Goal: Contribute content: Add original content to the website for others to see

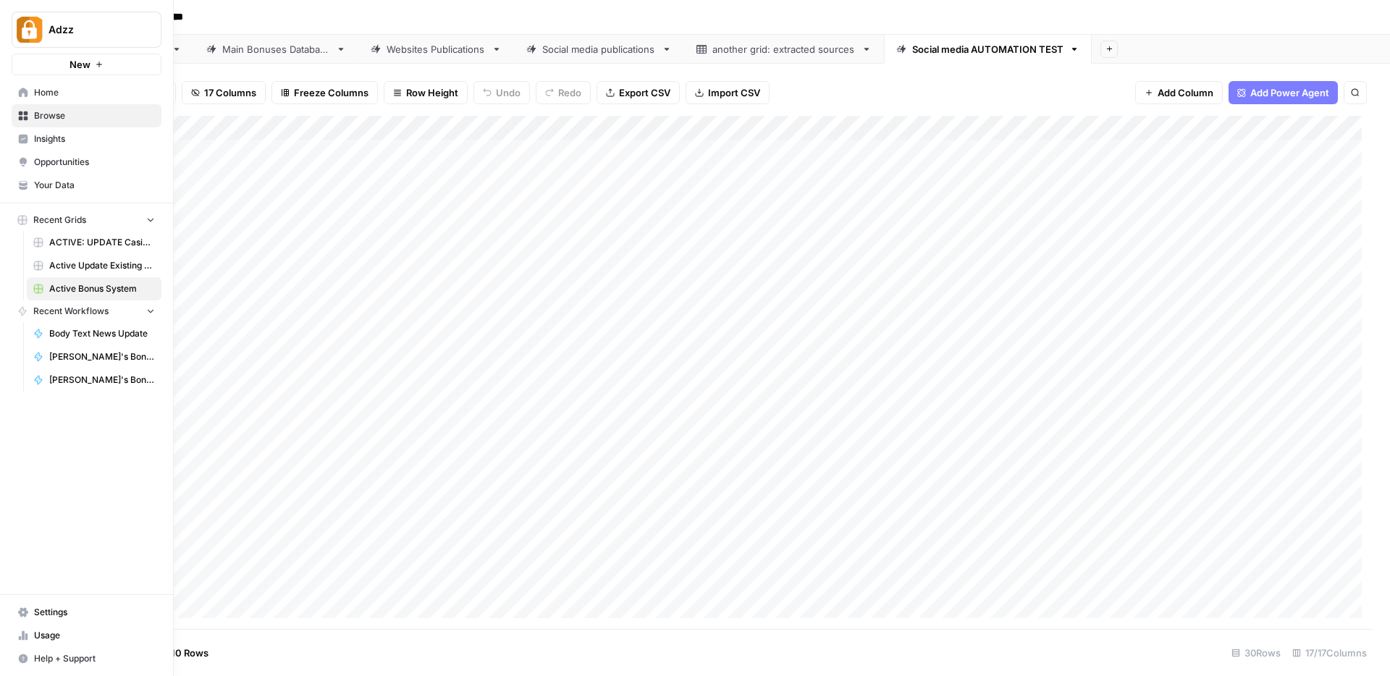
click at [40, 114] on span "Browse" at bounding box center [94, 115] width 121 height 13
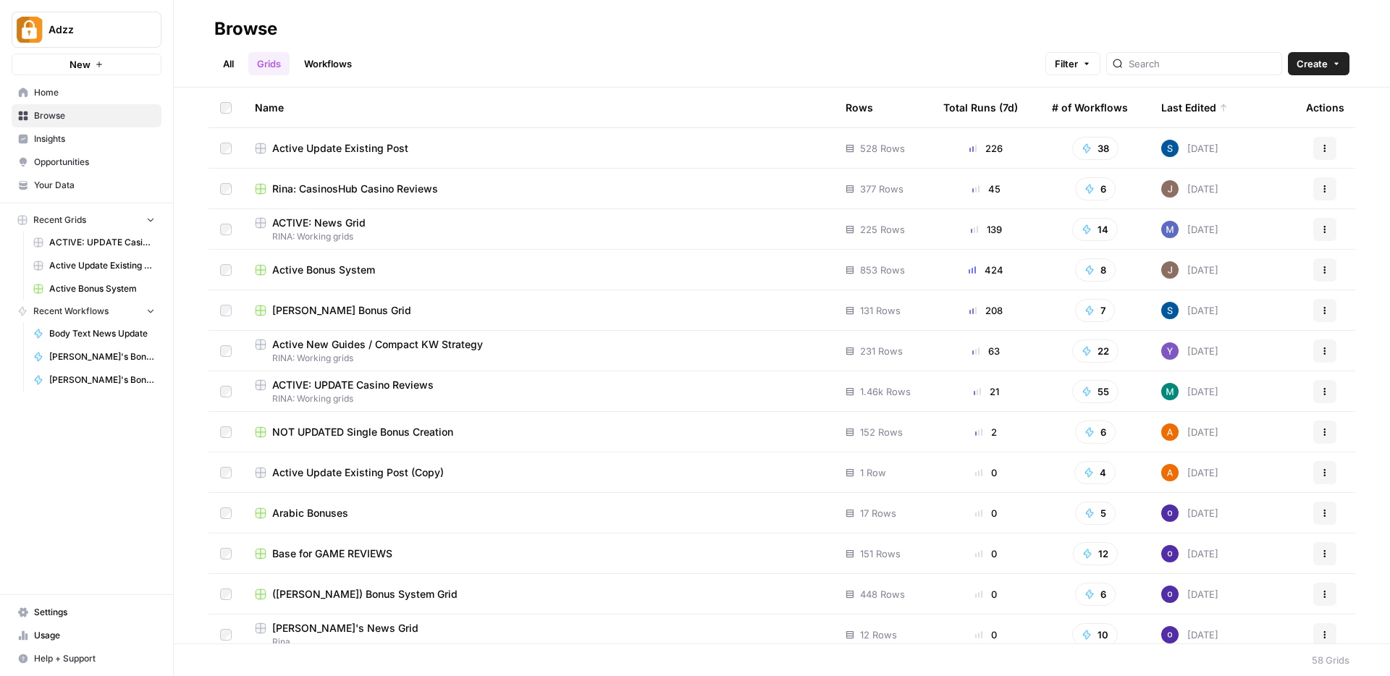
click at [376, 182] on span "Rina: CasinosHub Casino Reviews" at bounding box center [355, 189] width 166 height 14
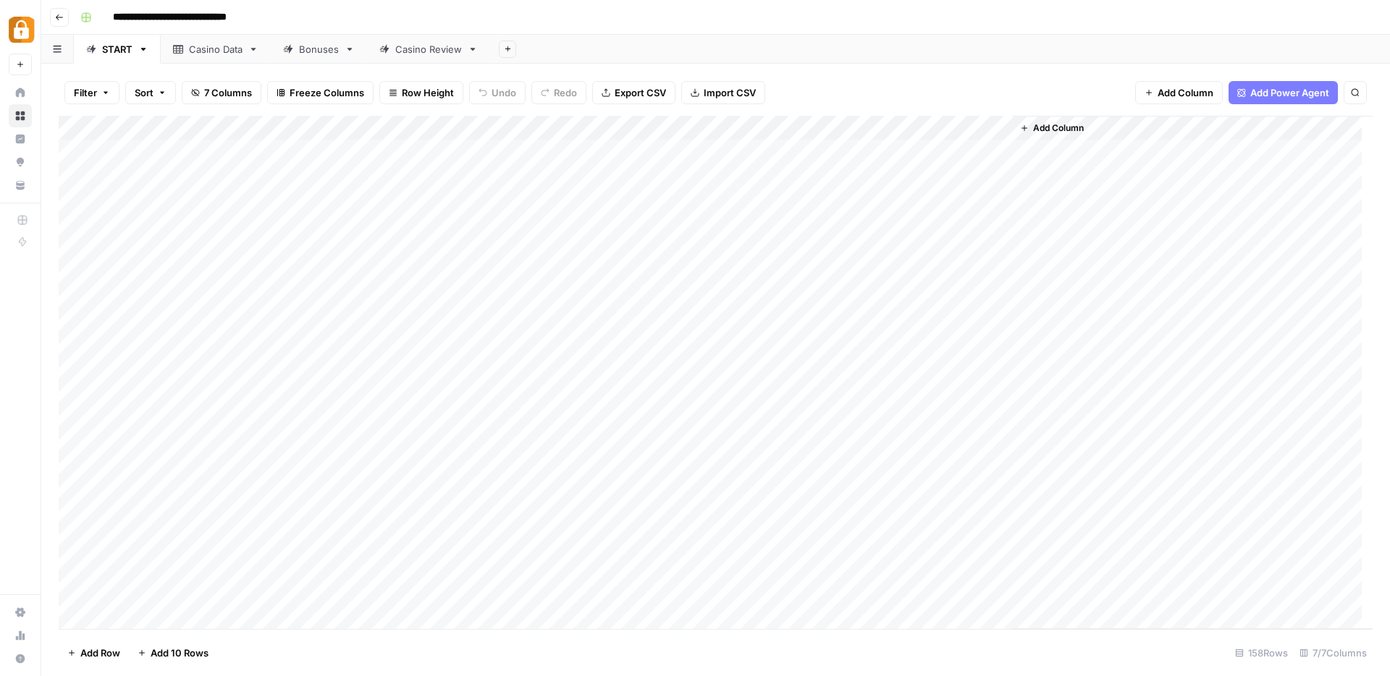
click at [413, 51] on div "Casino Review" at bounding box center [428, 49] width 67 height 14
click at [588, 130] on div "Add Column" at bounding box center [716, 372] width 1314 height 513
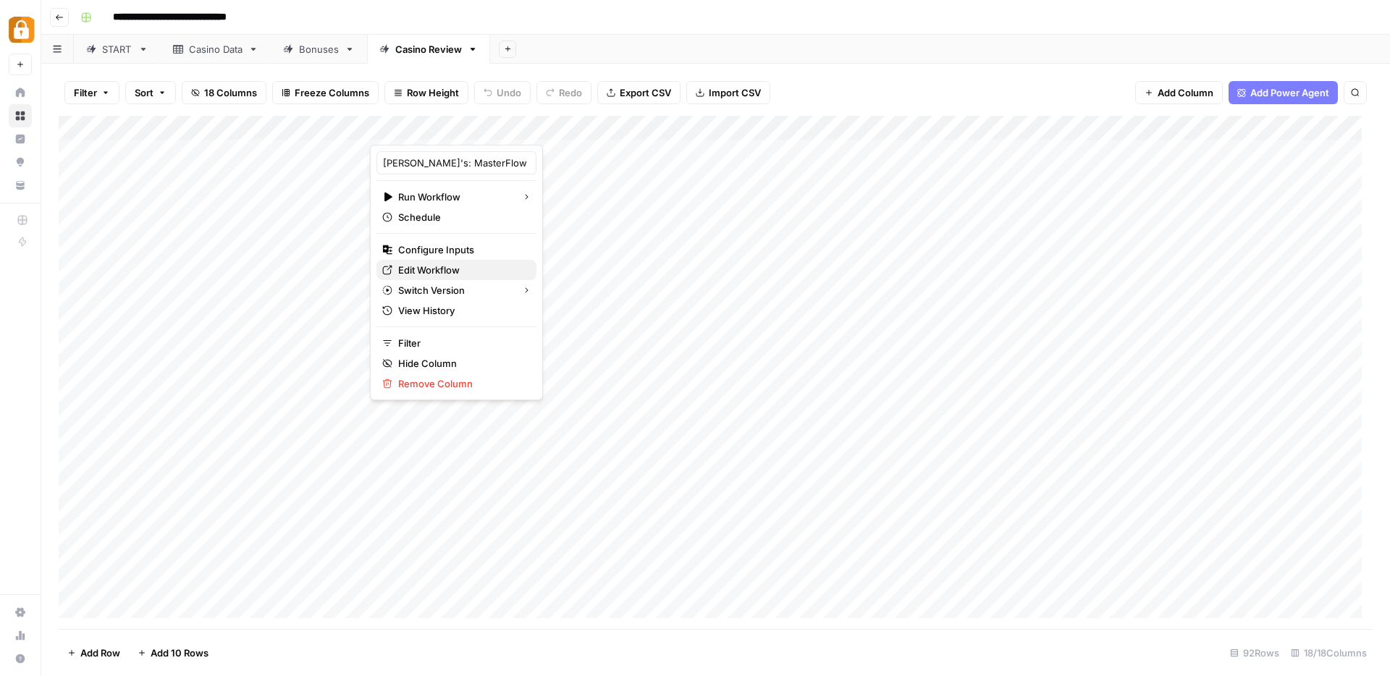
click at [421, 272] on span "Edit Workflow" at bounding box center [461, 270] width 127 height 14
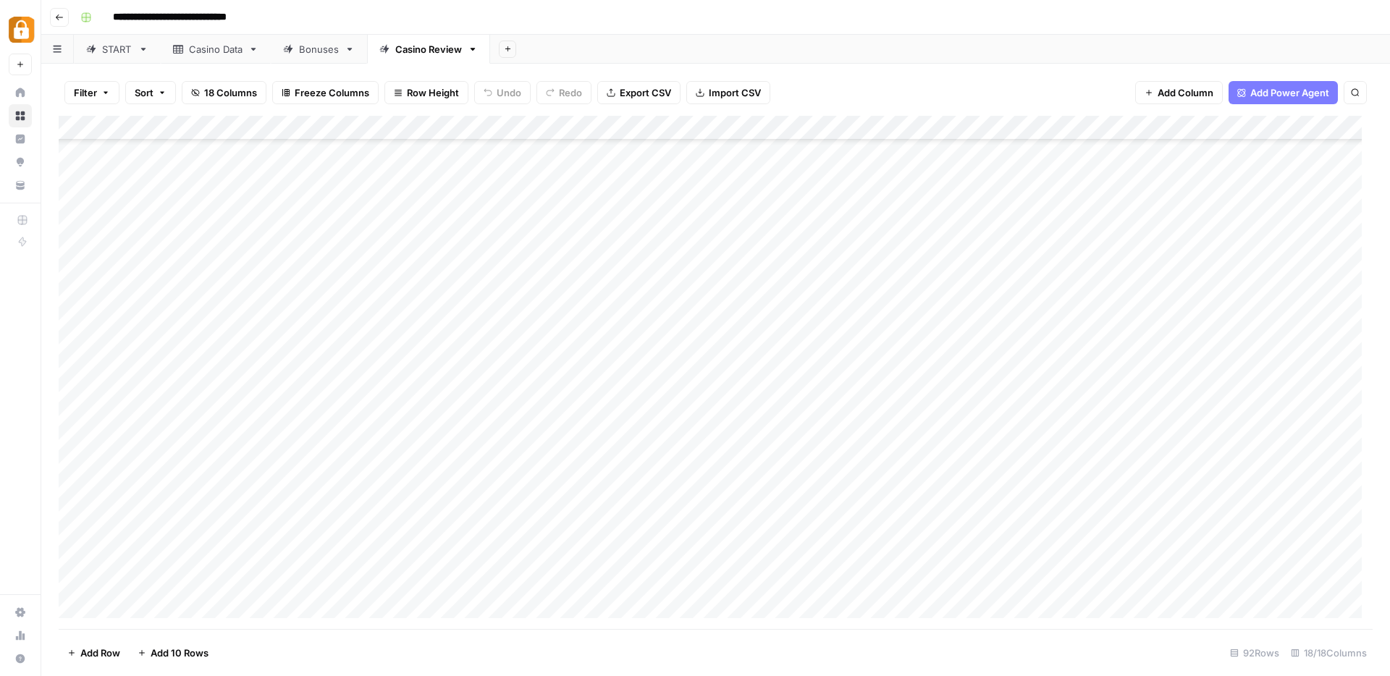
scroll to position [1810, 0]
click at [583, 558] on div "Add Column" at bounding box center [716, 372] width 1314 height 513
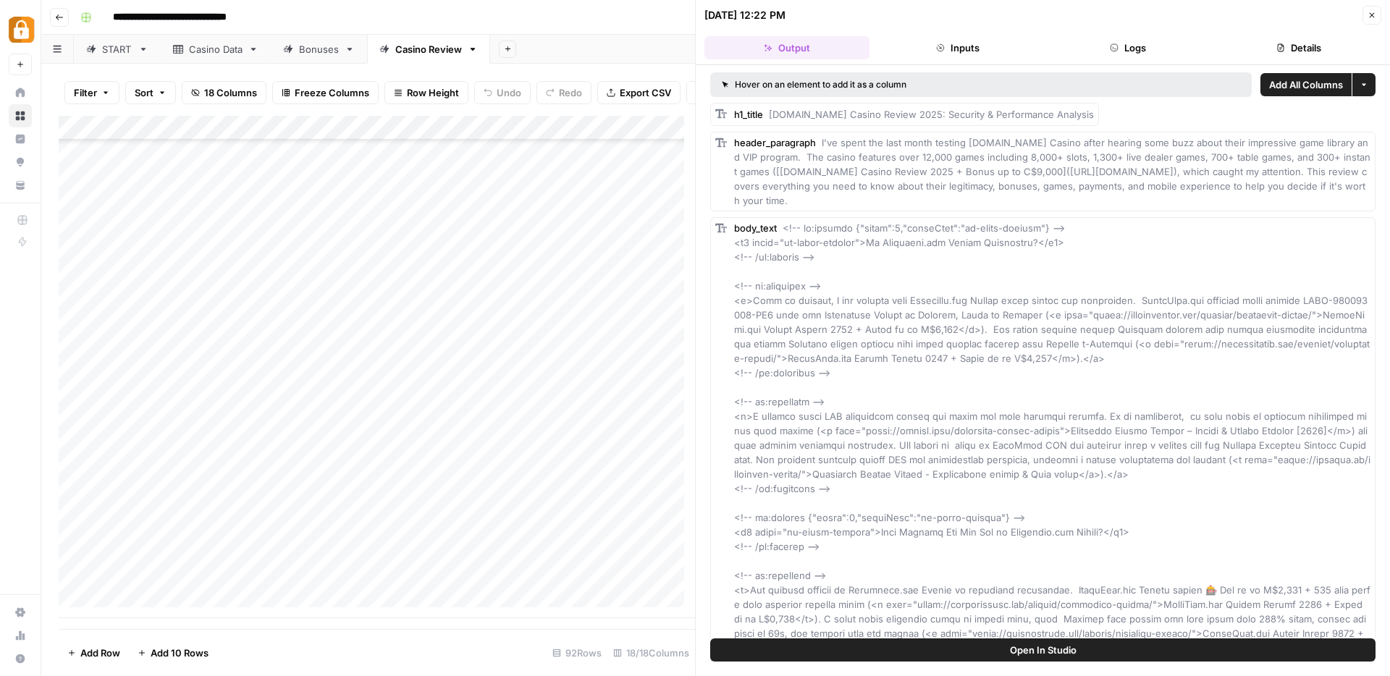
click at [1139, 49] on button "Logs" at bounding box center [1128, 47] width 165 height 23
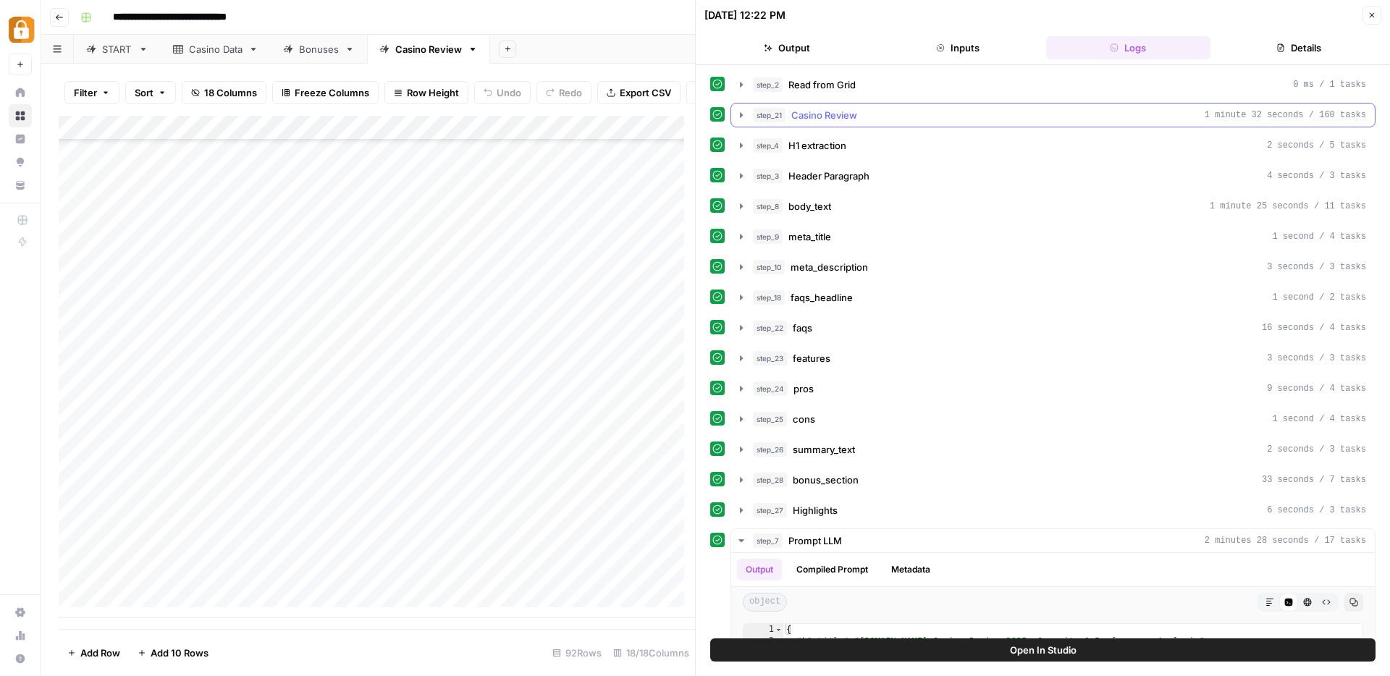
click at [744, 116] on icon "button" at bounding box center [742, 115] width 12 height 12
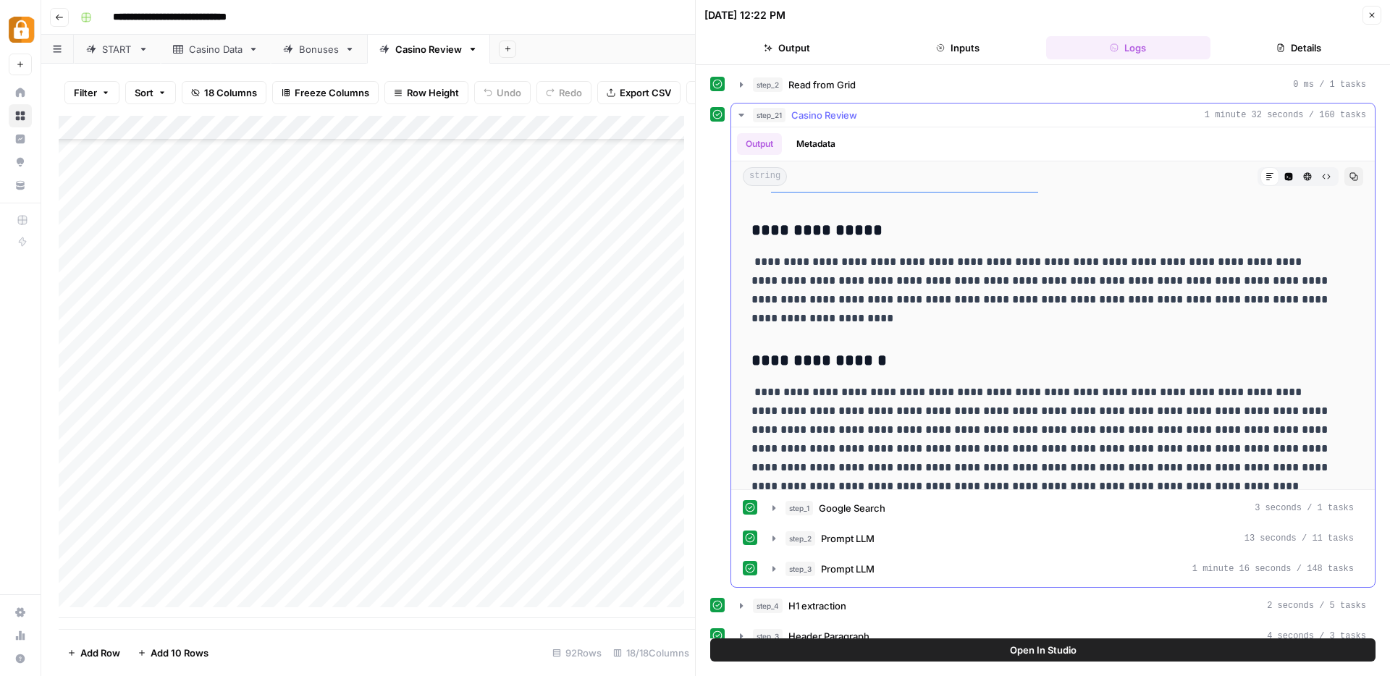
scroll to position [1414, 0]
click at [1378, 15] on button "Close" at bounding box center [1372, 15] width 19 height 19
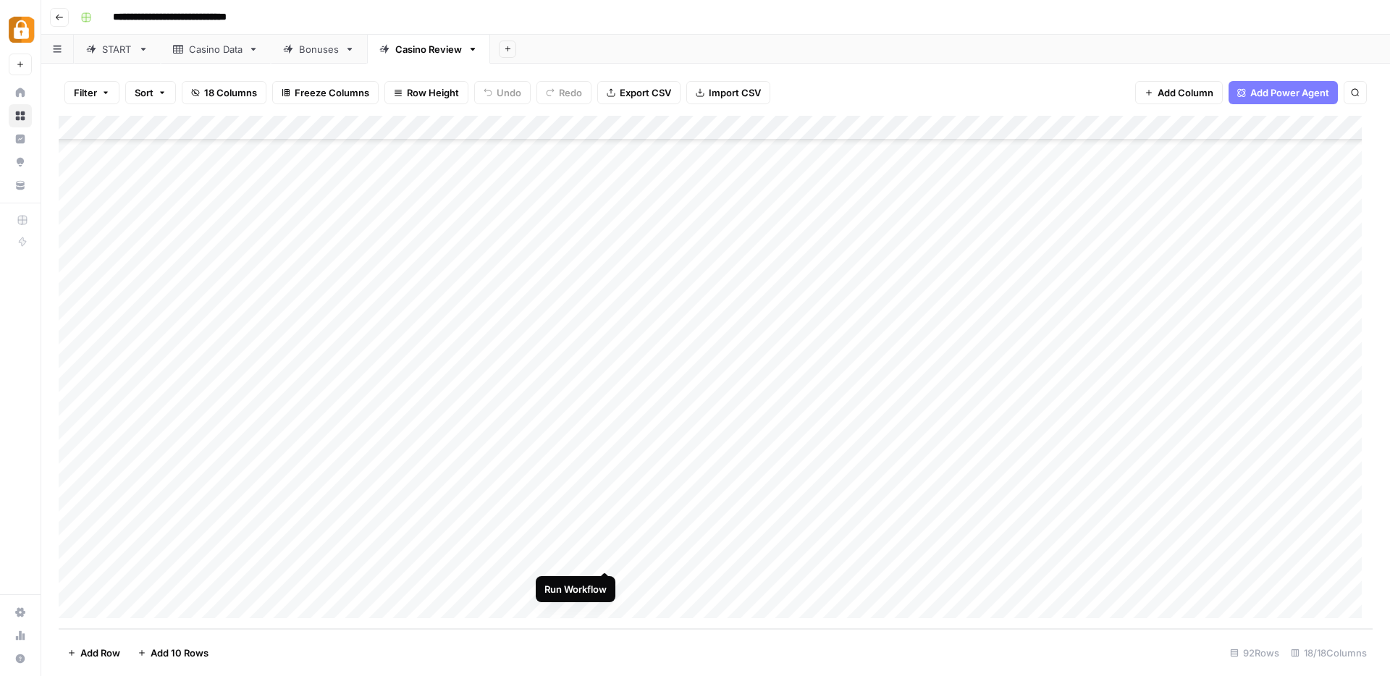
click at [606, 559] on div "Add Column" at bounding box center [716, 372] width 1314 height 513
click at [603, 581] on div "Add Column" at bounding box center [716, 372] width 1314 height 513
click at [1079, 558] on div "Add Column" at bounding box center [716, 372] width 1314 height 513
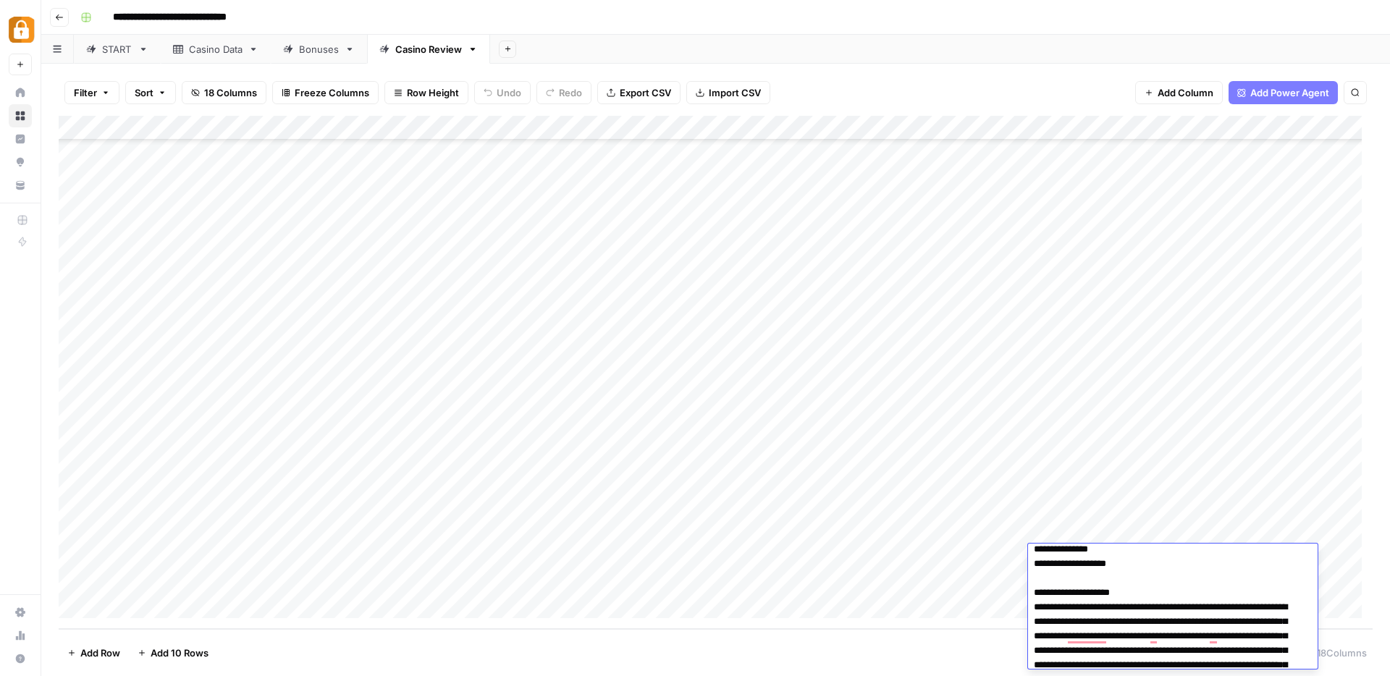
click at [209, 49] on div "Casino Data" at bounding box center [216, 49] width 54 height 14
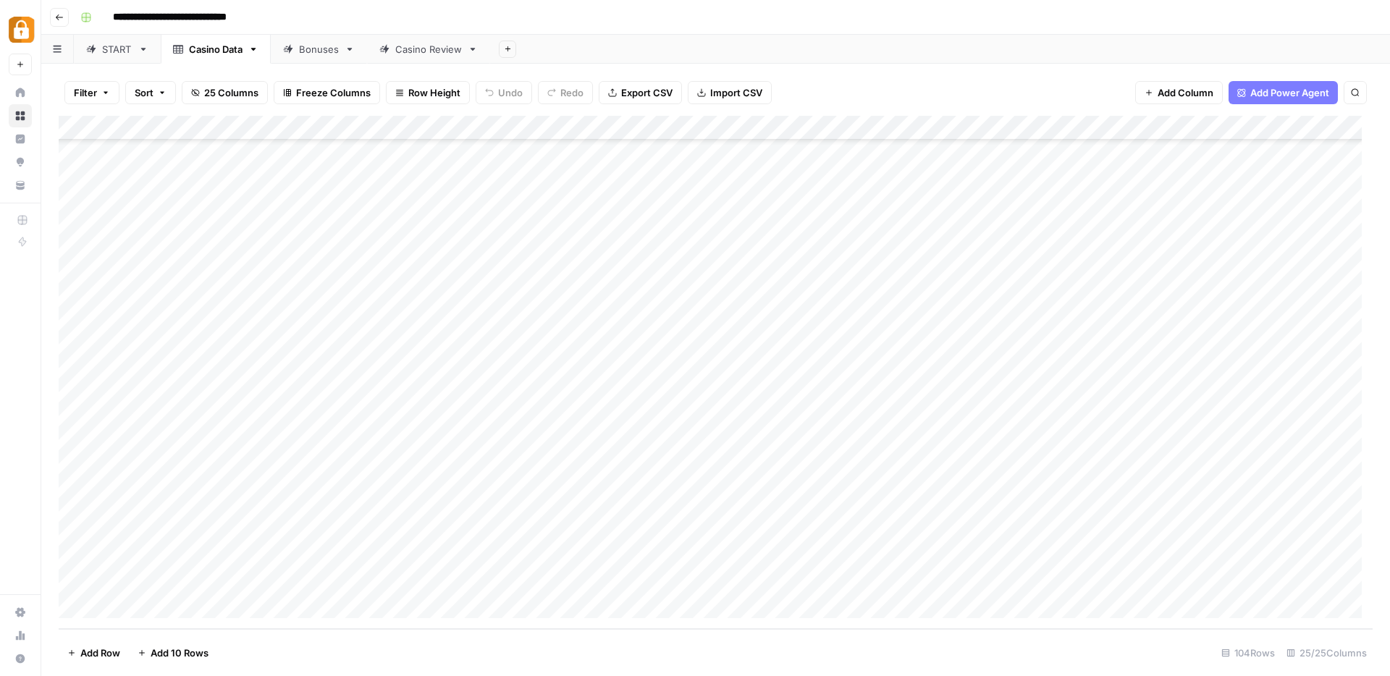
click at [428, 56] on link "Casino Review" at bounding box center [428, 49] width 123 height 29
click at [1132, 576] on div "Add Column" at bounding box center [716, 372] width 1314 height 513
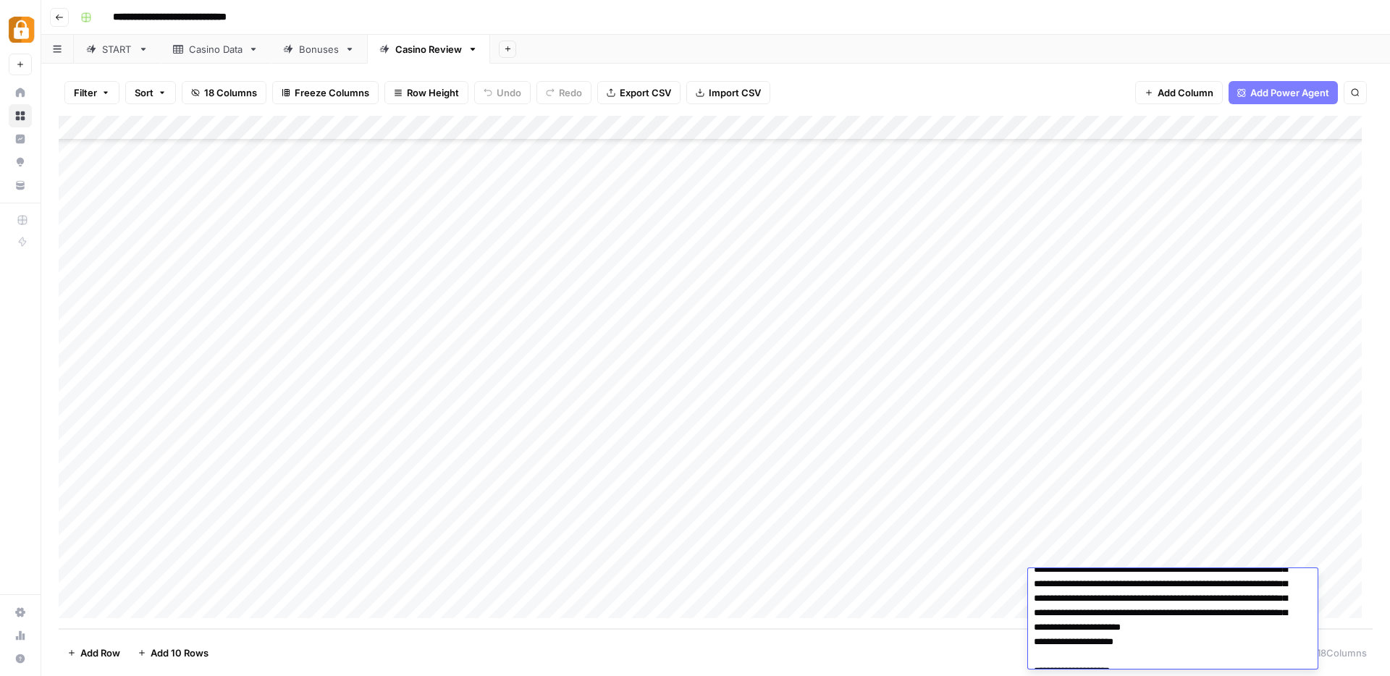
scroll to position [120, 0]
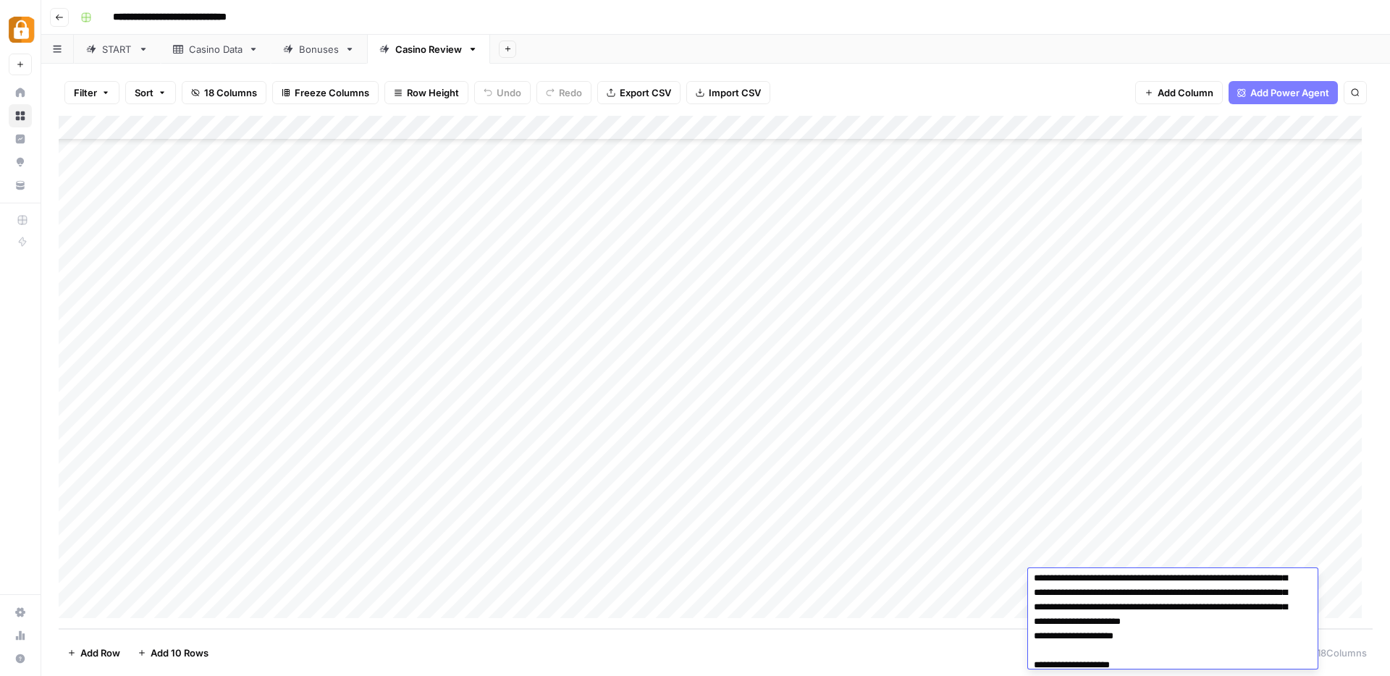
drag, startPoint x: 1121, startPoint y: 622, endPoint x: 1231, endPoint y: 615, distance: 110.2
click at [1210, 245] on div "Add Column" at bounding box center [716, 372] width 1314 height 513
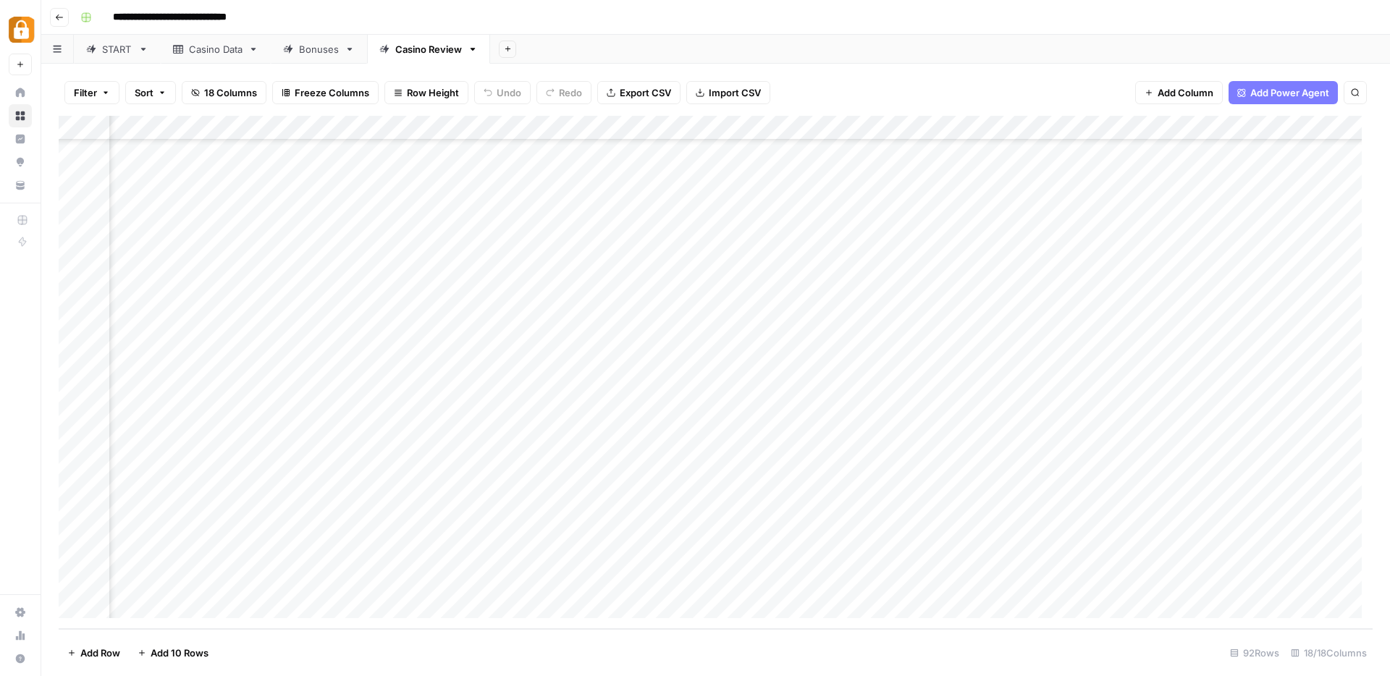
scroll to position [1810, 1689]
click at [205, 57] on link "Casino Data" at bounding box center [216, 49] width 110 height 29
click at [1190, 583] on div "Add Column" at bounding box center [716, 372] width 1314 height 513
click at [1230, 529] on div "Add Column" at bounding box center [716, 372] width 1314 height 513
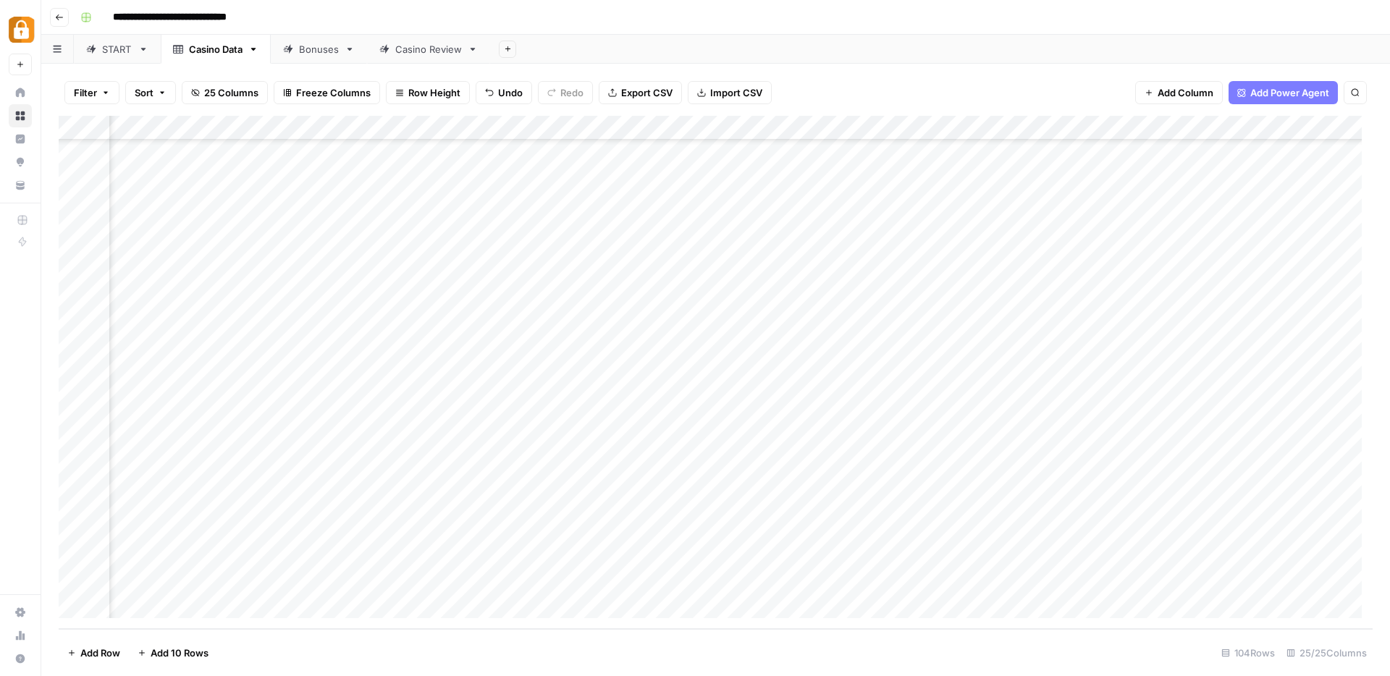
scroll to position [2105, 0]
click at [418, 54] on div "Casino Review" at bounding box center [428, 49] width 67 height 14
click at [588, 128] on div "Add Column" at bounding box center [716, 372] width 1314 height 513
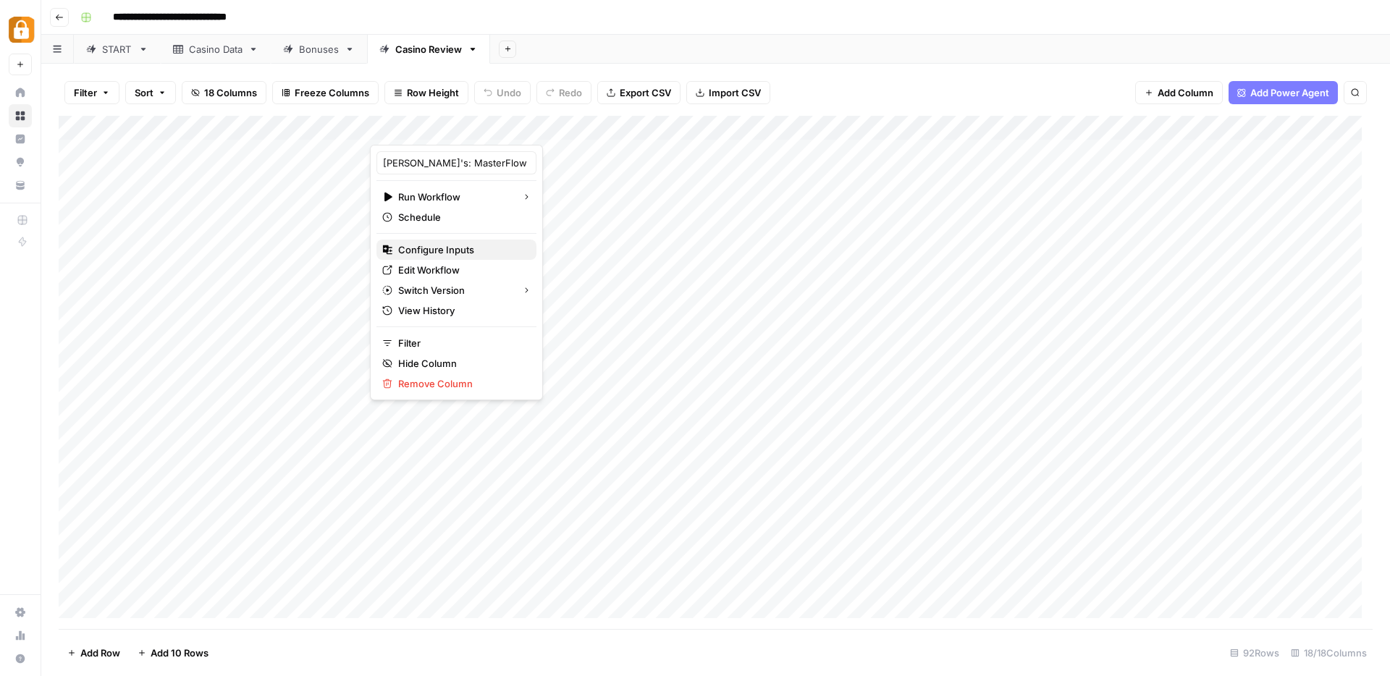
click at [436, 254] on span "Configure Inputs" at bounding box center [461, 250] width 127 height 14
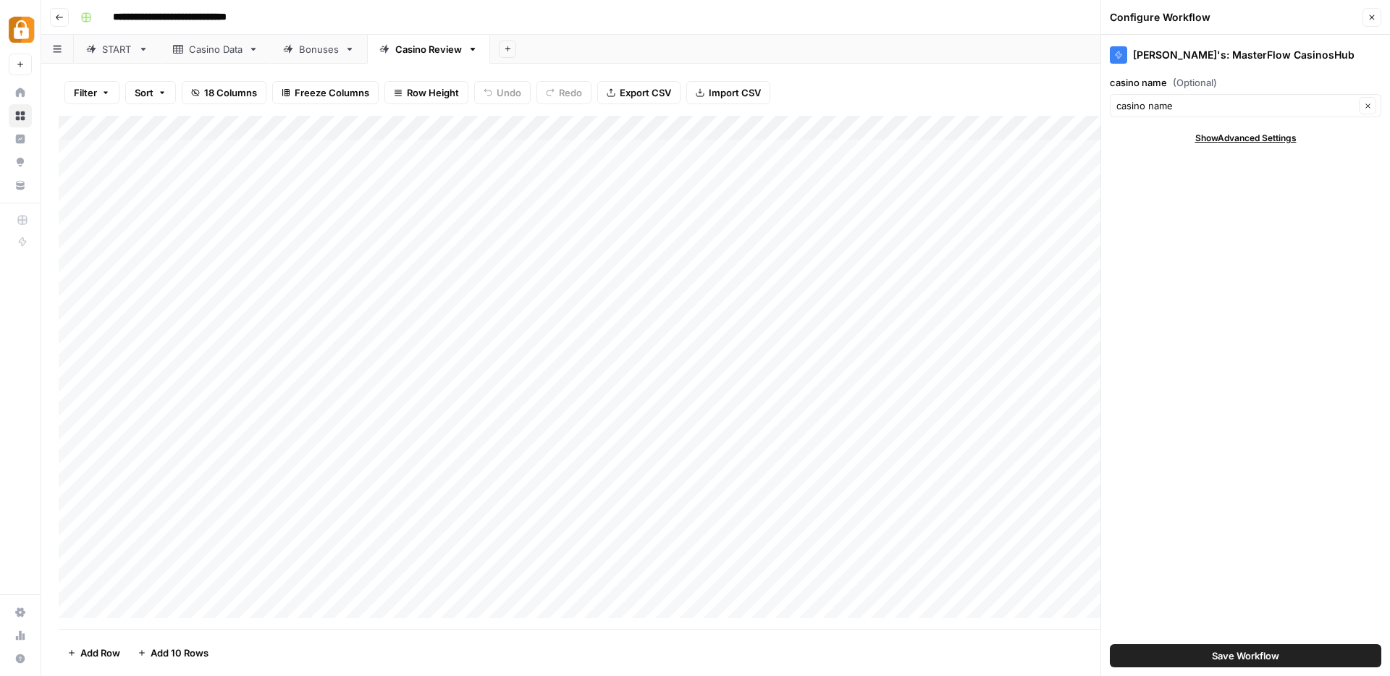
click at [1383, 14] on header "Configure Workflow Close" at bounding box center [1245, 17] width 289 height 35
click at [1377, 19] on button "Close" at bounding box center [1372, 17] width 19 height 19
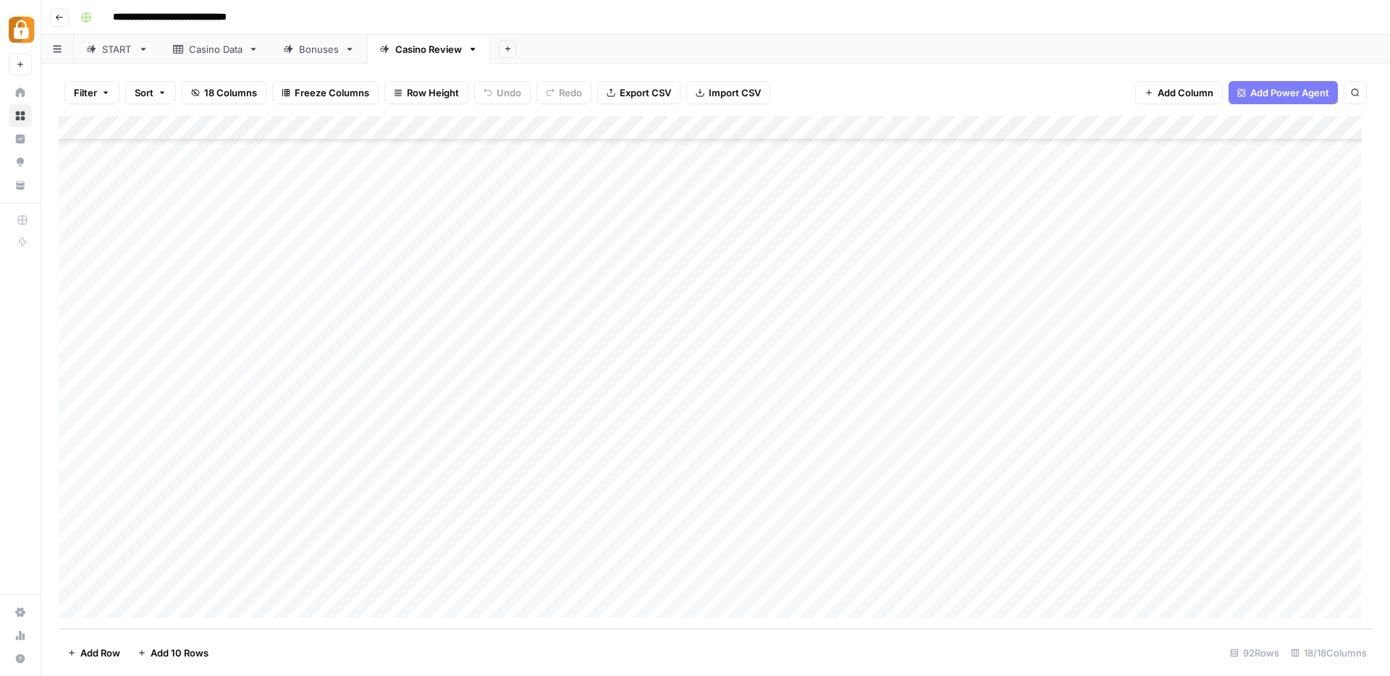
scroll to position [1810, 0]
click at [609, 557] on div "Add Column" at bounding box center [716, 372] width 1314 height 513
click at [605, 582] on div "Add Column" at bounding box center [716, 372] width 1314 height 513
click at [1073, 560] on div "Add Column" at bounding box center [716, 372] width 1314 height 513
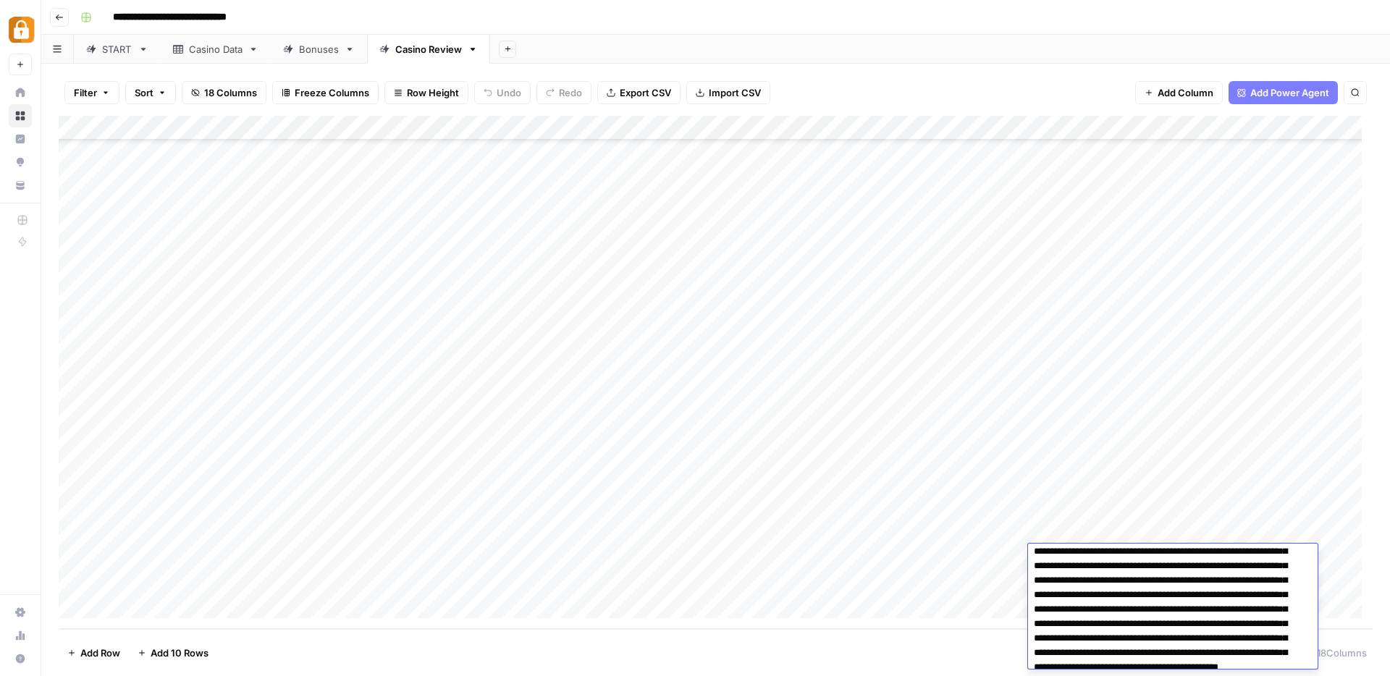
scroll to position [122, 0]
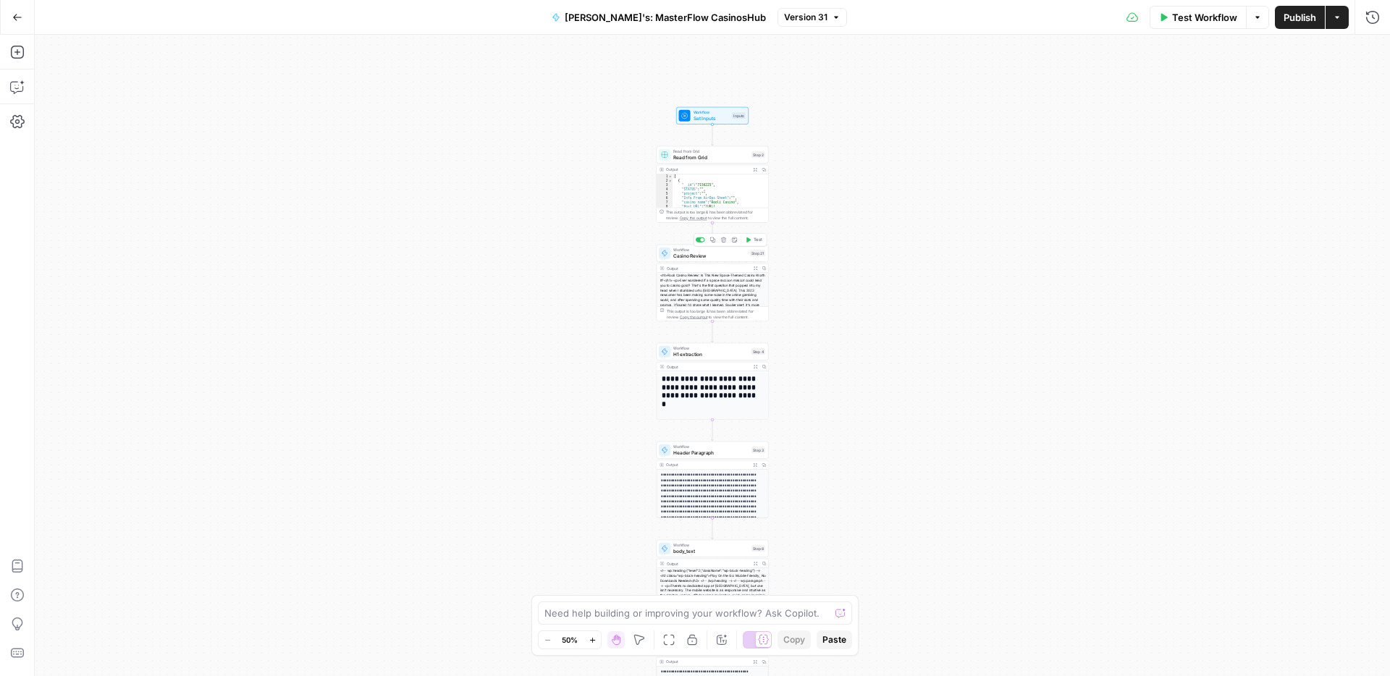
click at [675, 255] on span "Casino Review" at bounding box center [710, 255] width 74 height 7
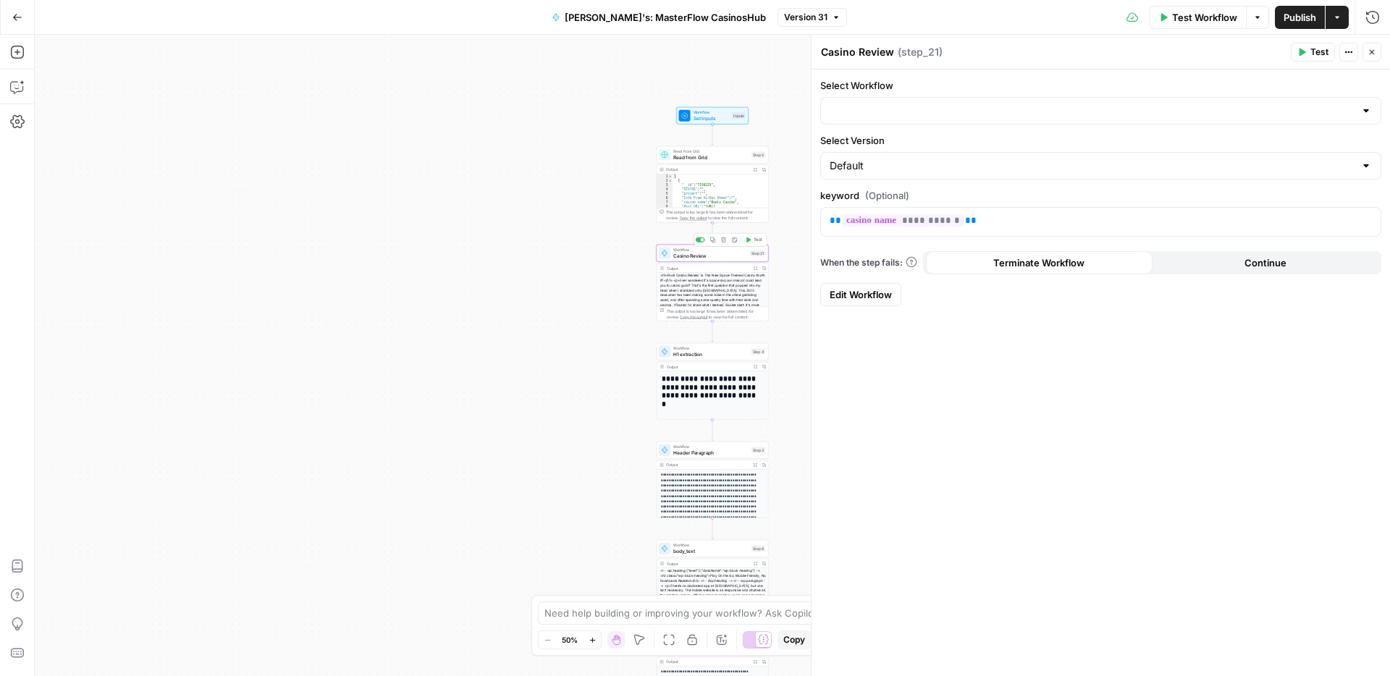
type input "Casino Review: CasinosHub"
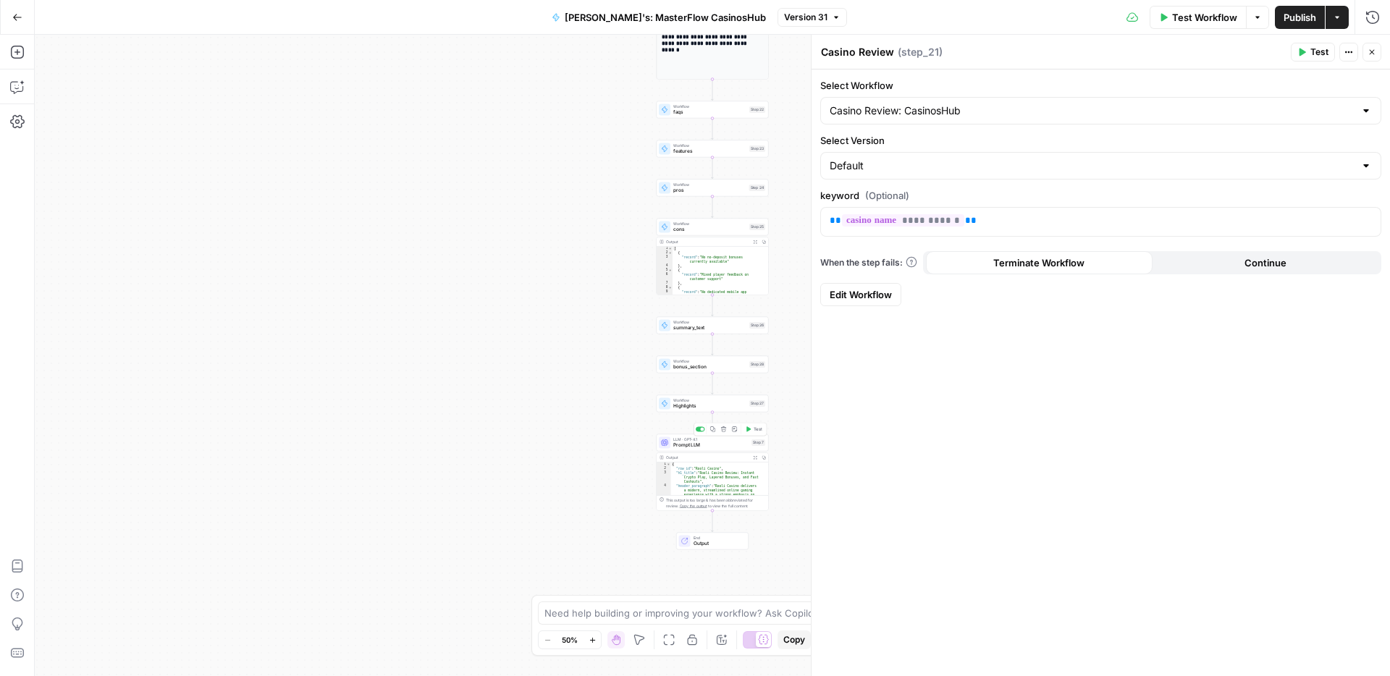
click at [676, 443] on span "Prompt LLM" at bounding box center [710, 445] width 75 height 7
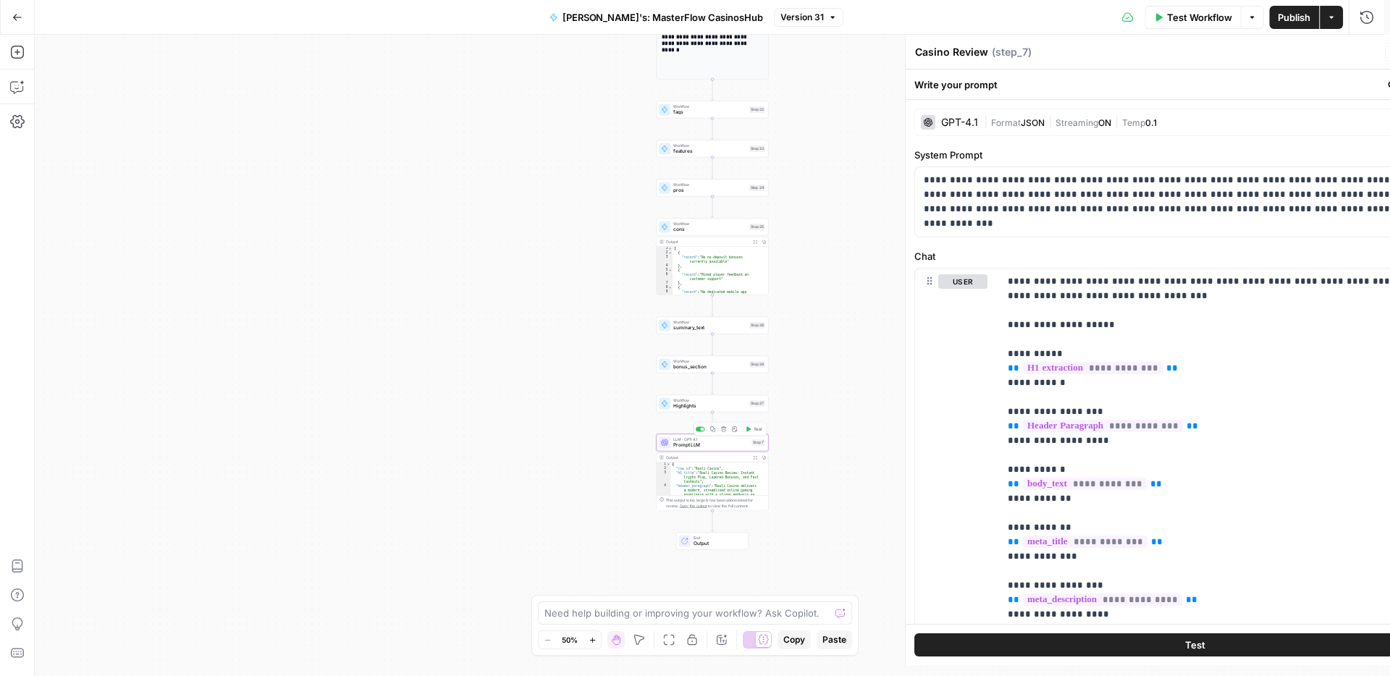
type textarea "Prompt LLM"
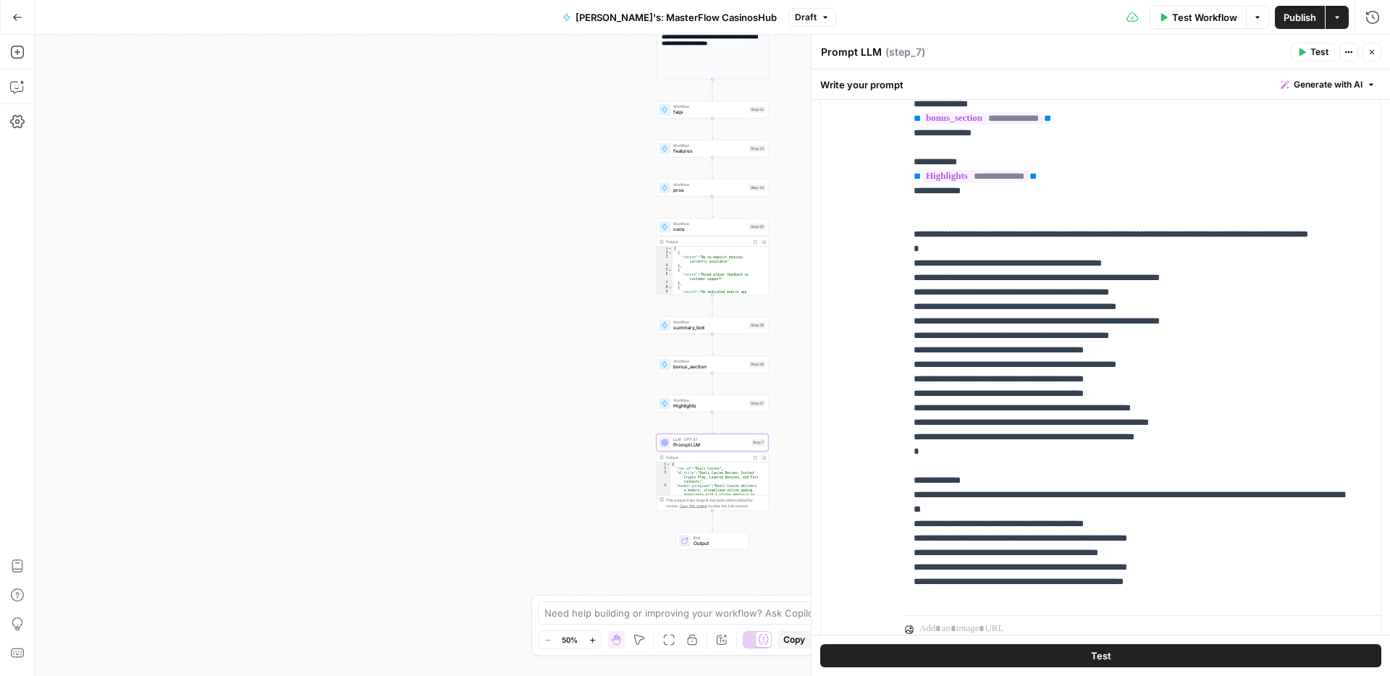
scroll to position [298, 0]
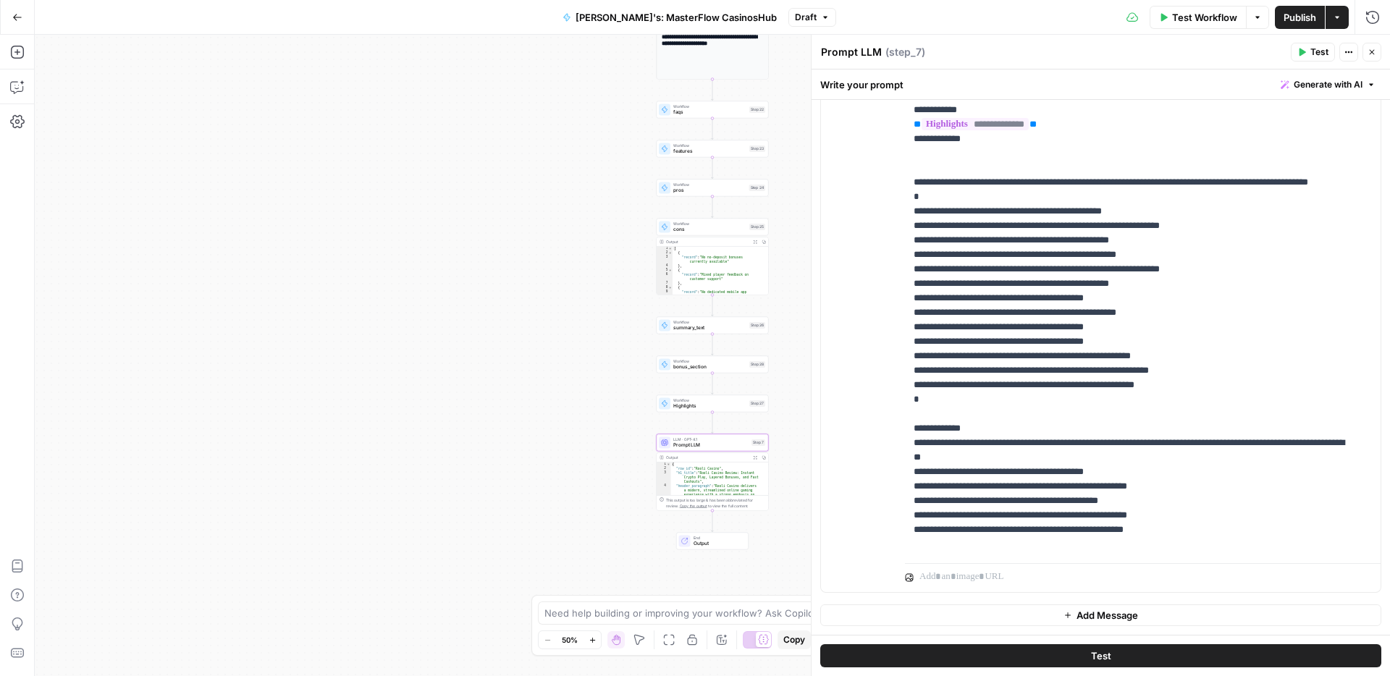
click at [502, 345] on div "Workflow Set Inputs Inputs Read from Grid Read from Grid Step 2 Output Expand O…" at bounding box center [712, 355] width 1355 height 641
click at [544, 322] on div "Workflow Set Inputs Inputs Read from Grid Read from Grid Step 2 Output Expand O…" at bounding box center [712, 355] width 1355 height 641
click at [1370, 54] on icon "button" at bounding box center [1372, 52] width 5 height 5
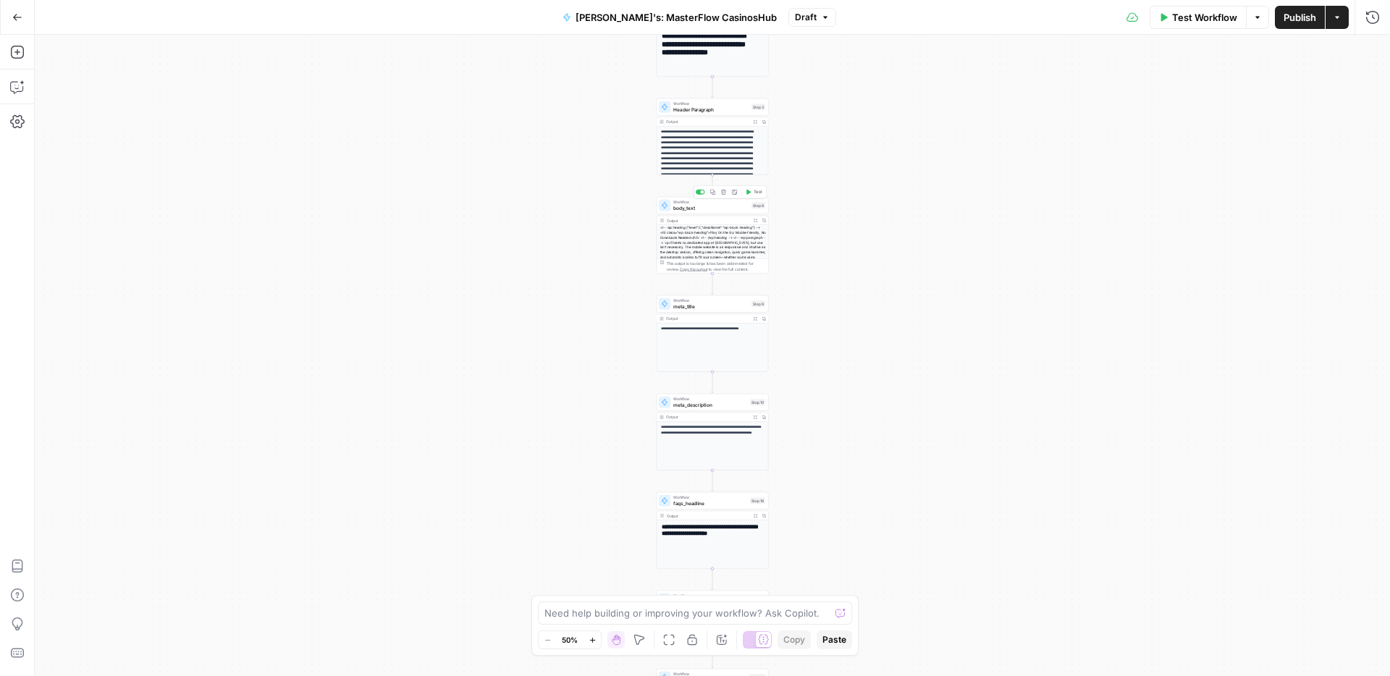
click at [712, 206] on span "body_text" at bounding box center [710, 207] width 75 height 7
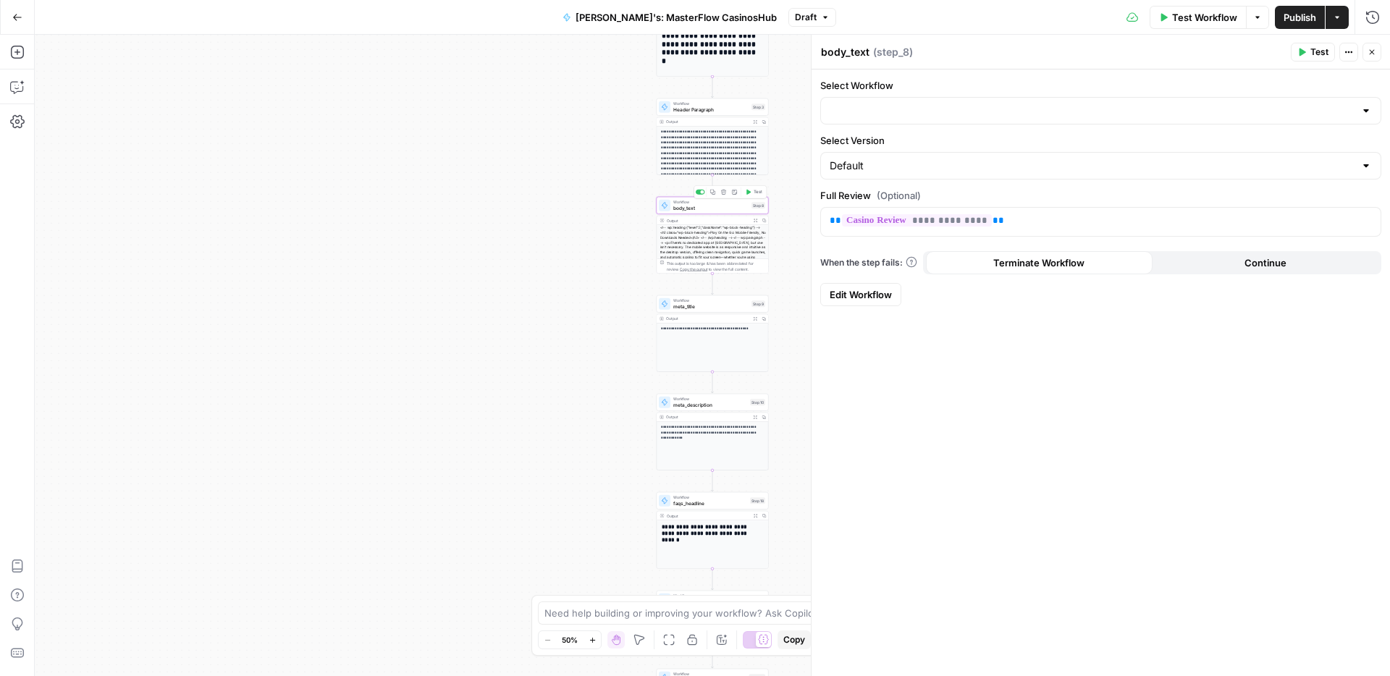
type input "Body Text starting from H2"
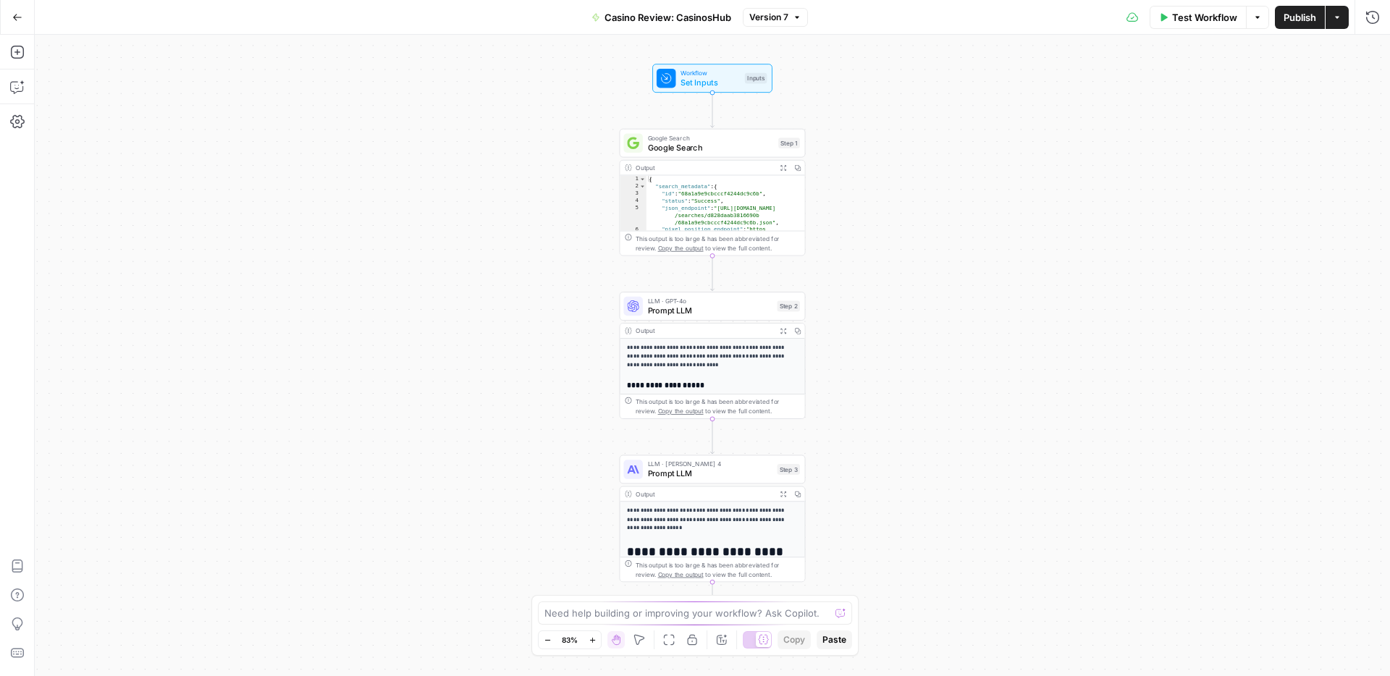
click at [690, 305] on span "Prompt LLM" at bounding box center [710, 311] width 125 height 12
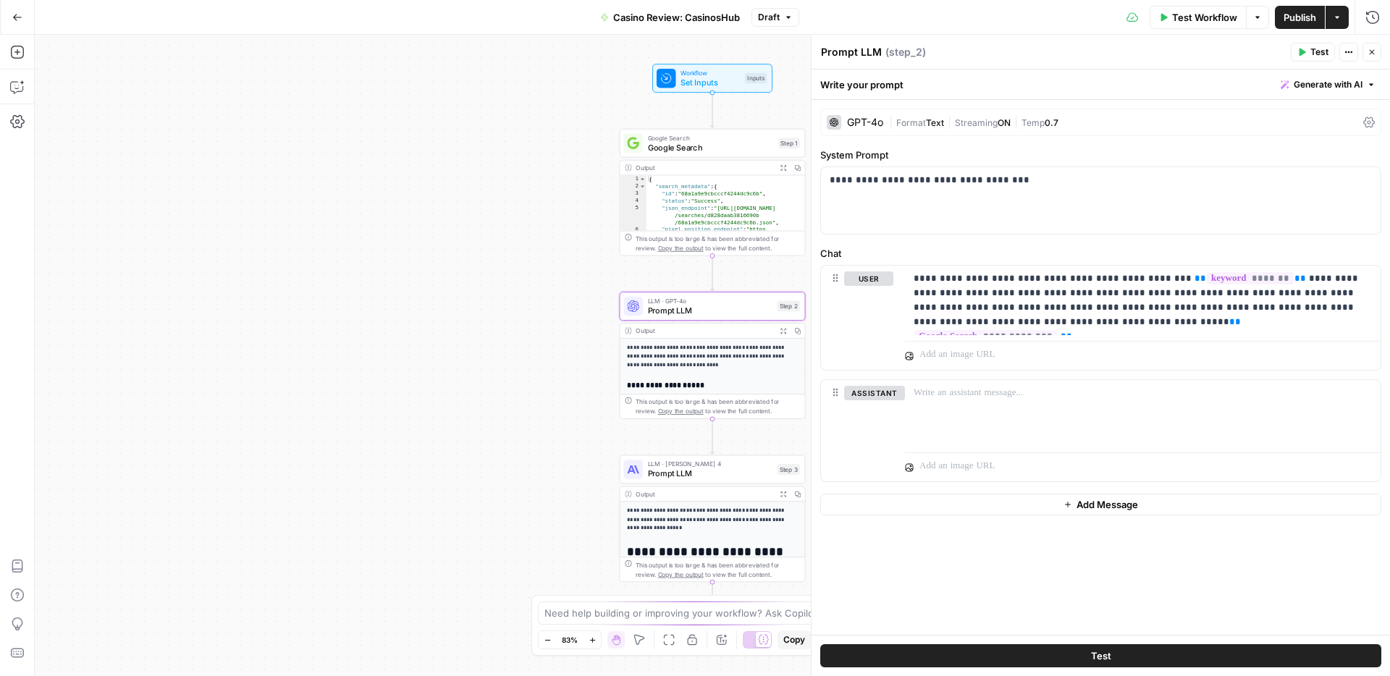
click at [649, 468] on span "Prompt LLM" at bounding box center [710, 474] width 125 height 12
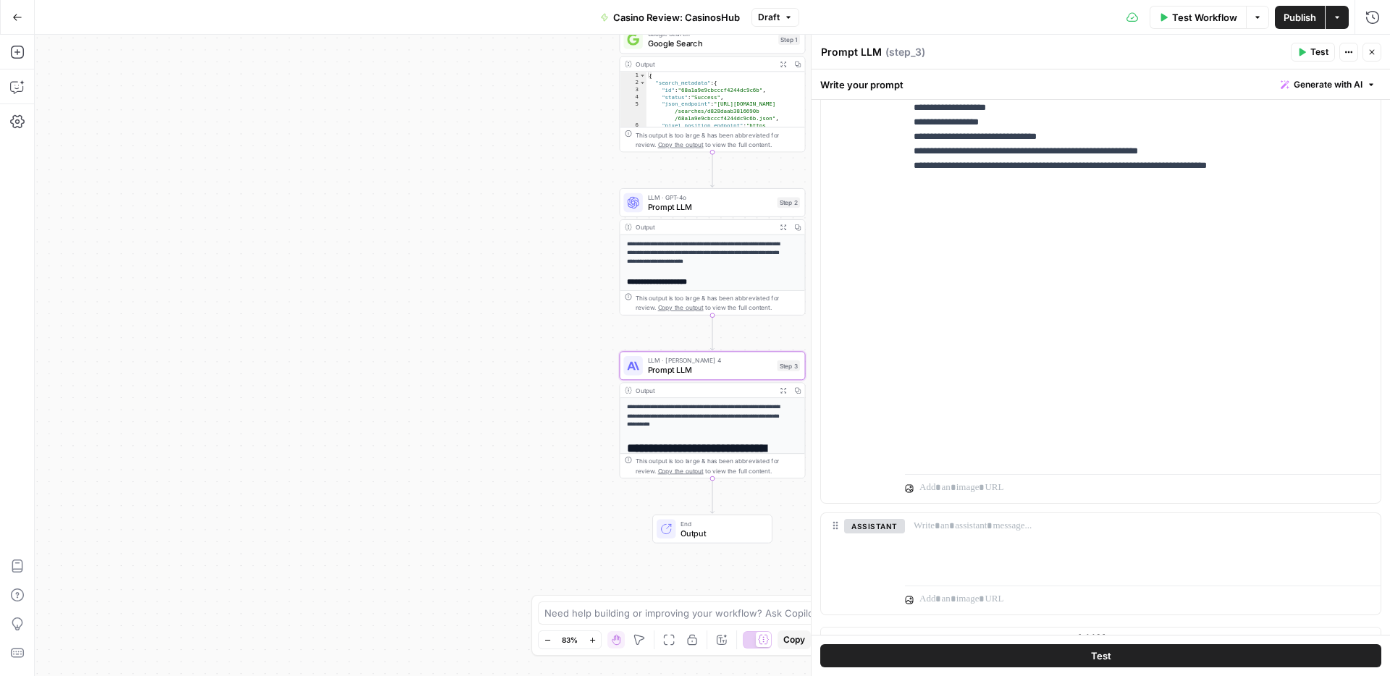
scroll to position [410, 0]
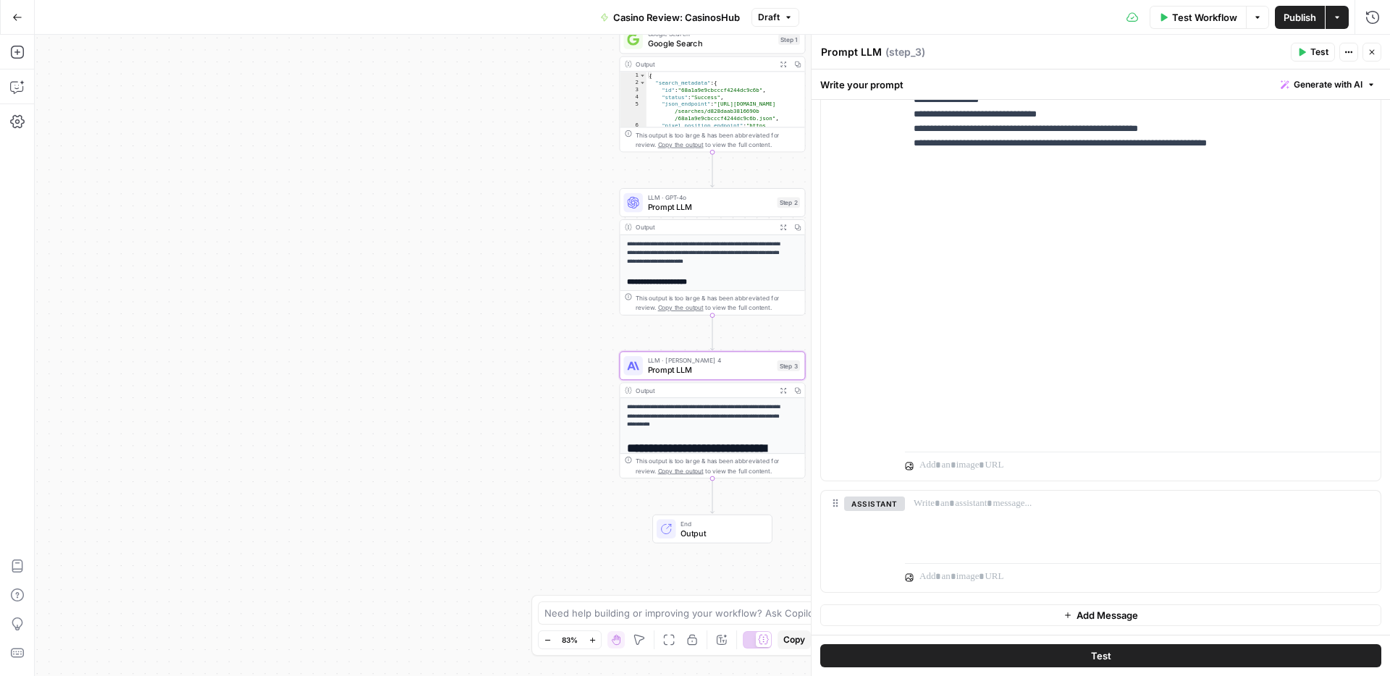
click at [791, 15] on icon "button" at bounding box center [788, 17] width 9 height 9
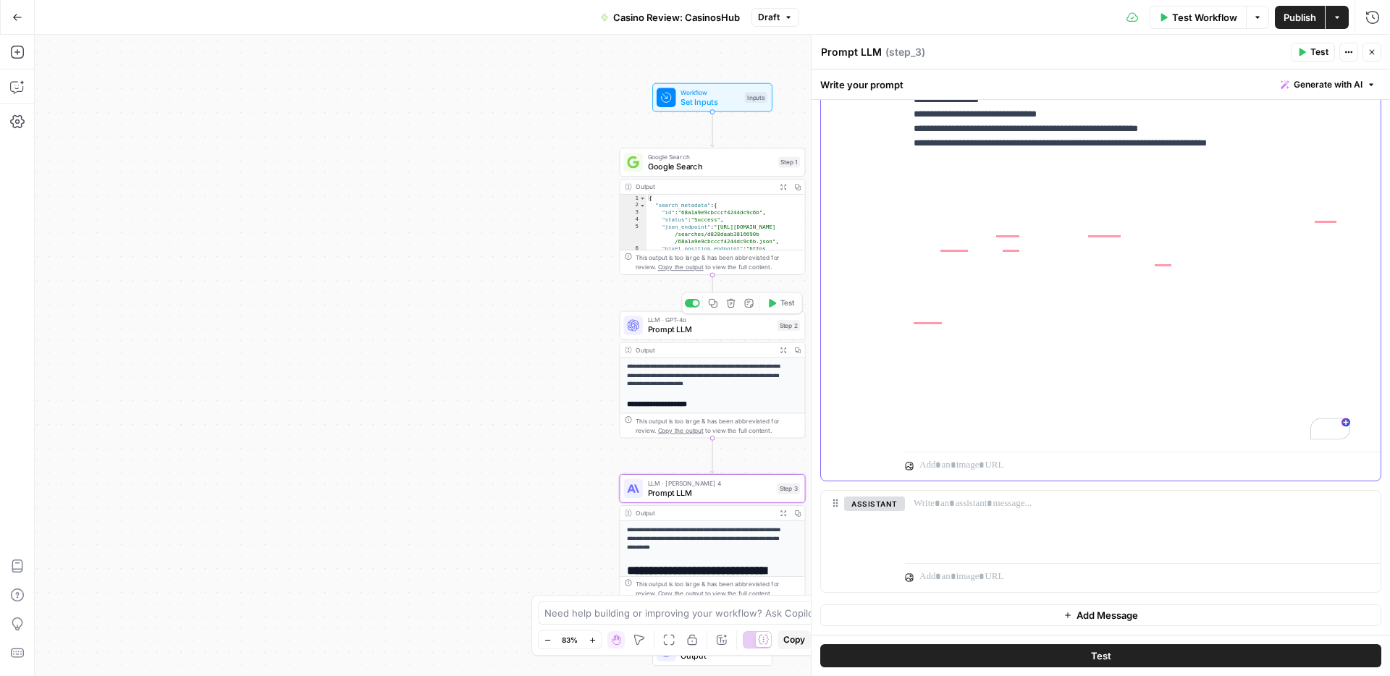
scroll to position [1898, 0]
click at [753, 498] on span "Prompt LLM" at bounding box center [710, 493] width 125 height 12
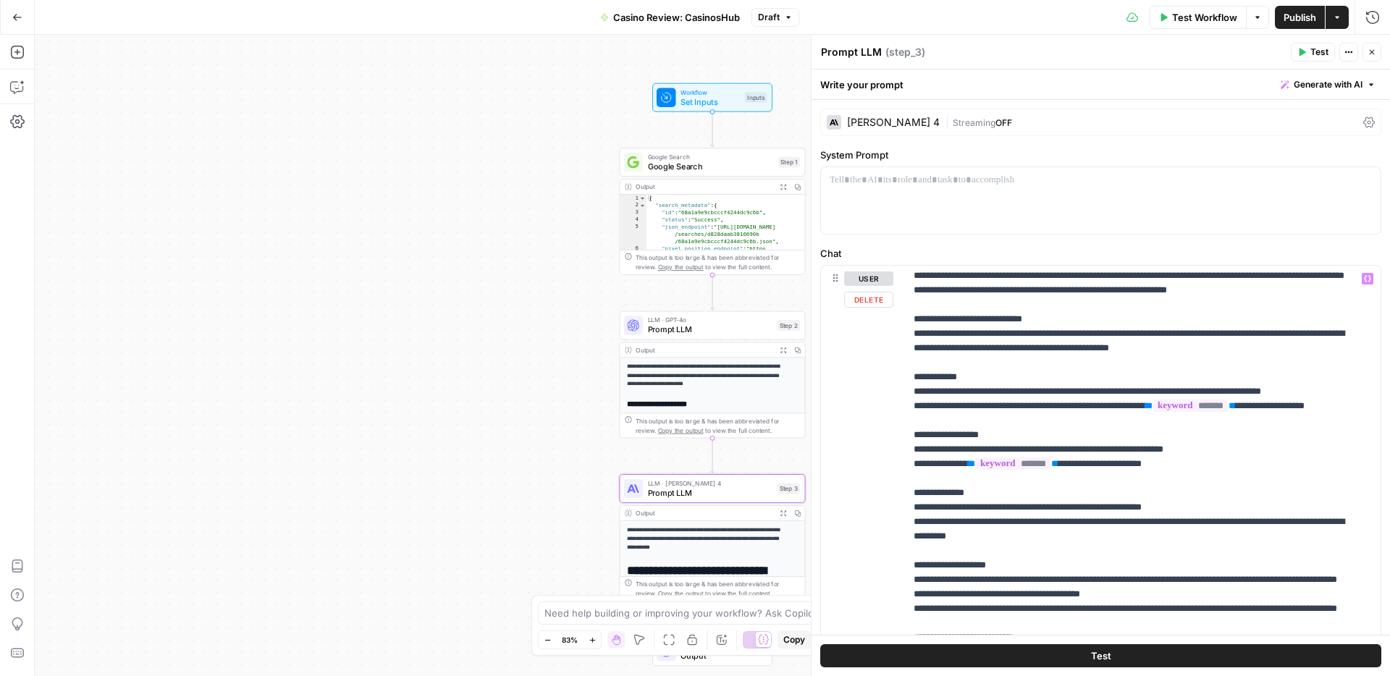
scroll to position [67, 0]
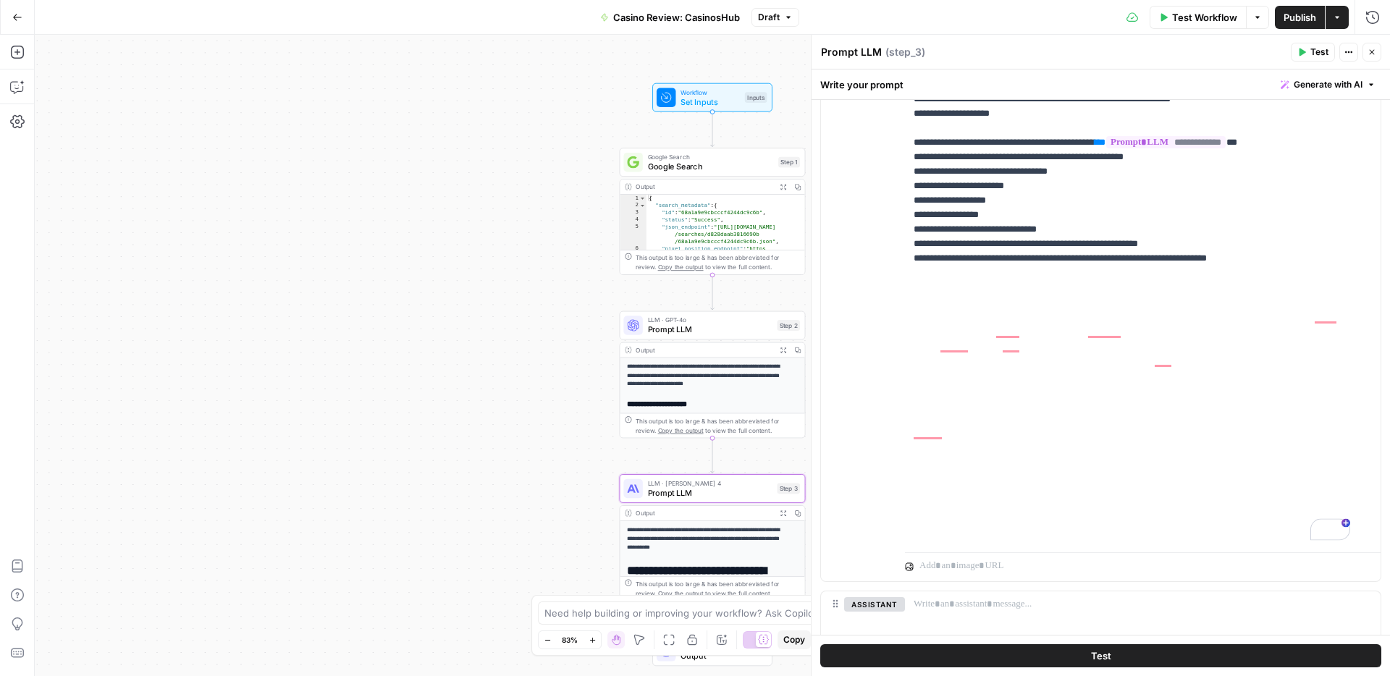
click at [1290, 22] on span "Publish" at bounding box center [1300, 17] width 33 height 14
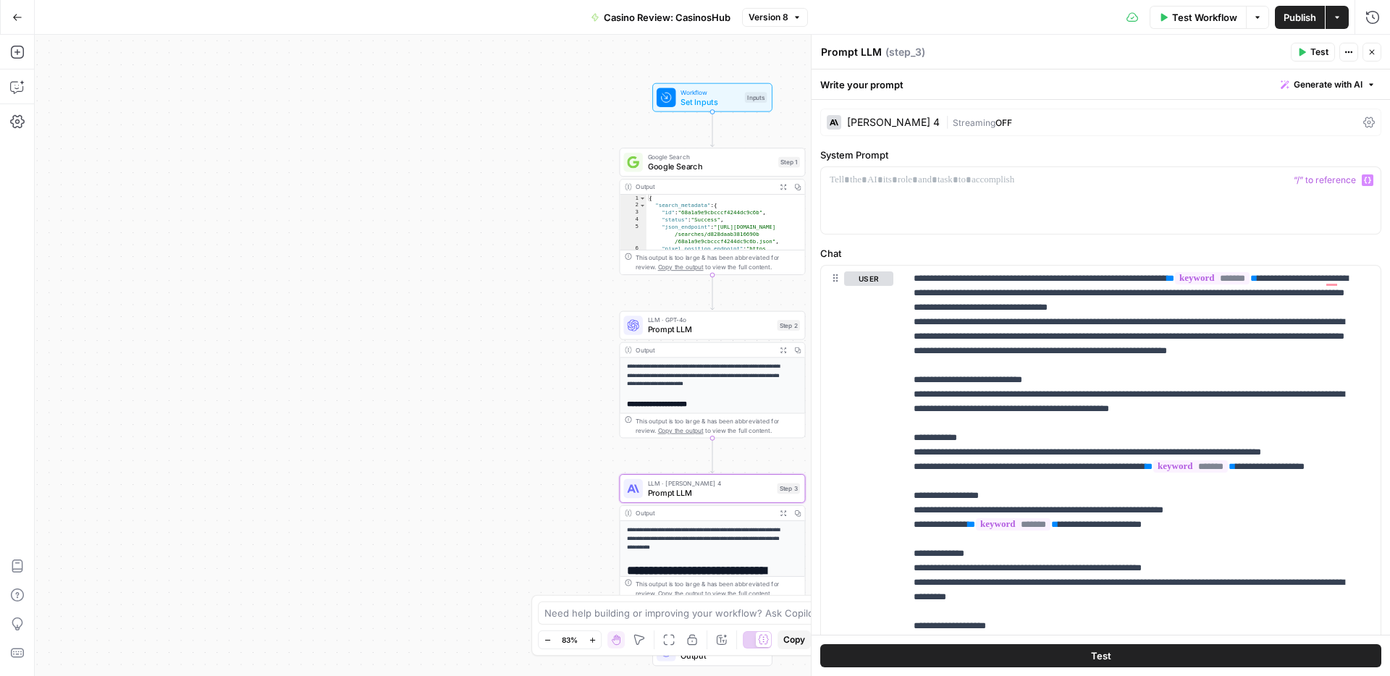
scroll to position [1912, 0]
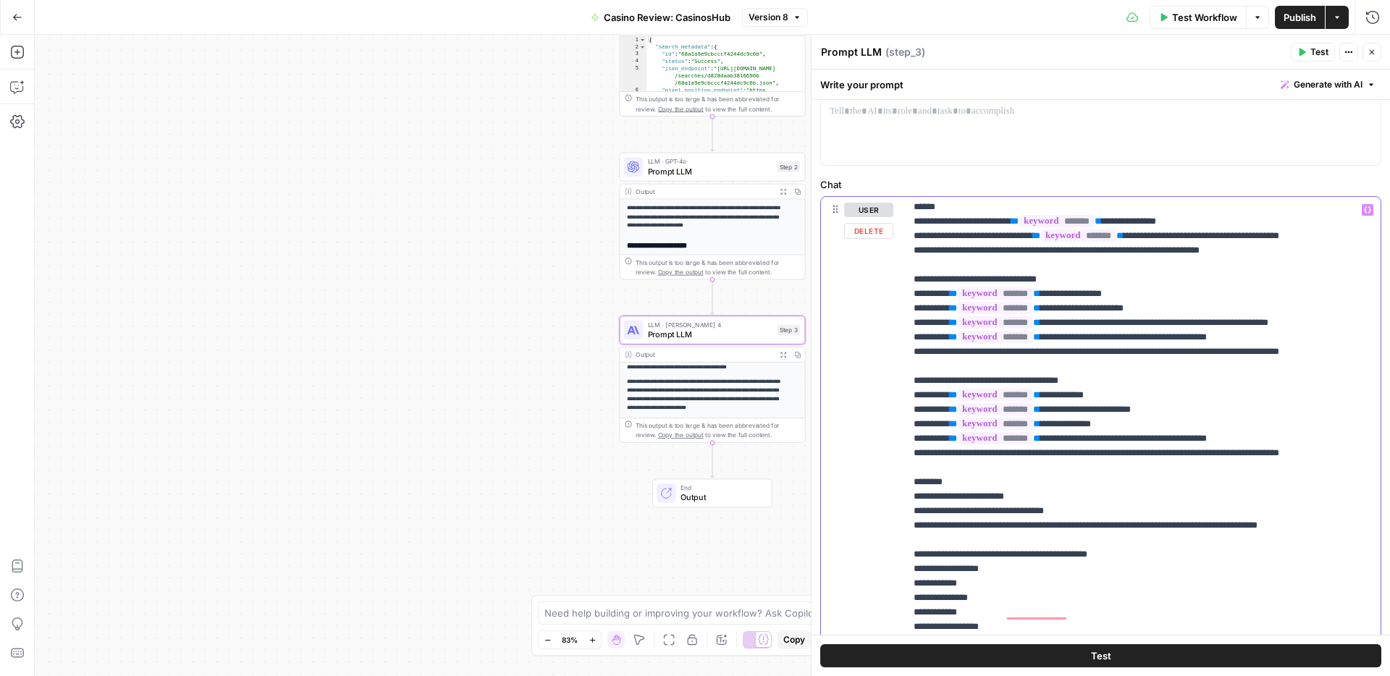
scroll to position [546, 0]
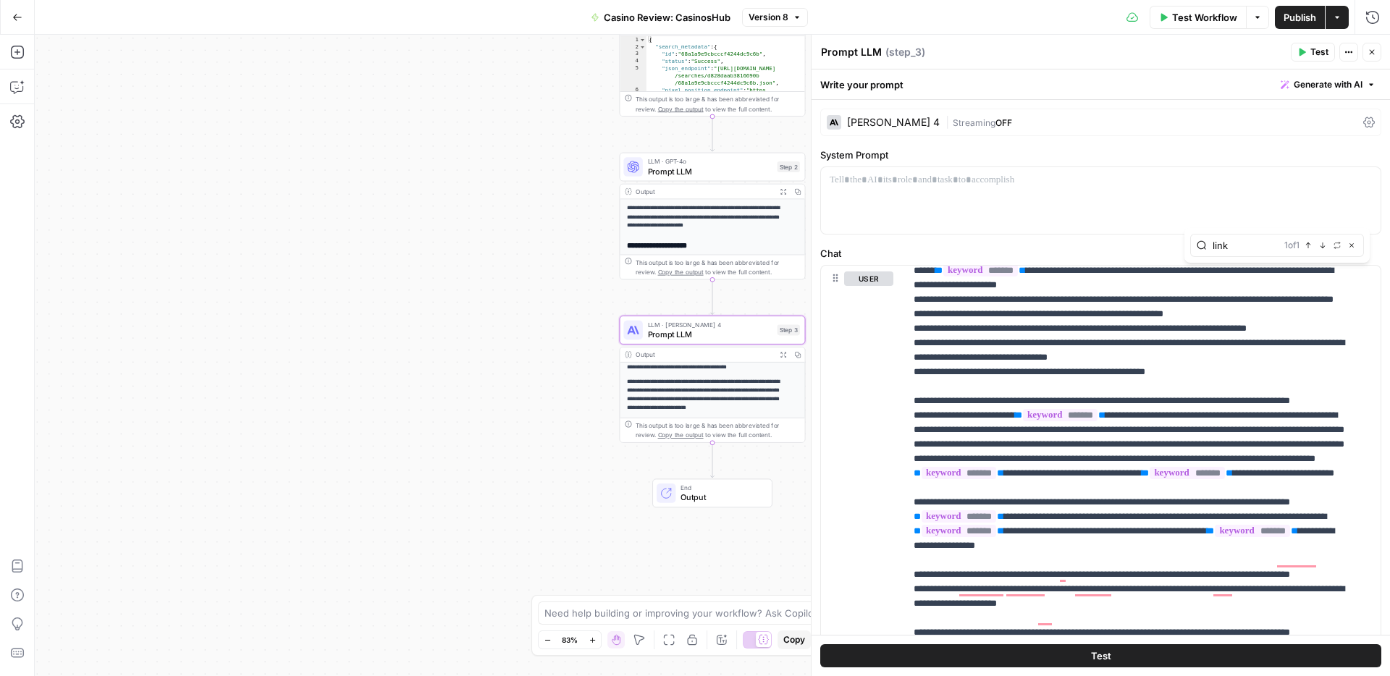
type input "link"
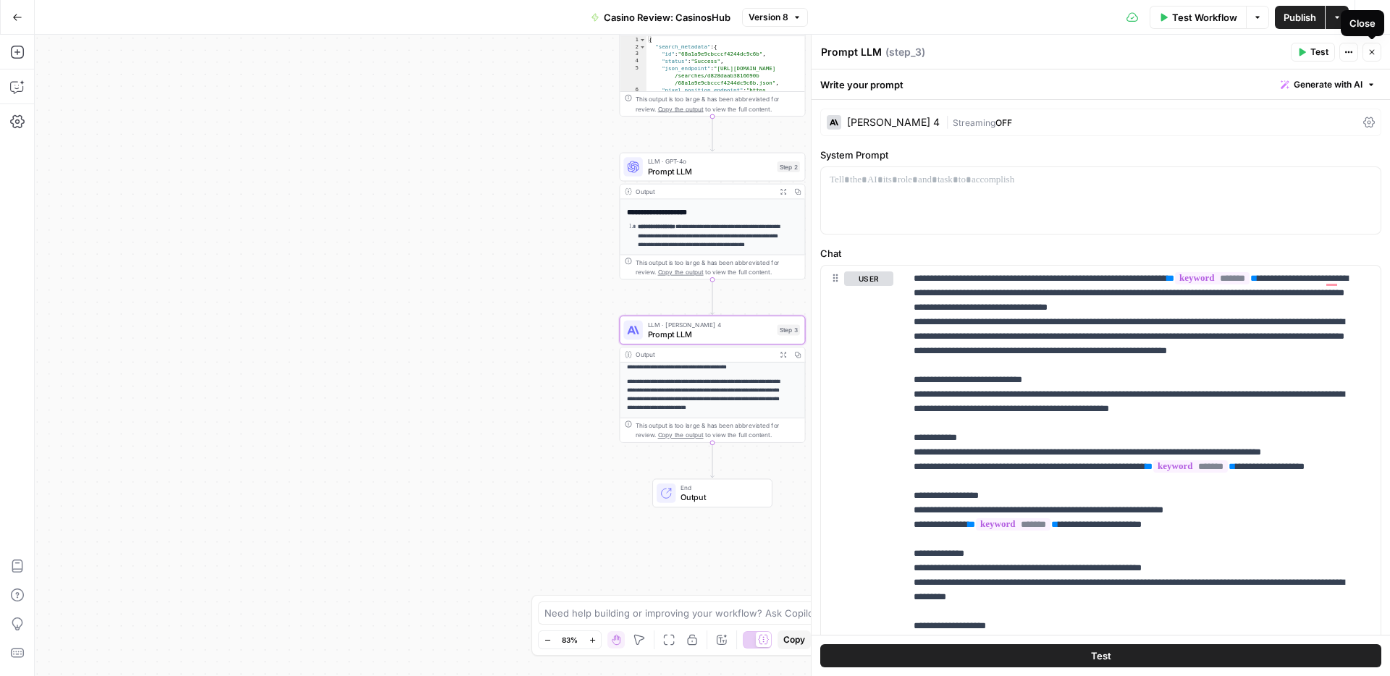
click at [1376, 55] on icon "button" at bounding box center [1372, 52] width 9 height 9
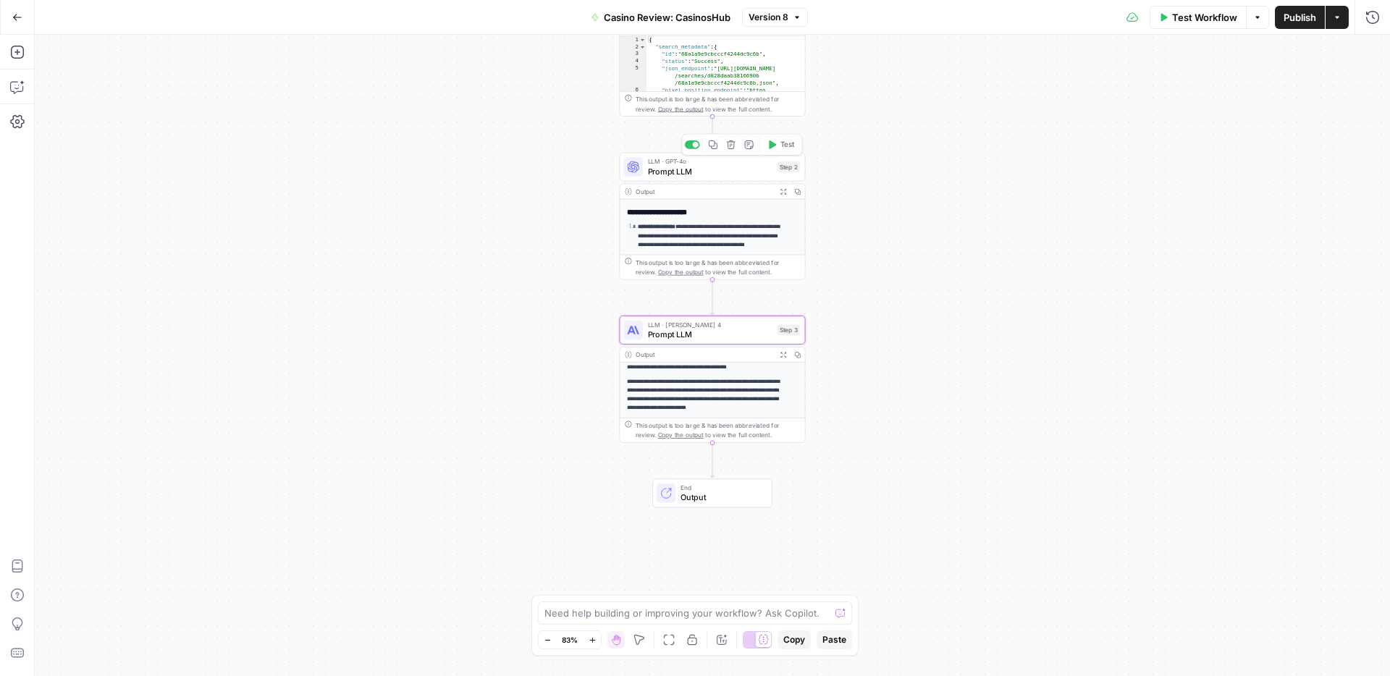
click at [725, 169] on span "Prompt LLM" at bounding box center [710, 171] width 125 height 12
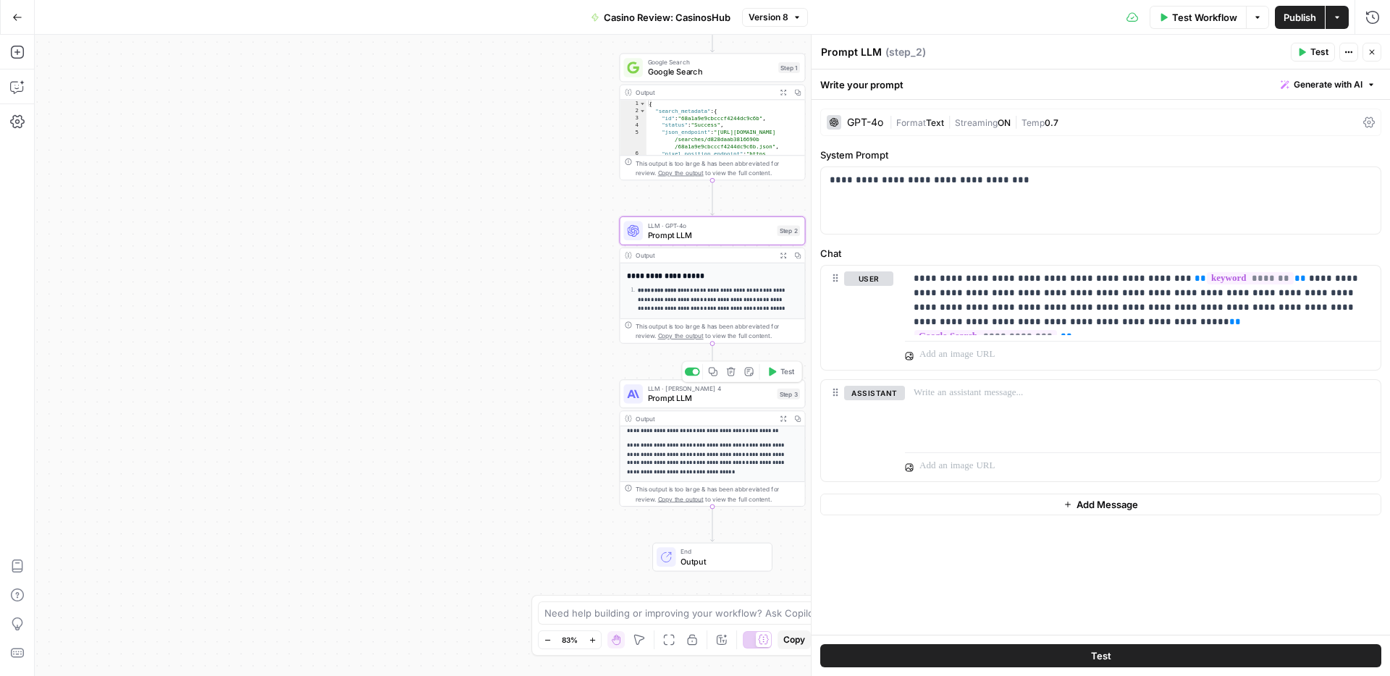
click at [677, 395] on span "Prompt LLM" at bounding box center [710, 398] width 125 height 12
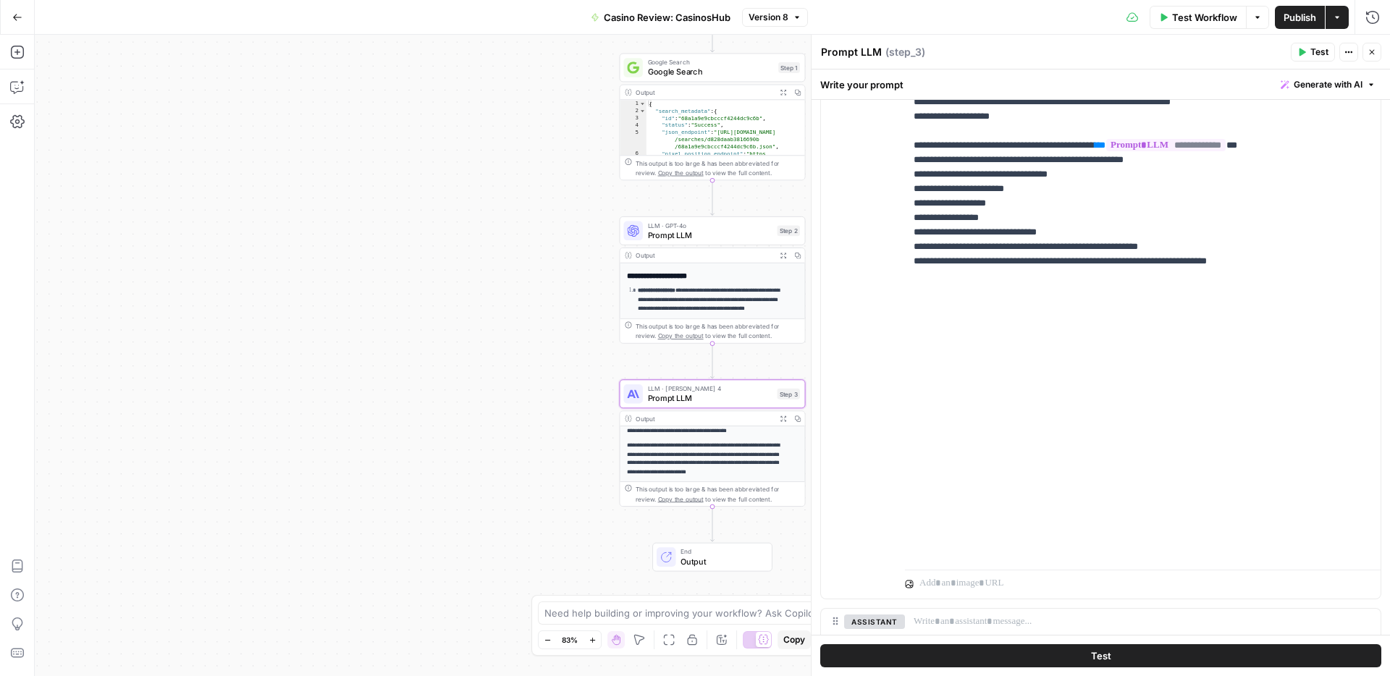
scroll to position [310, 0]
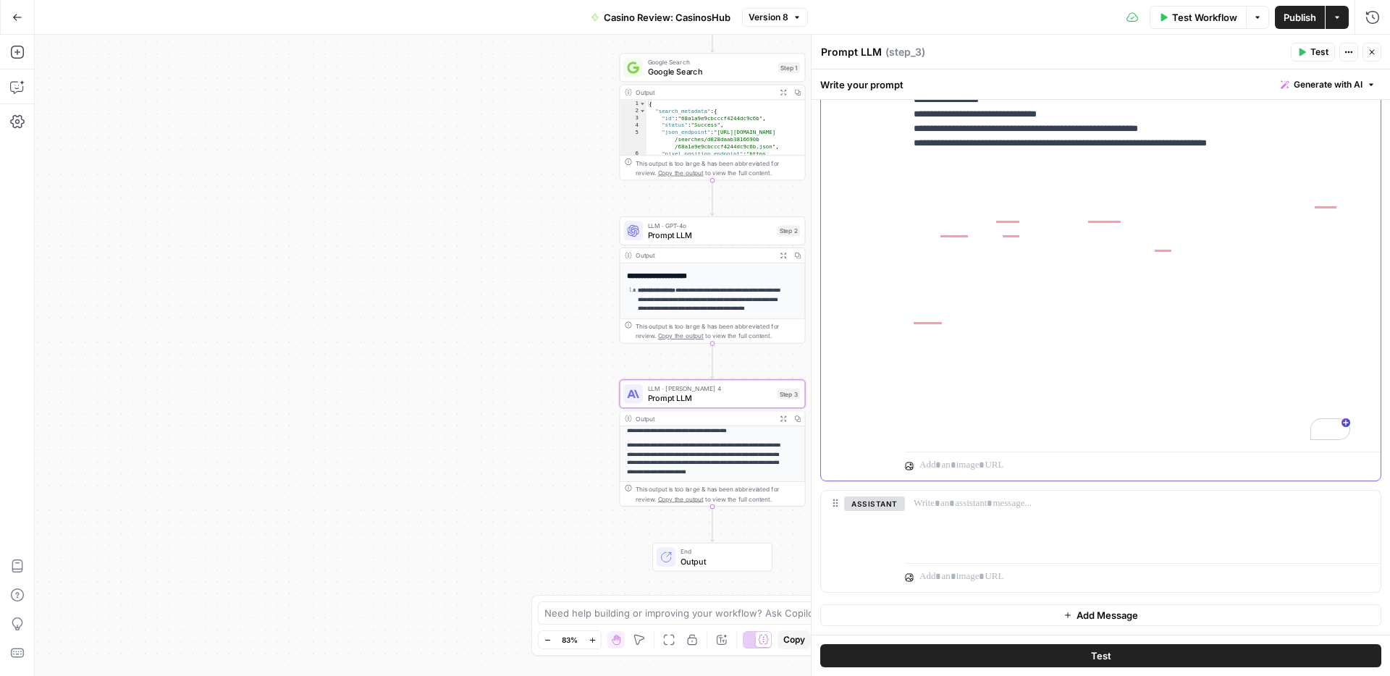
scroll to position [274, 0]
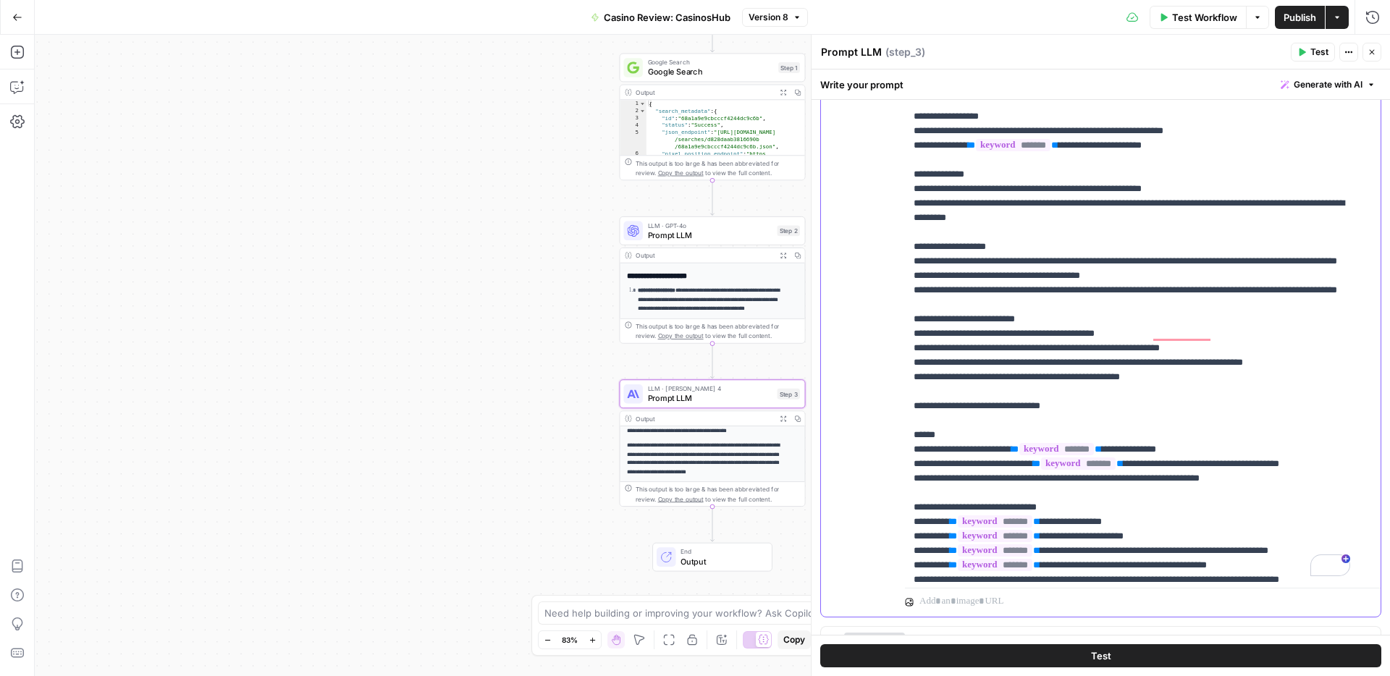
scroll to position [122, 0]
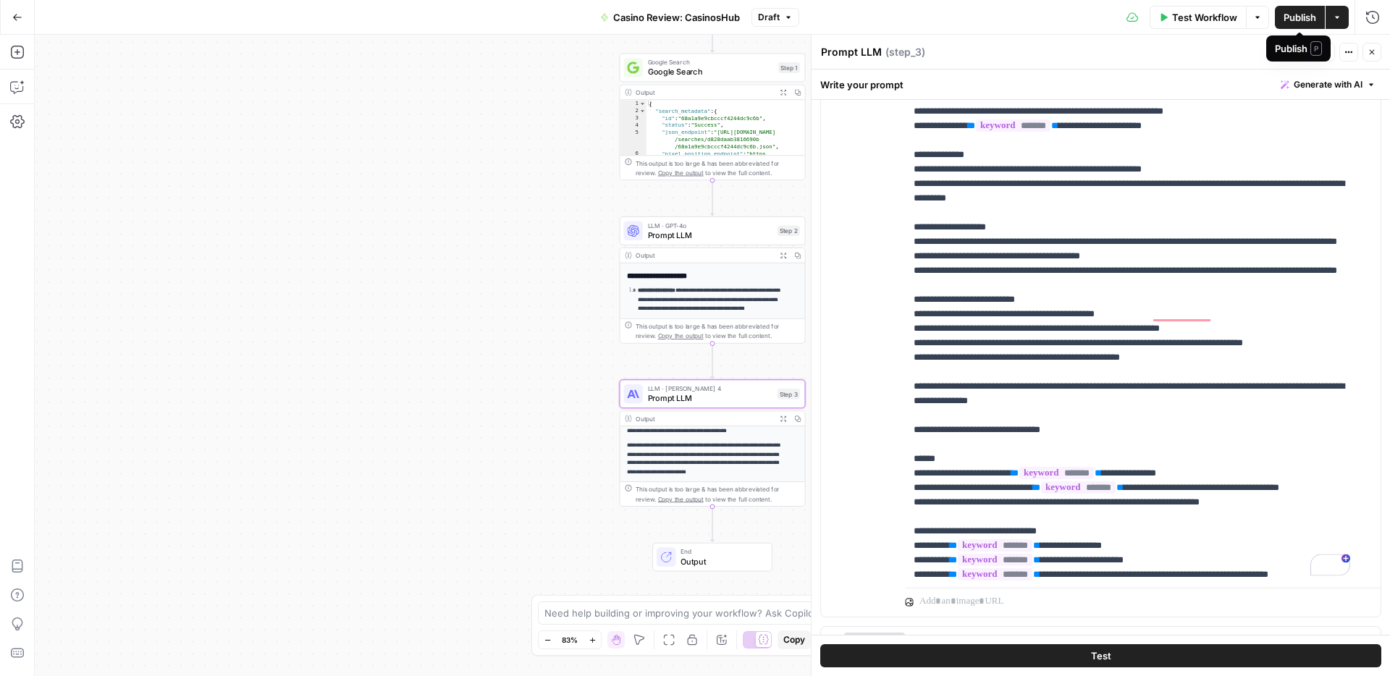
click at [1297, 10] on span "Publish" at bounding box center [1300, 17] width 33 height 14
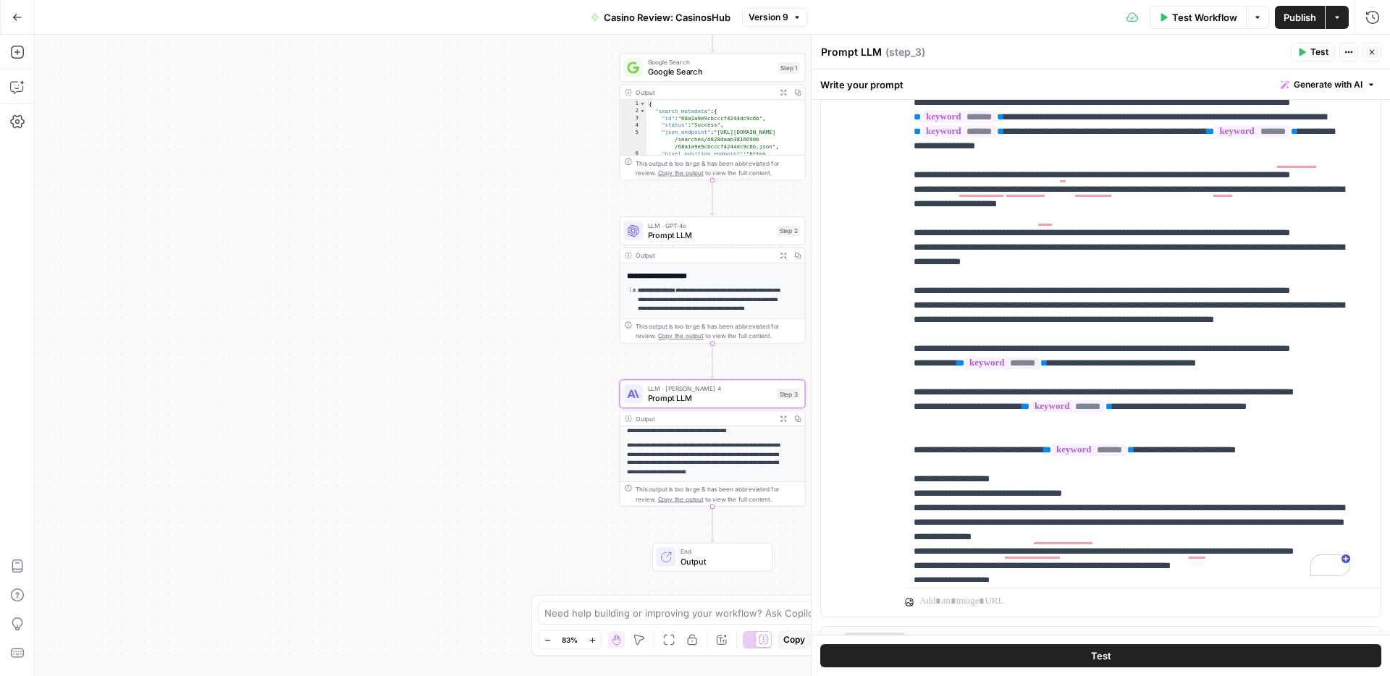
scroll to position [1956, 0]
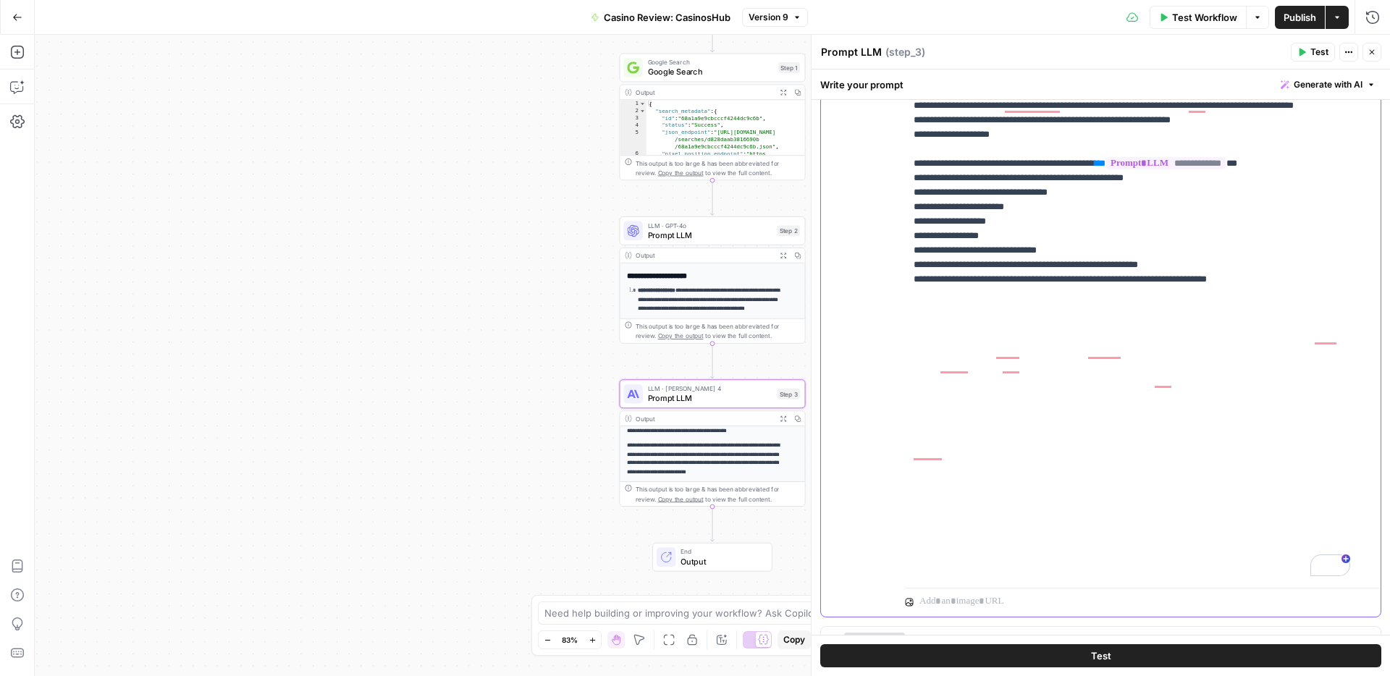
drag, startPoint x: 1011, startPoint y: 426, endPoint x: 921, endPoint y: 429, distance: 90.5
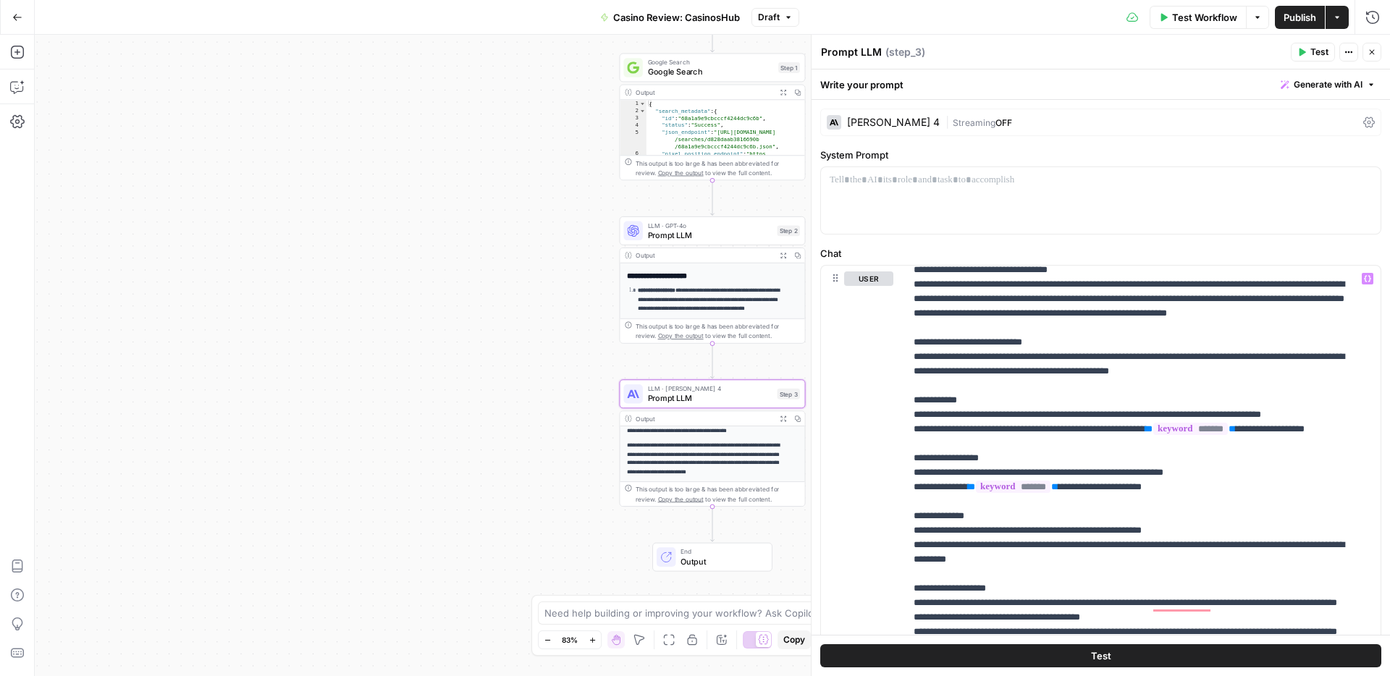
scroll to position [153, 0]
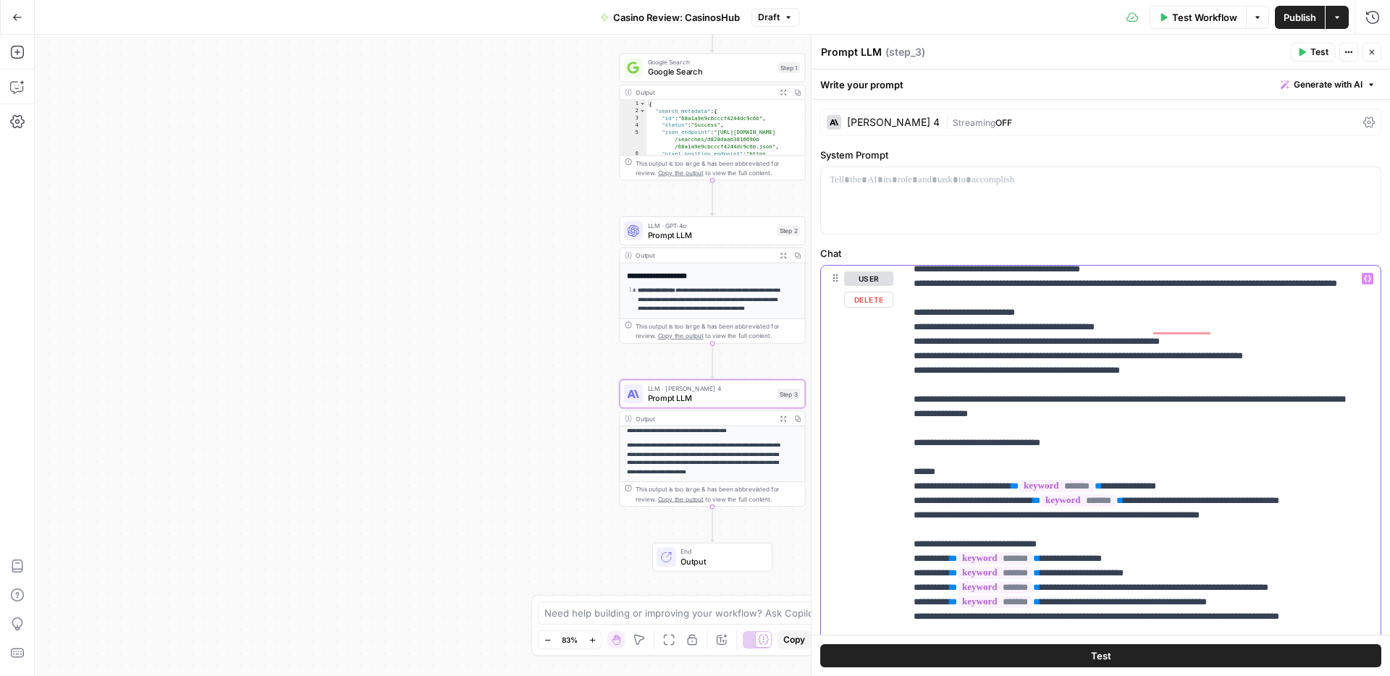
drag, startPoint x: 911, startPoint y: 455, endPoint x: 1000, endPoint y: 453, distance: 89.1
click at [1000, 453] on div "**********" at bounding box center [1137, 561] width 465 height 590
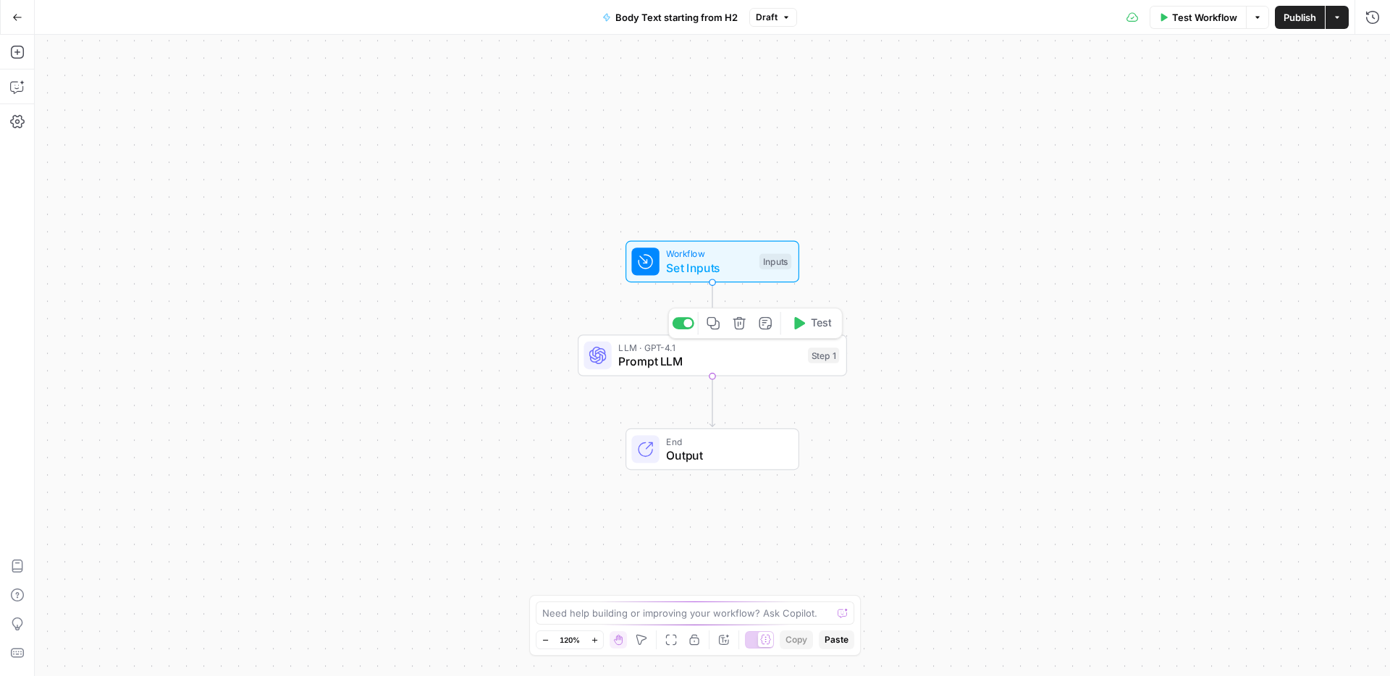
click at [693, 358] on span "Prompt LLM" at bounding box center [709, 361] width 182 height 17
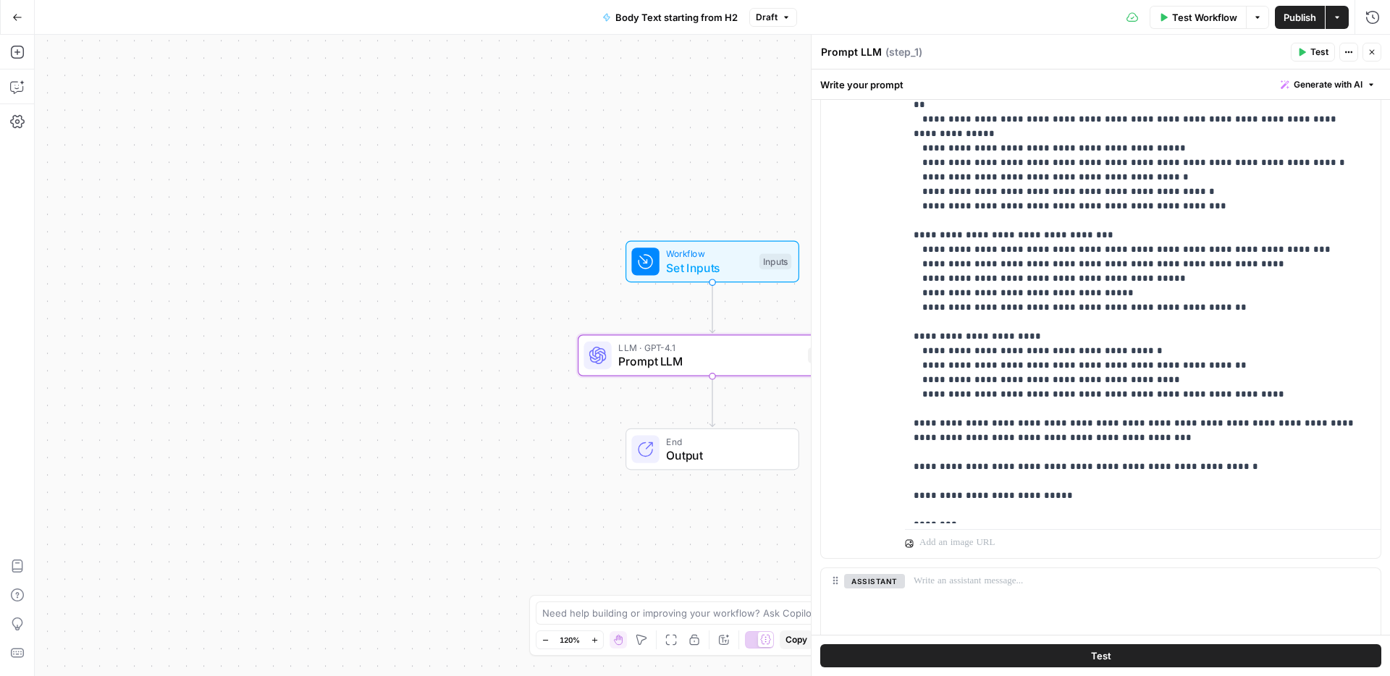
scroll to position [334, 0]
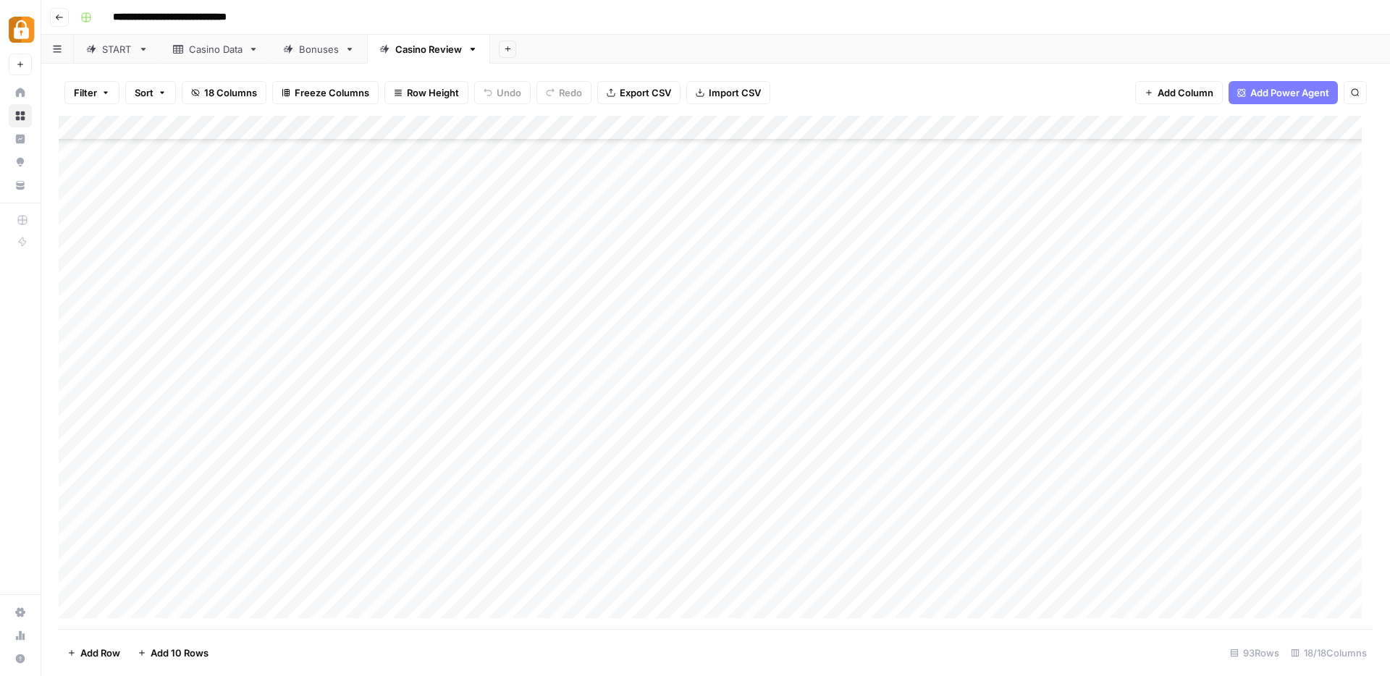
scroll to position [1835, 0]
click at [607, 532] on div "Add Column" at bounding box center [716, 372] width 1314 height 513
click at [607, 557] on div "Add Column" at bounding box center [716, 372] width 1314 height 513
click at [1074, 584] on div "Add Column" at bounding box center [716, 372] width 1314 height 513
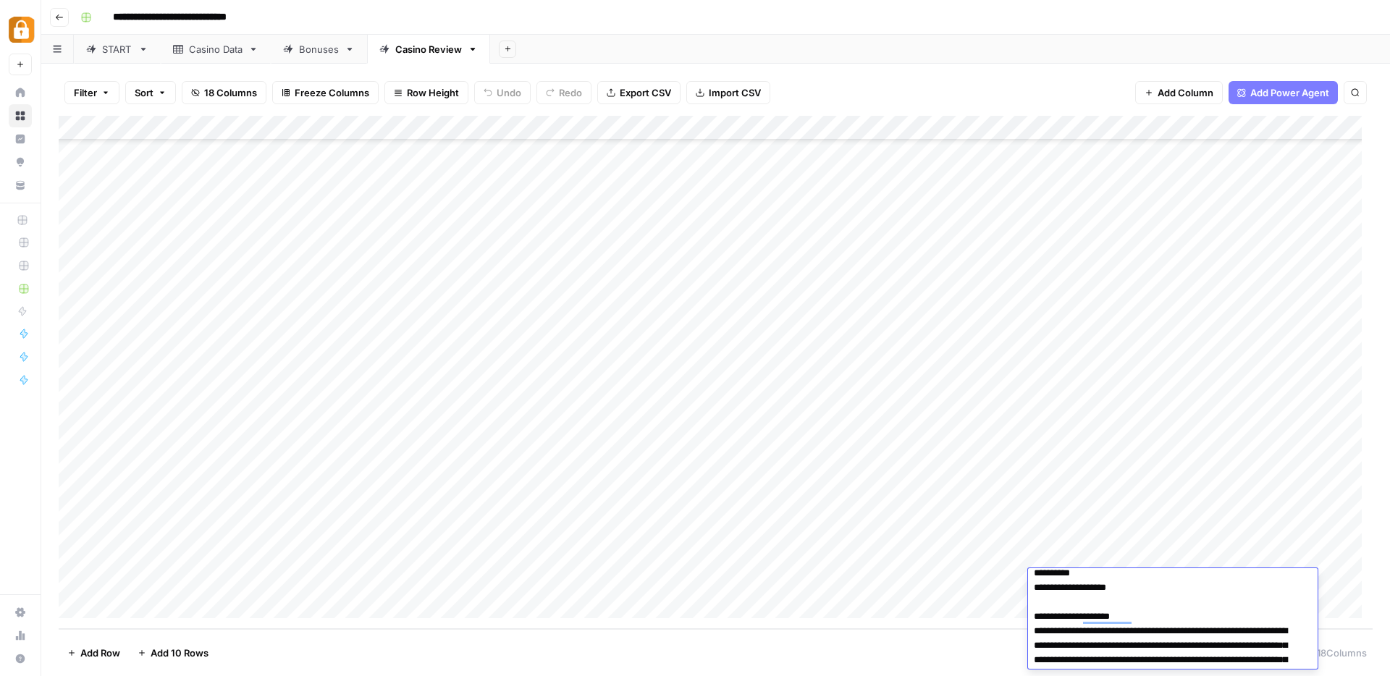
scroll to position [744, 0]
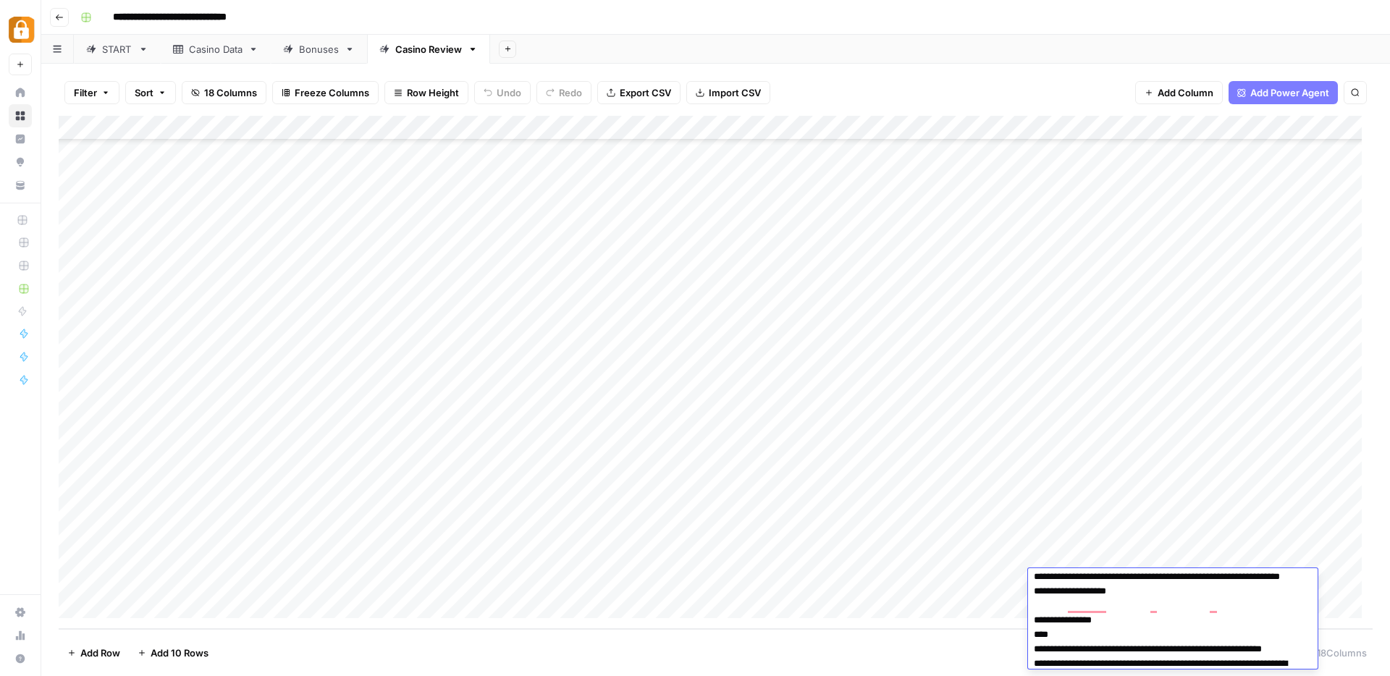
click at [607, 581] on div "Add Column" at bounding box center [716, 372] width 1314 height 513
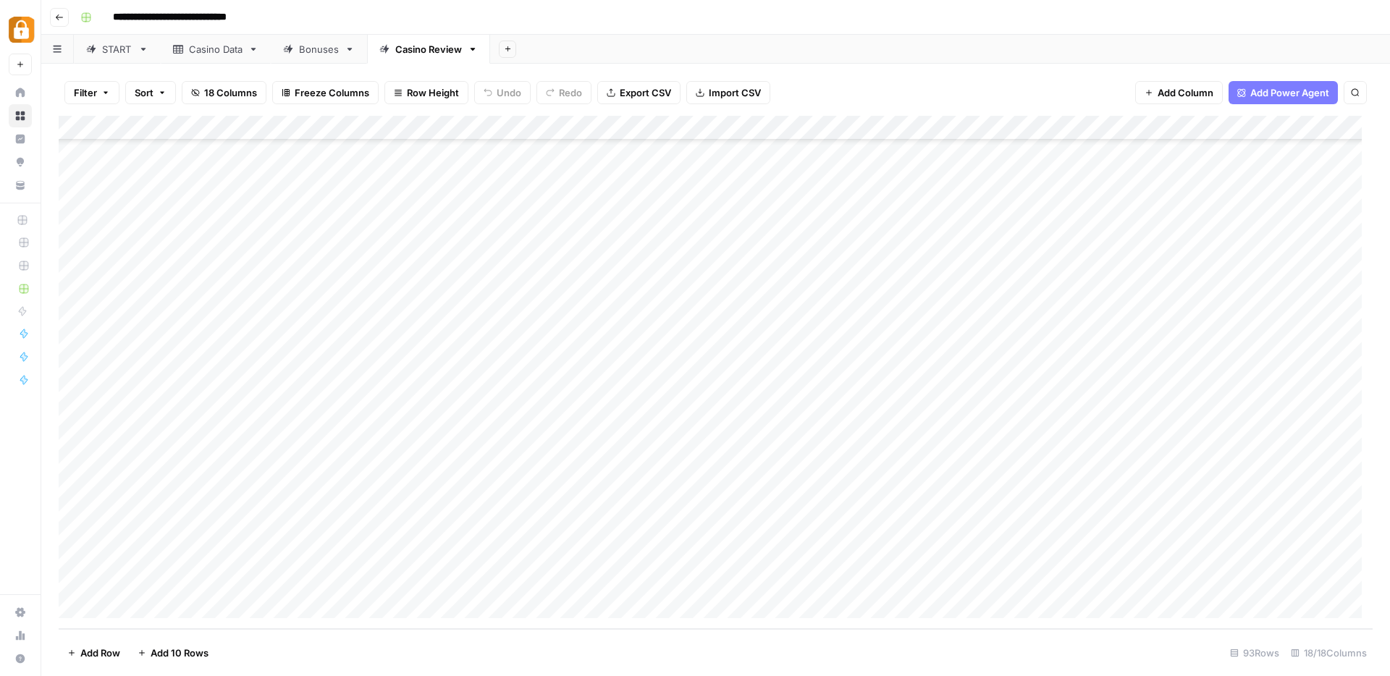
click at [1108, 564] on div "Add Column" at bounding box center [716, 372] width 1314 height 513
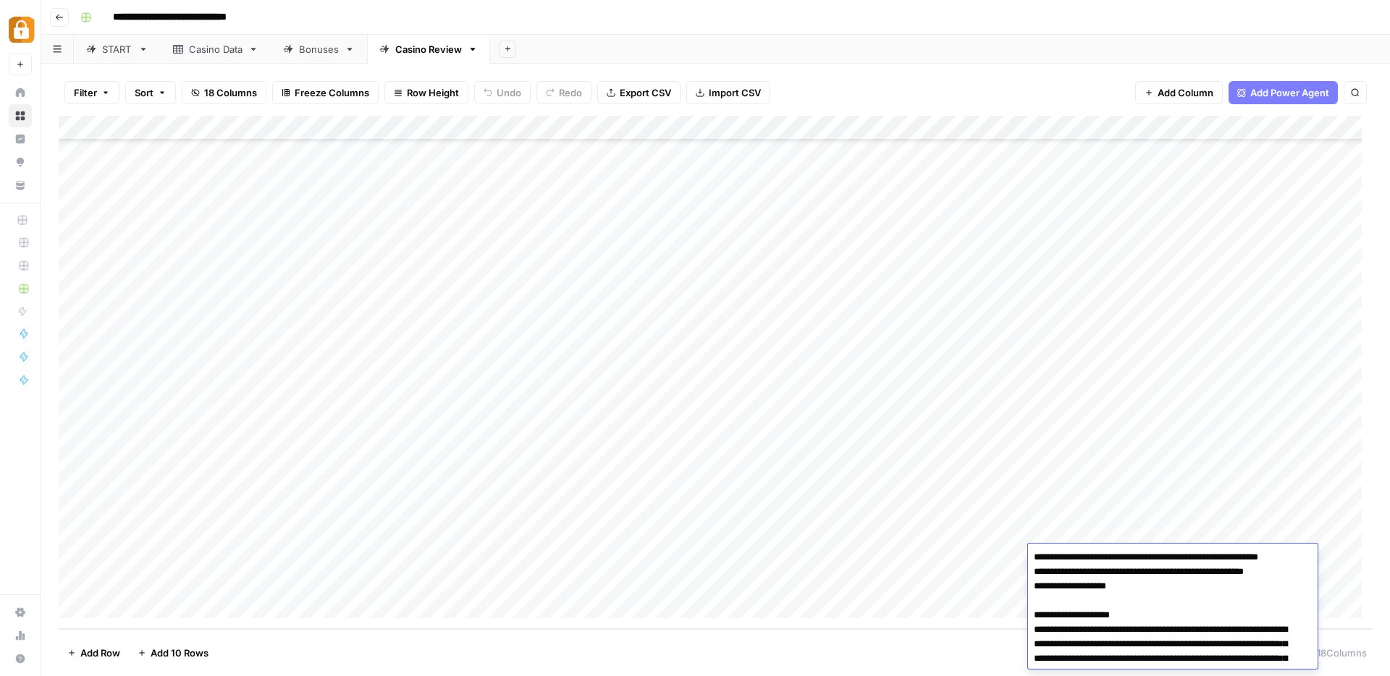
scroll to position [2126, 0]
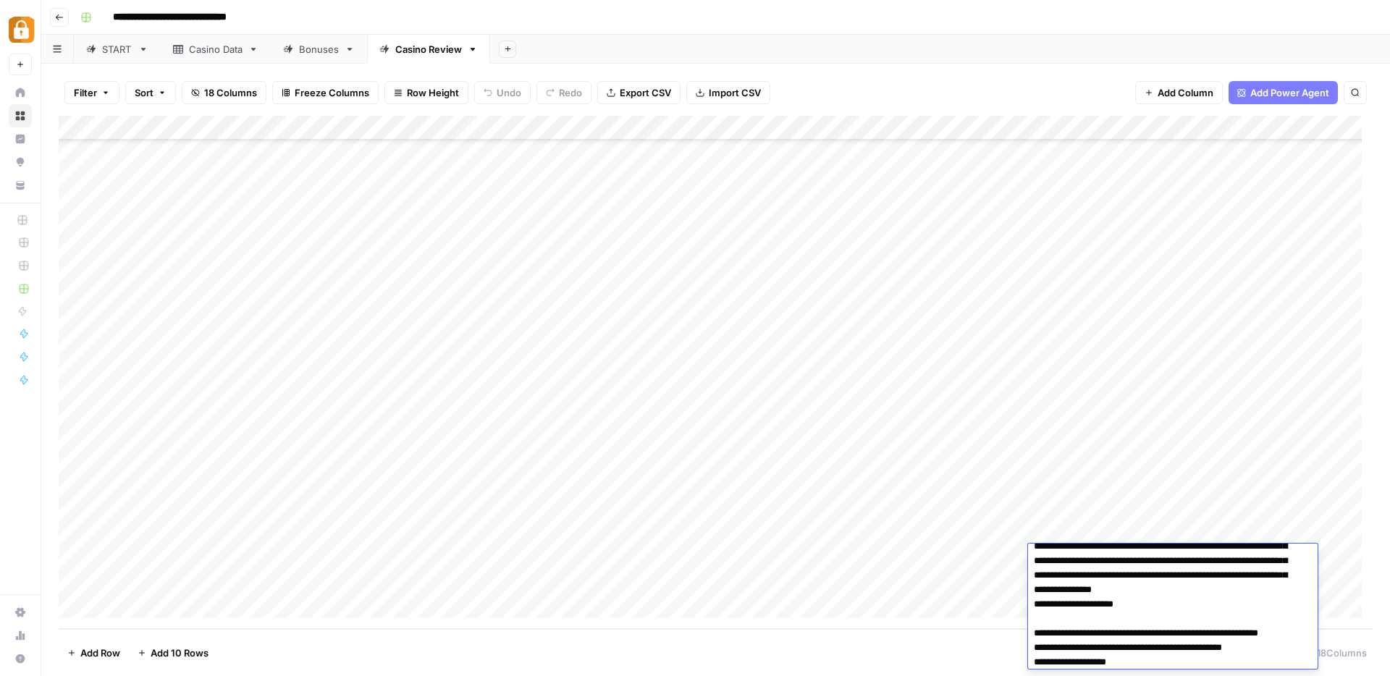
click at [1080, 527] on div "Add Column" at bounding box center [716, 372] width 1314 height 513
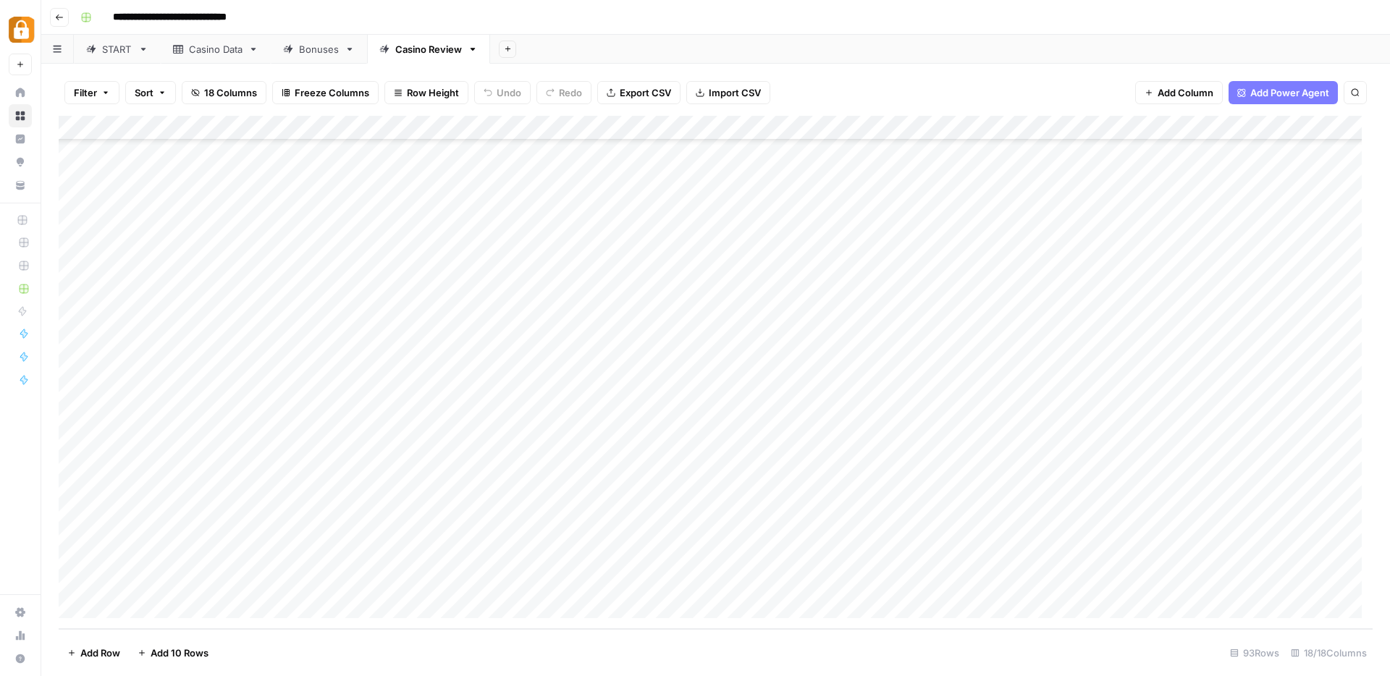
click at [1080, 527] on div "Add Column" at bounding box center [716, 372] width 1314 height 513
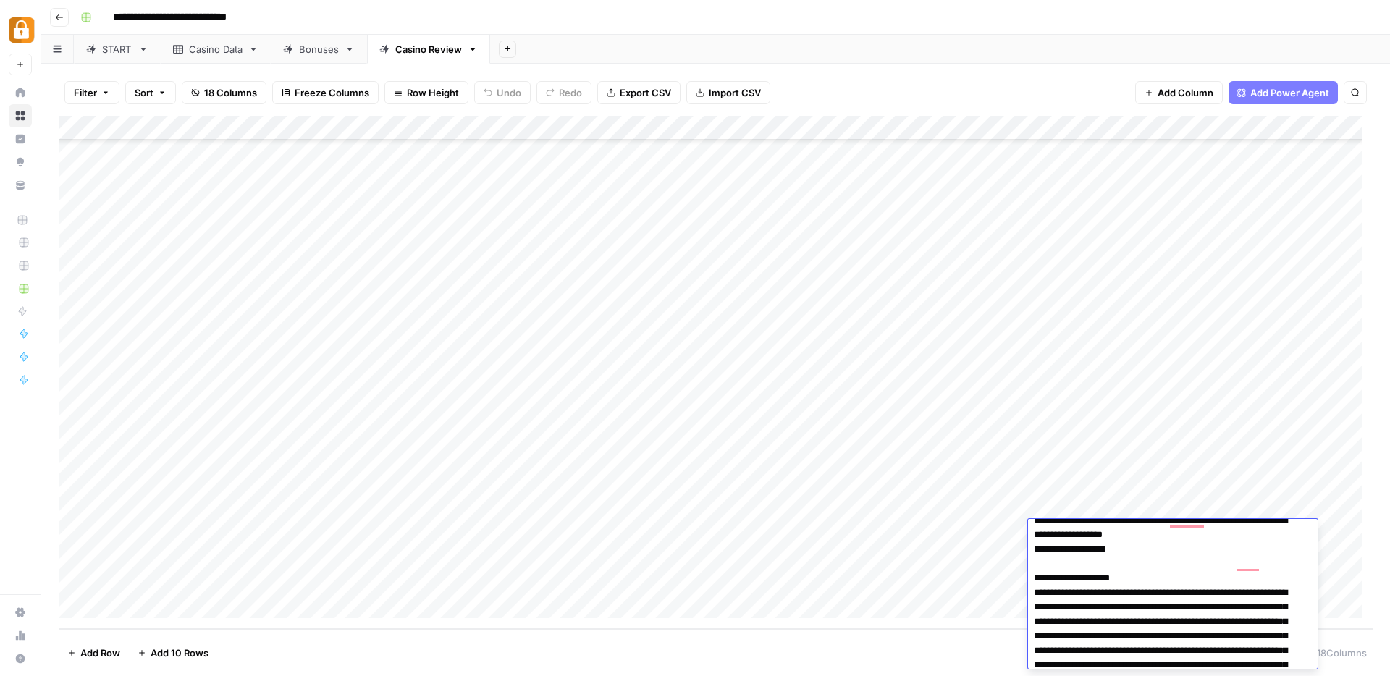
scroll to position [0, 0]
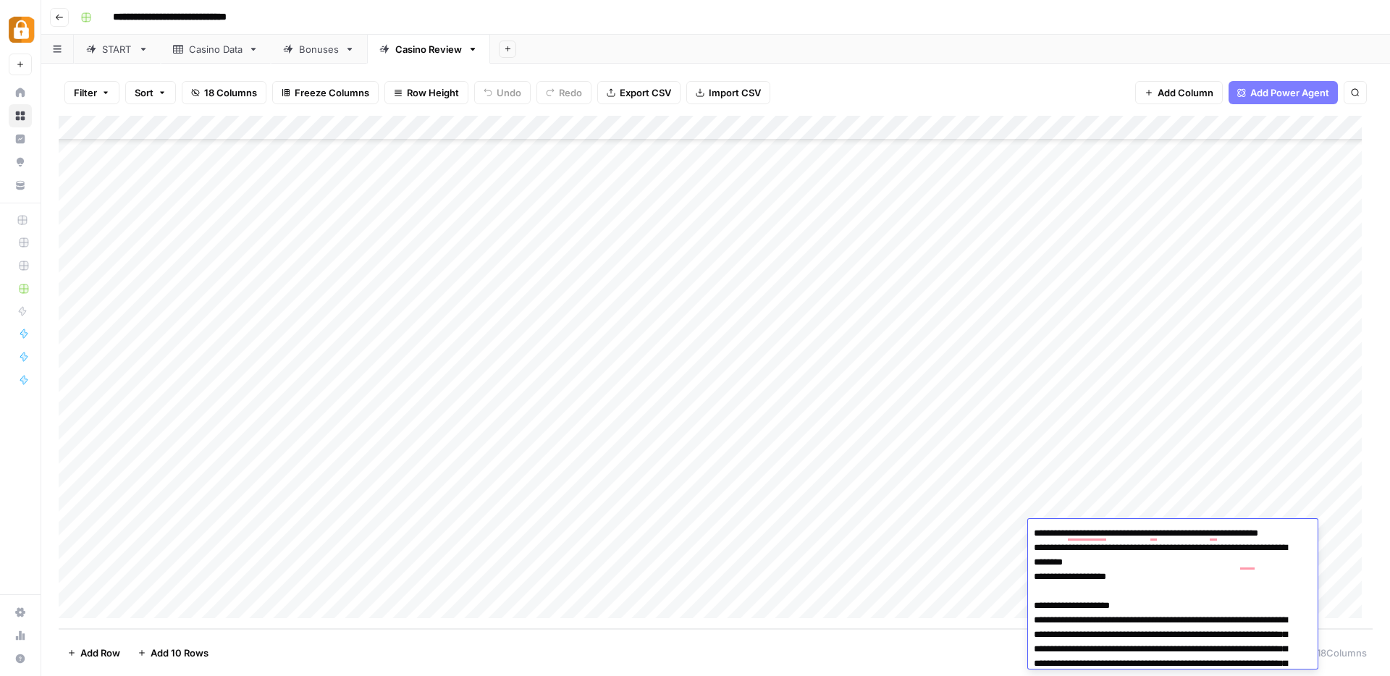
click at [776, 607] on div "Add Column" at bounding box center [716, 372] width 1314 height 513
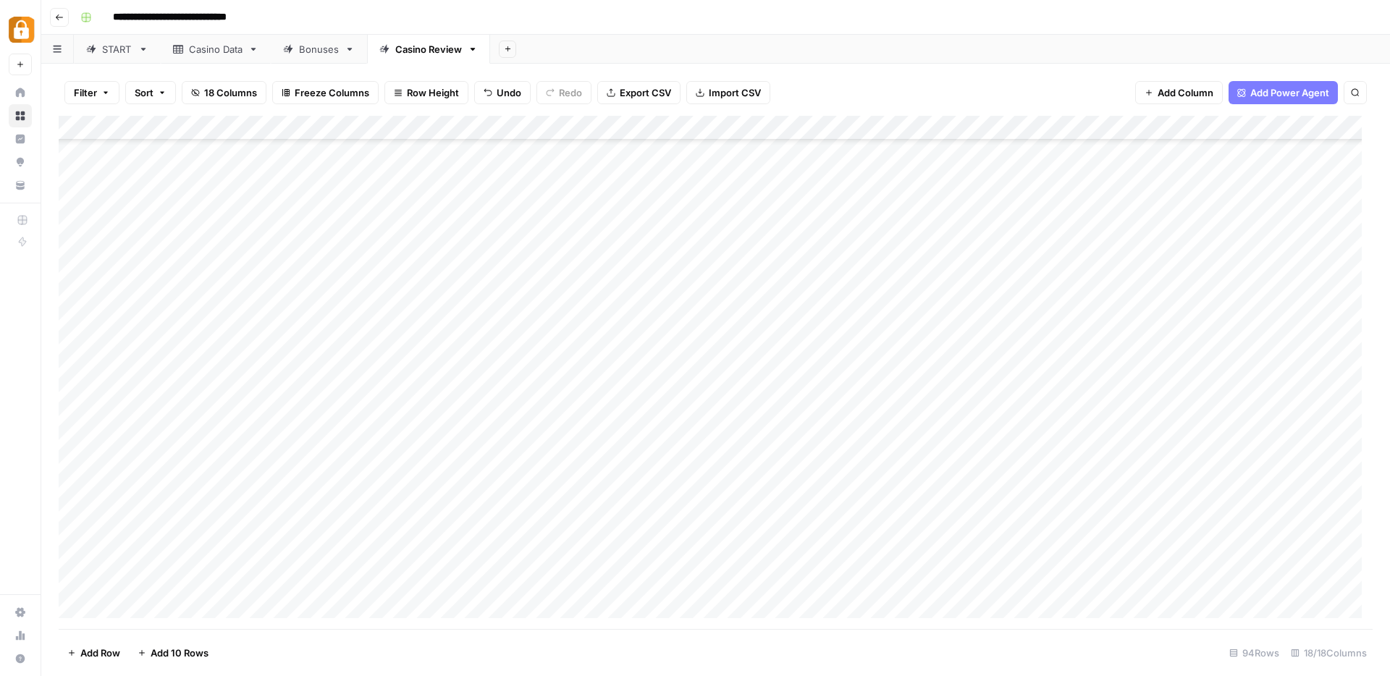
scroll to position [1859, 0]
click at [607, 508] on div "Add Column" at bounding box center [716, 372] width 1314 height 513
click at [606, 536] on div "Add Column" at bounding box center [716, 372] width 1314 height 513
click at [602, 559] on div "Add Column" at bounding box center [716, 372] width 1314 height 513
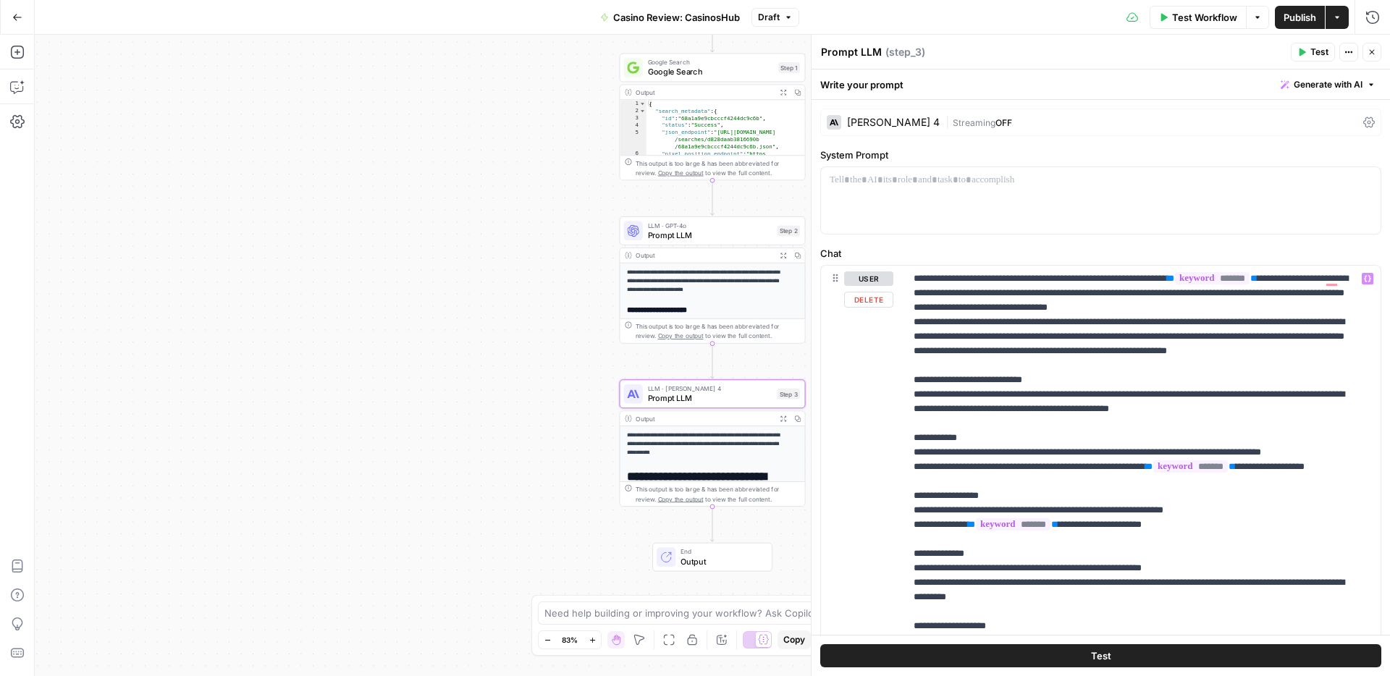
scroll to position [386, 0]
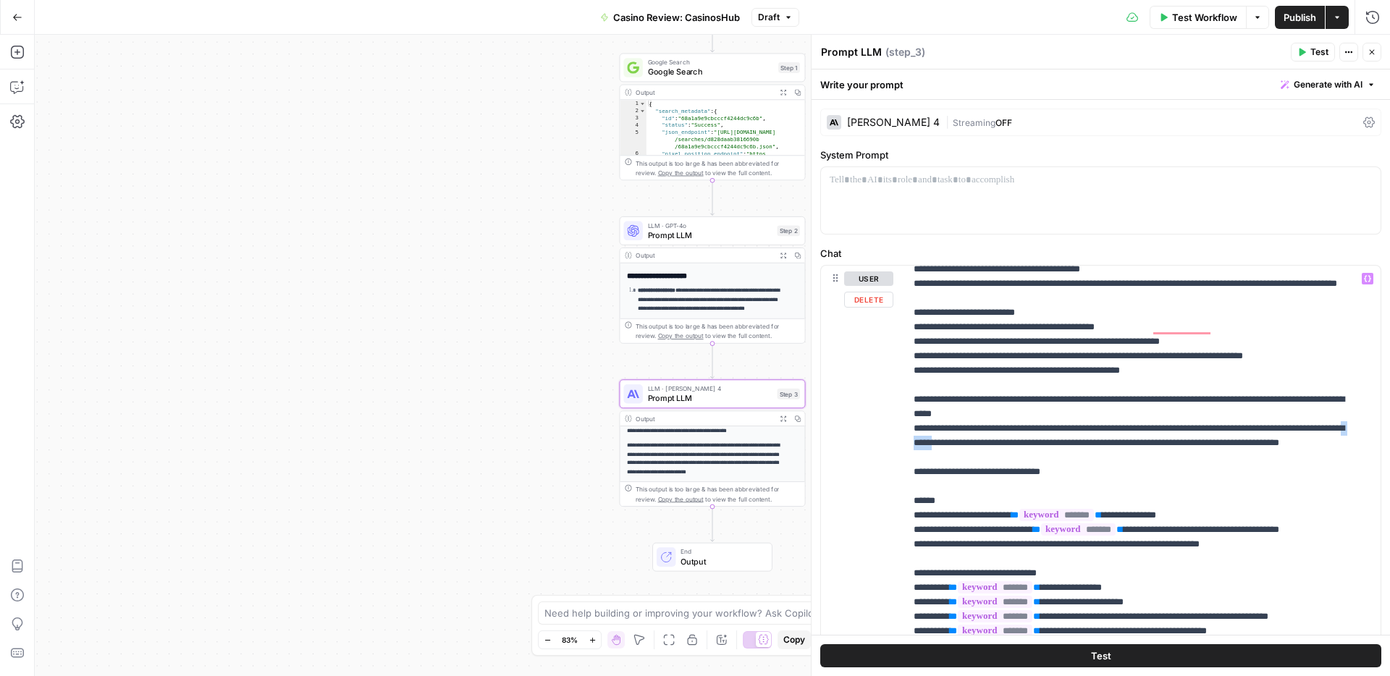
drag, startPoint x: 1003, startPoint y: 497, endPoint x: 1037, endPoint y: 498, distance: 34.1
drag, startPoint x: 1097, startPoint y: 500, endPoint x: 1181, endPoint y: 499, distance: 84.0
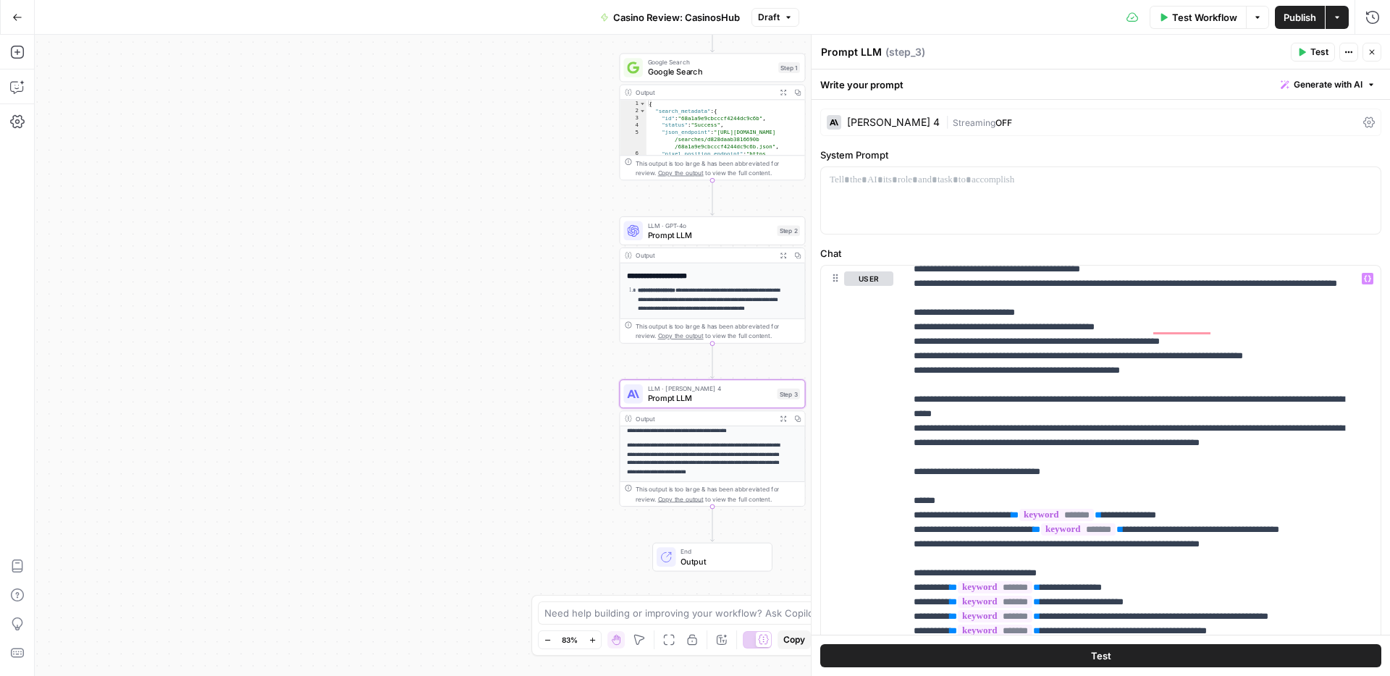
click at [1289, 15] on span "Publish" at bounding box center [1300, 17] width 33 height 14
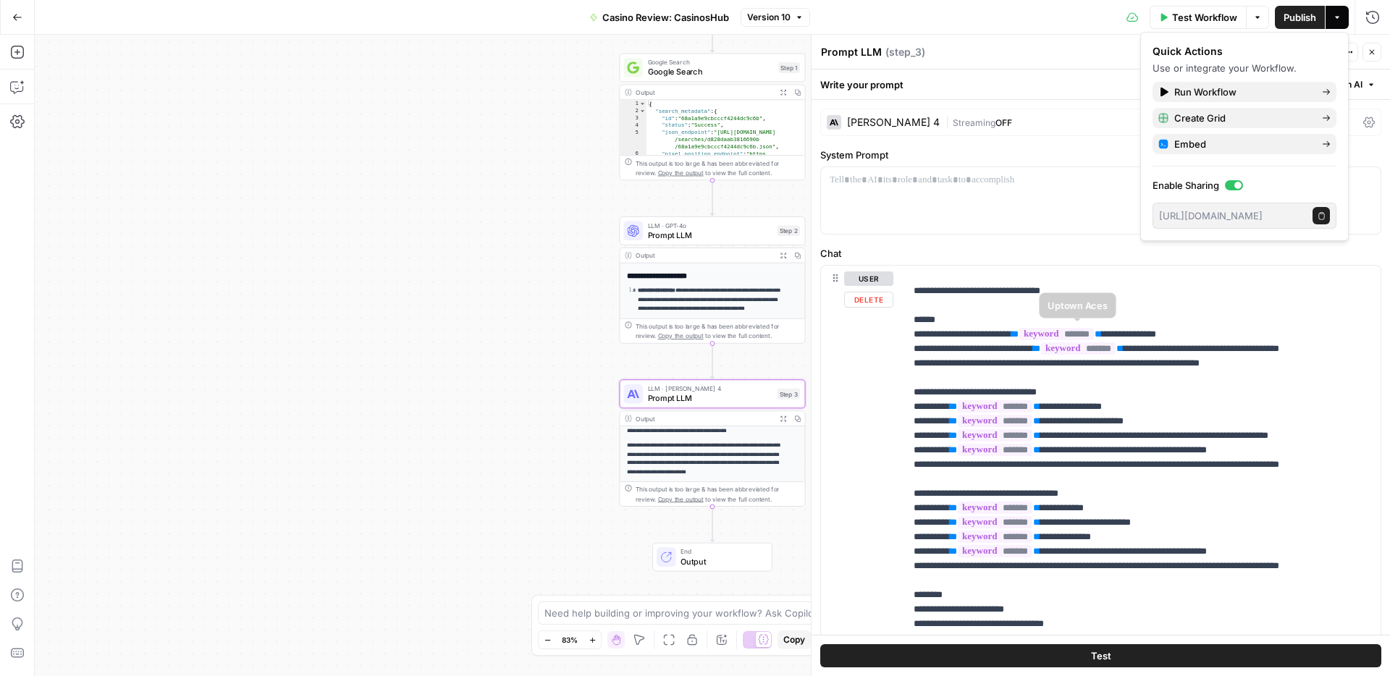
scroll to position [499, 0]
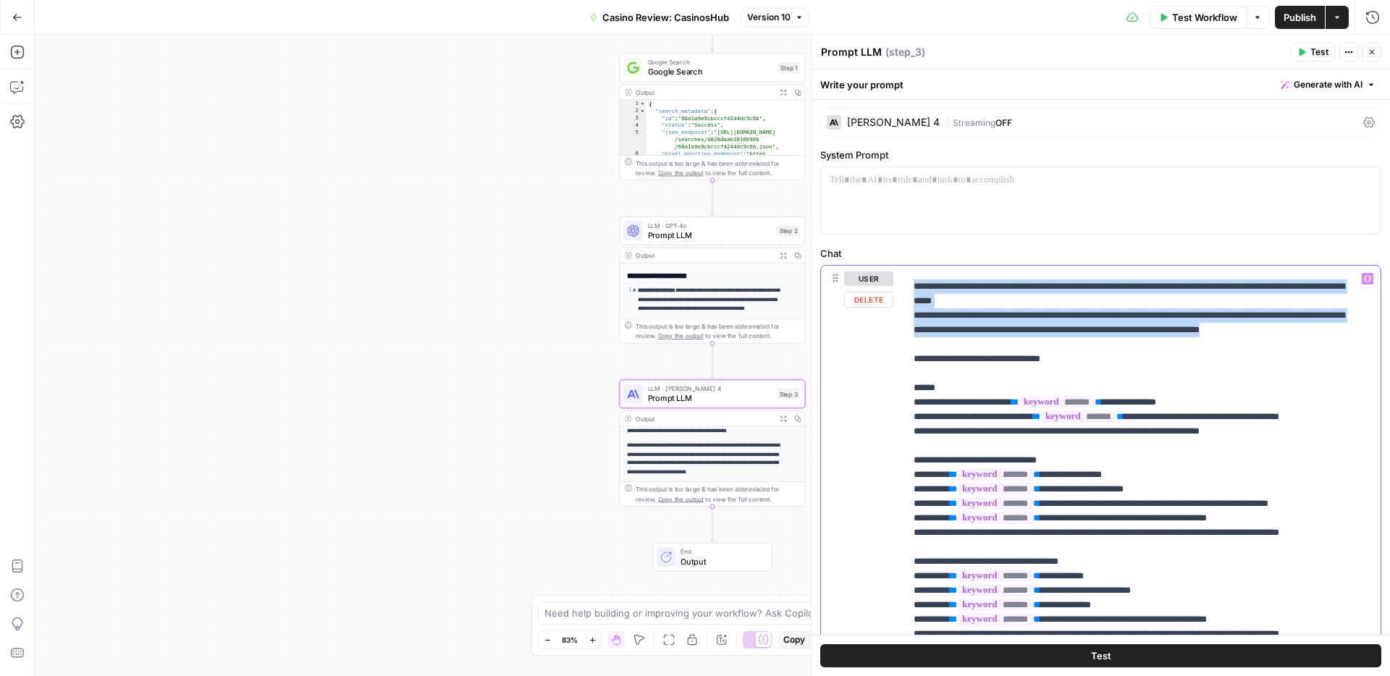
drag, startPoint x: 912, startPoint y: 342, endPoint x: 1354, endPoint y: 388, distance: 444.0
click at [1354, 388] on div "**********" at bounding box center [1137, 561] width 465 height 590
copy p "**********"
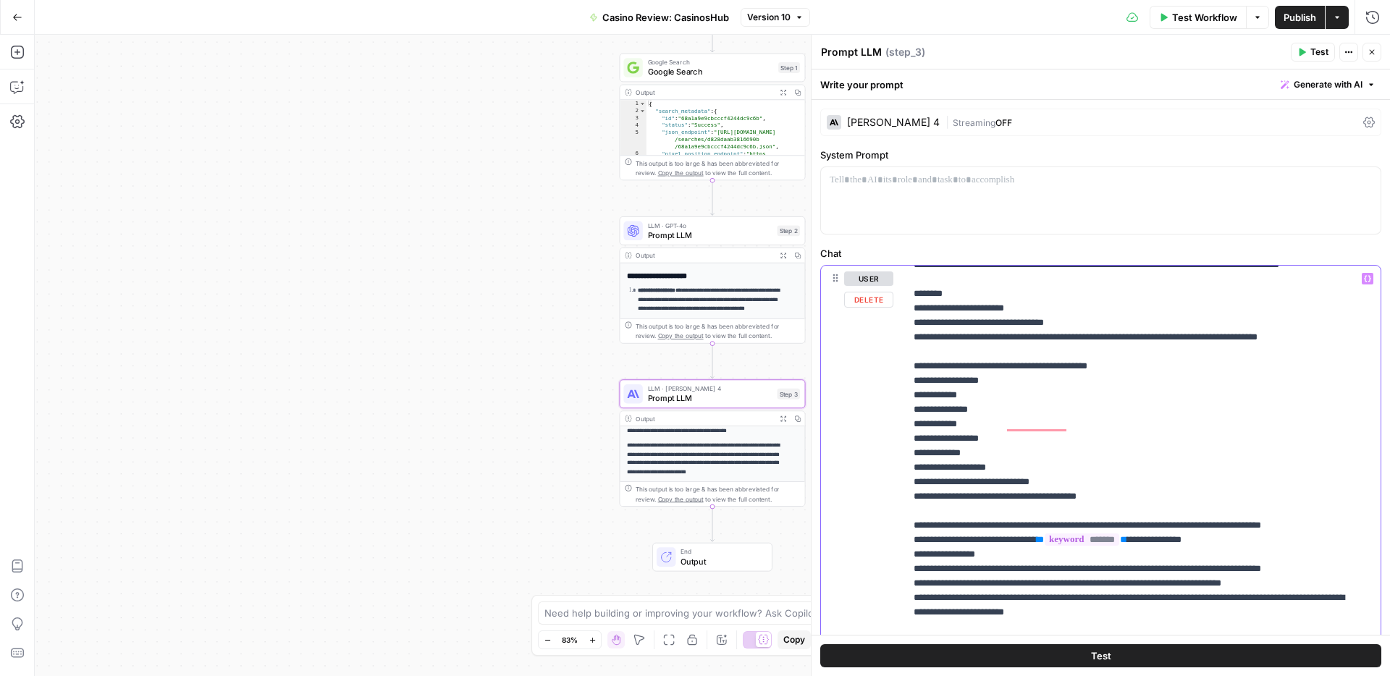
scroll to position [0, 0]
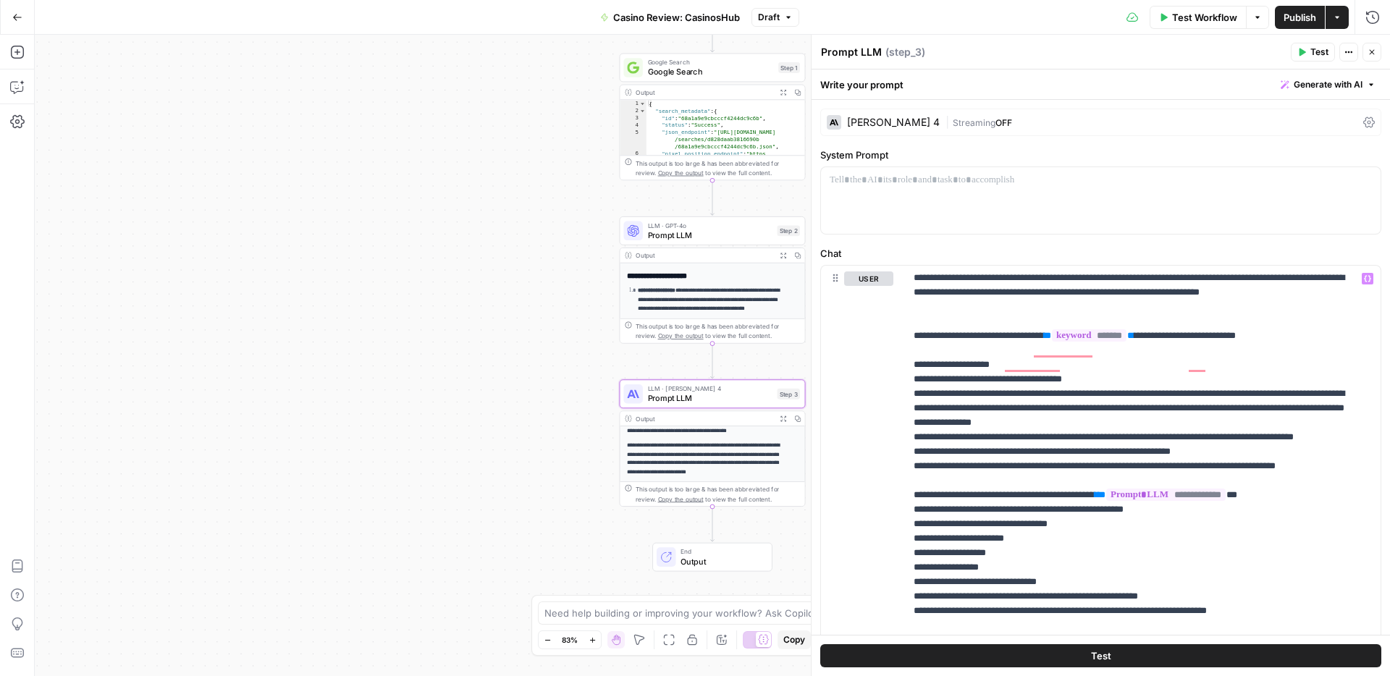
click at [1296, 18] on span "Publish" at bounding box center [1300, 17] width 33 height 14
click at [1378, 53] on button "Close" at bounding box center [1372, 52] width 19 height 19
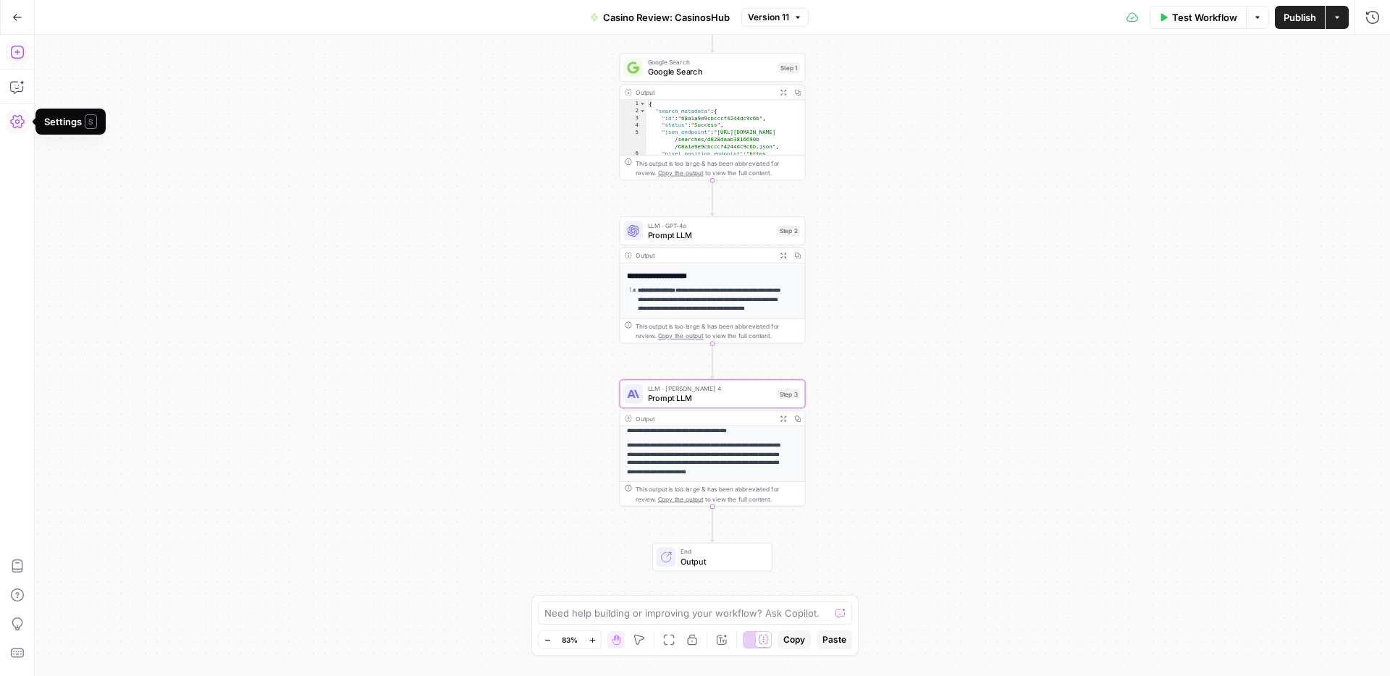
click at [23, 59] on icon "button" at bounding box center [17, 52] width 14 height 14
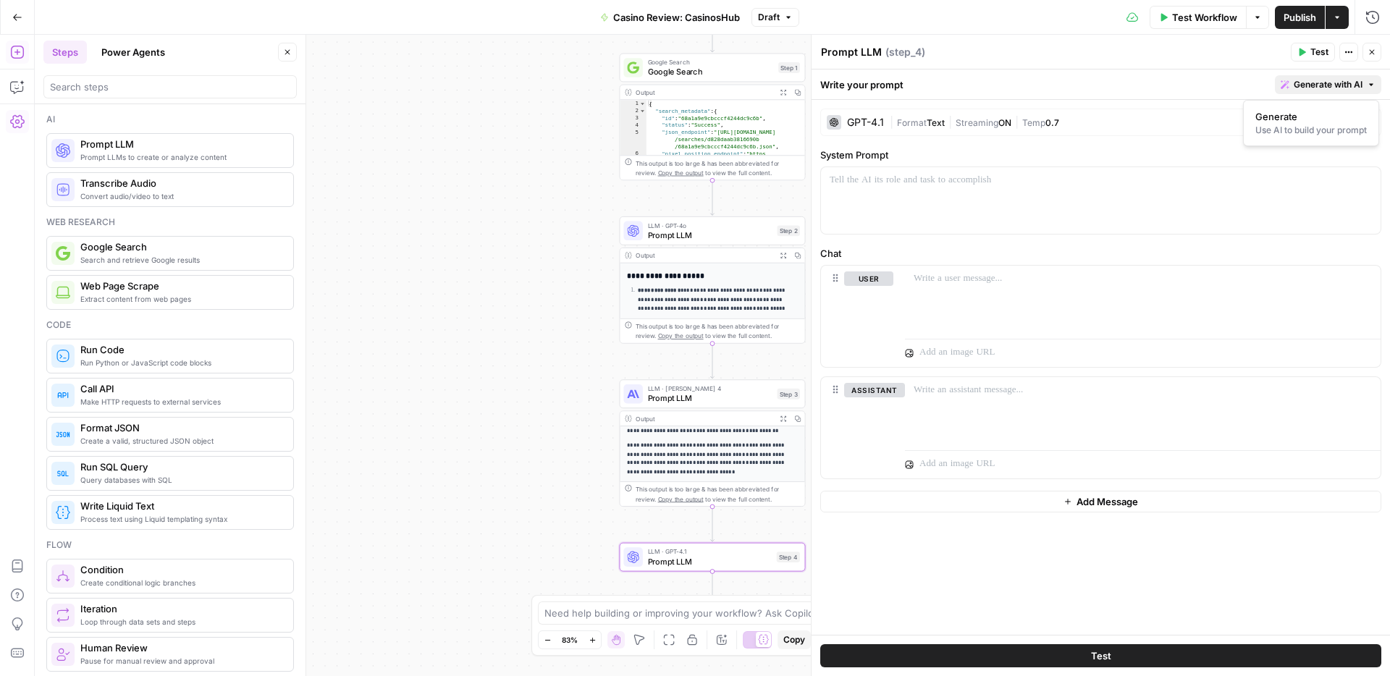
click at [1331, 84] on span "Generate with AI" at bounding box center [1328, 84] width 69 height 13
click at [1308, 113] on span "Generate" at bounding box center [1308, 116] width 106 height 14
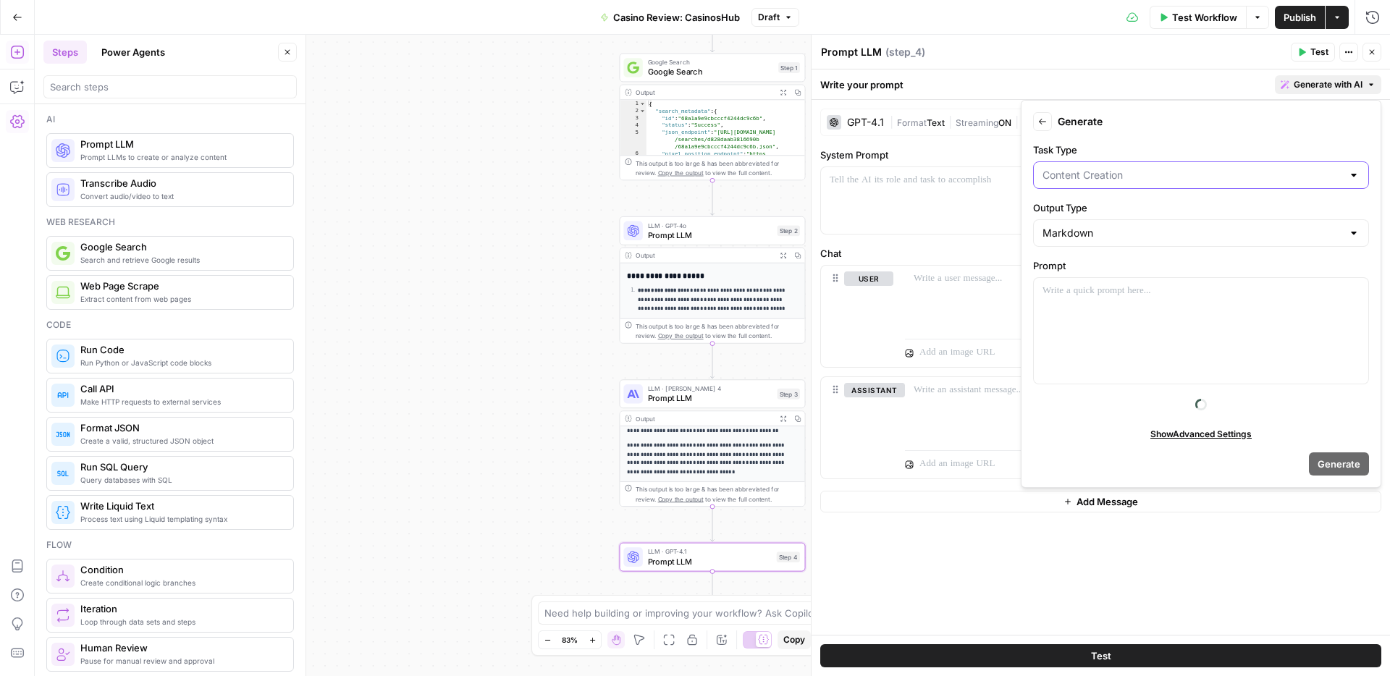
click at [1086, 174] on input "Task Type" at bounding box center [1193, 175] width 300 height 14
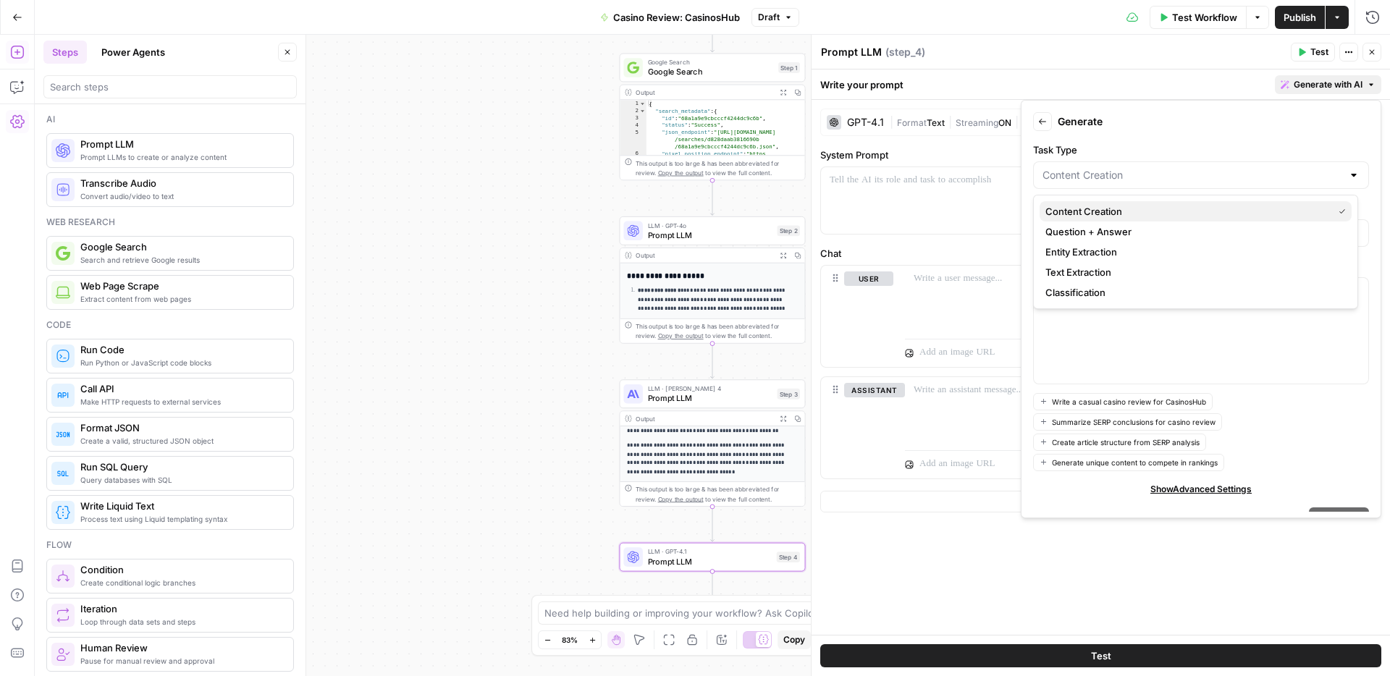
click at [1092, 212] on span "Content Creation" at bounding box center [1186, 211] width 282 height 14
type input "Content Creation"
click at [1087, 298] on p at bounding box center [1201, 291] width 317 height 14
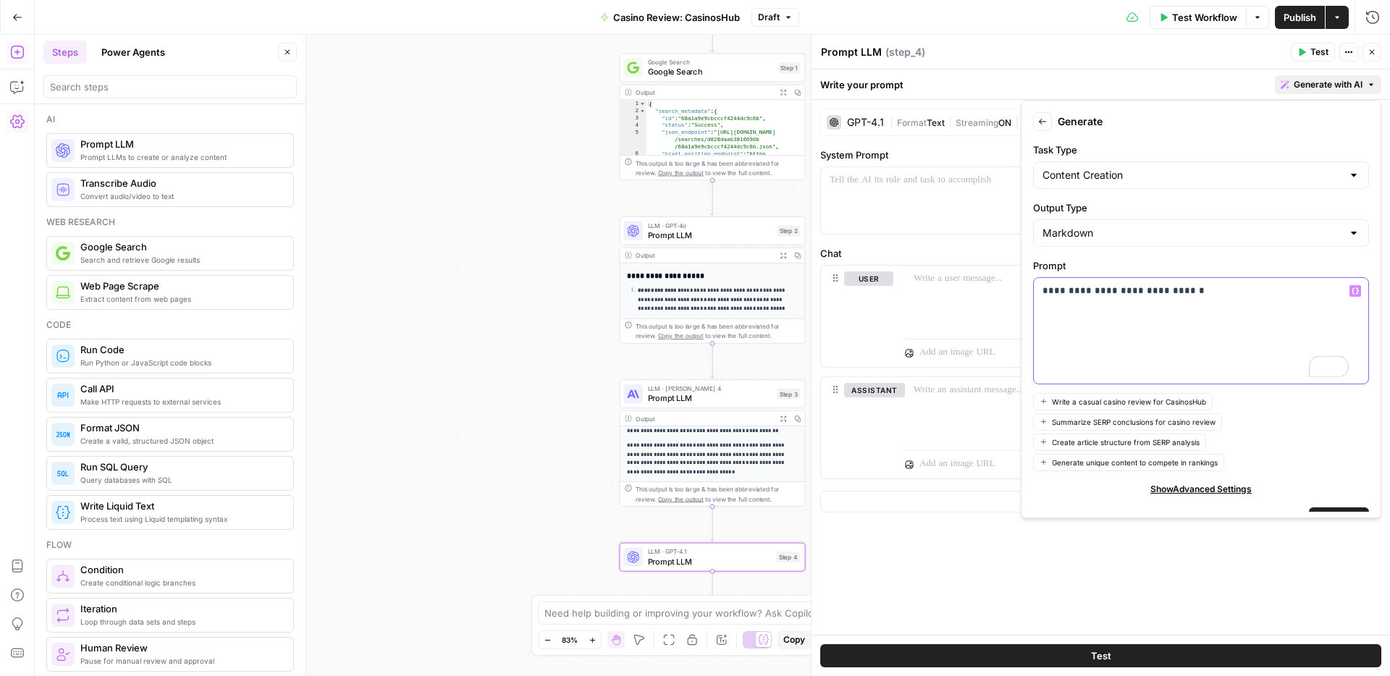
click at [1352, 291] on icon "button" at bounding box center [1355, 291] width 7 height 7
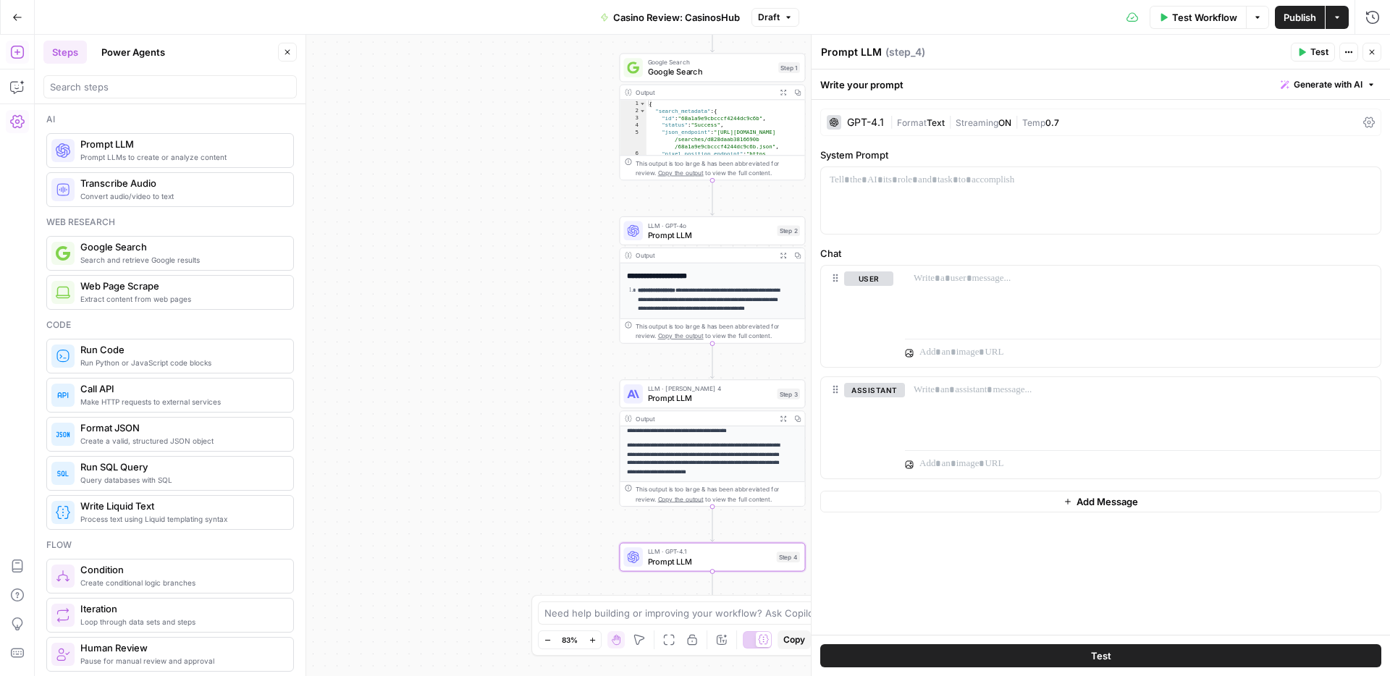
click at [470, 217] on div "**********" at bounding box center [712, 355] width 1355 height 641
click at [1338, 80] on span "Generate with AI" at bounding box center [1328, 84] width 69 height 13
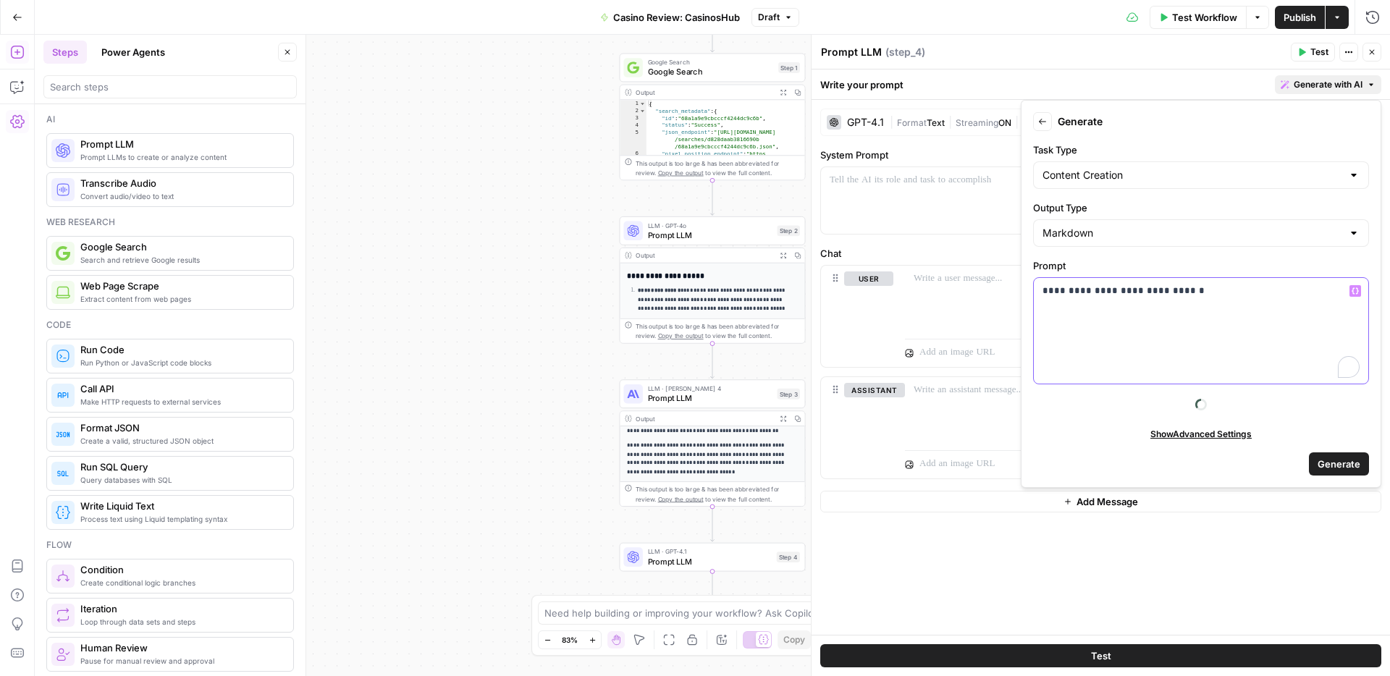
click at [1260, 285] on p "**********" at bounding box center [1201, 291] width 317 height 14
click at [1355, 292] on icon "button" at bounding box center [1355, 290] width 7 height 7
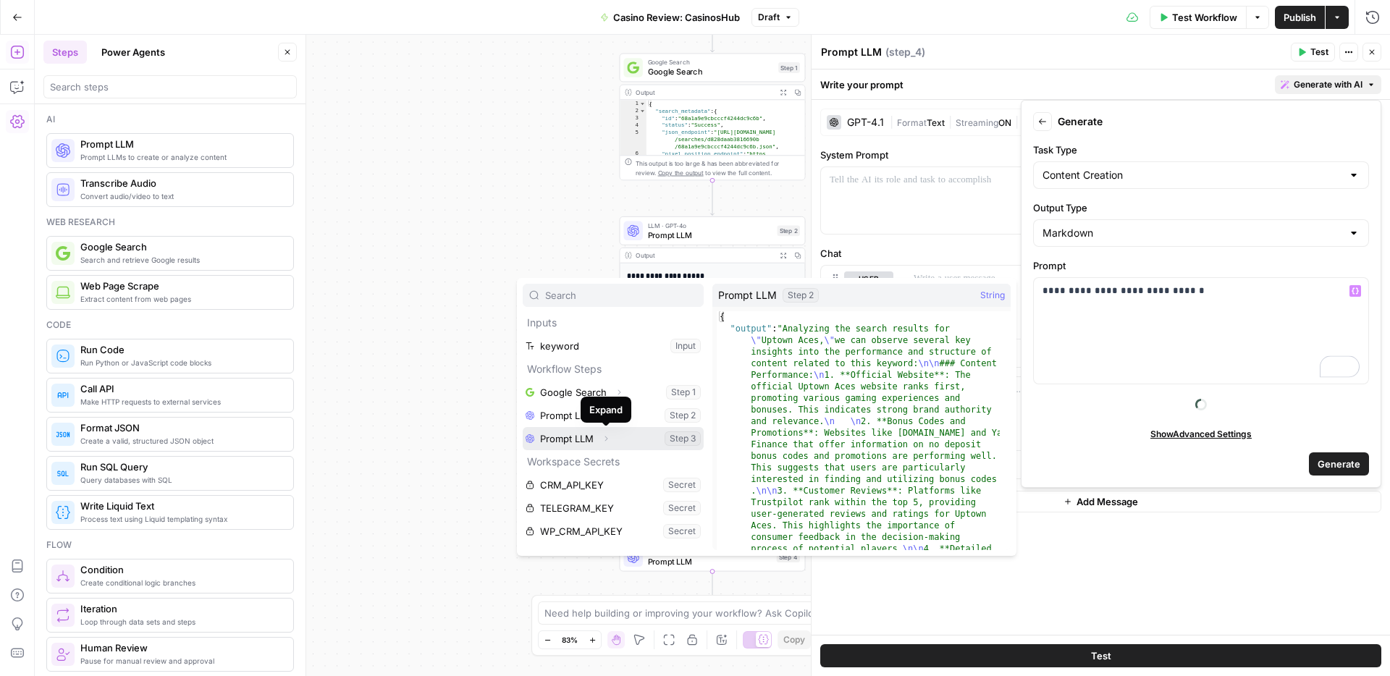
click at [605, 439] on icon "button" at bounding box center [606, 438] width 9 height 9
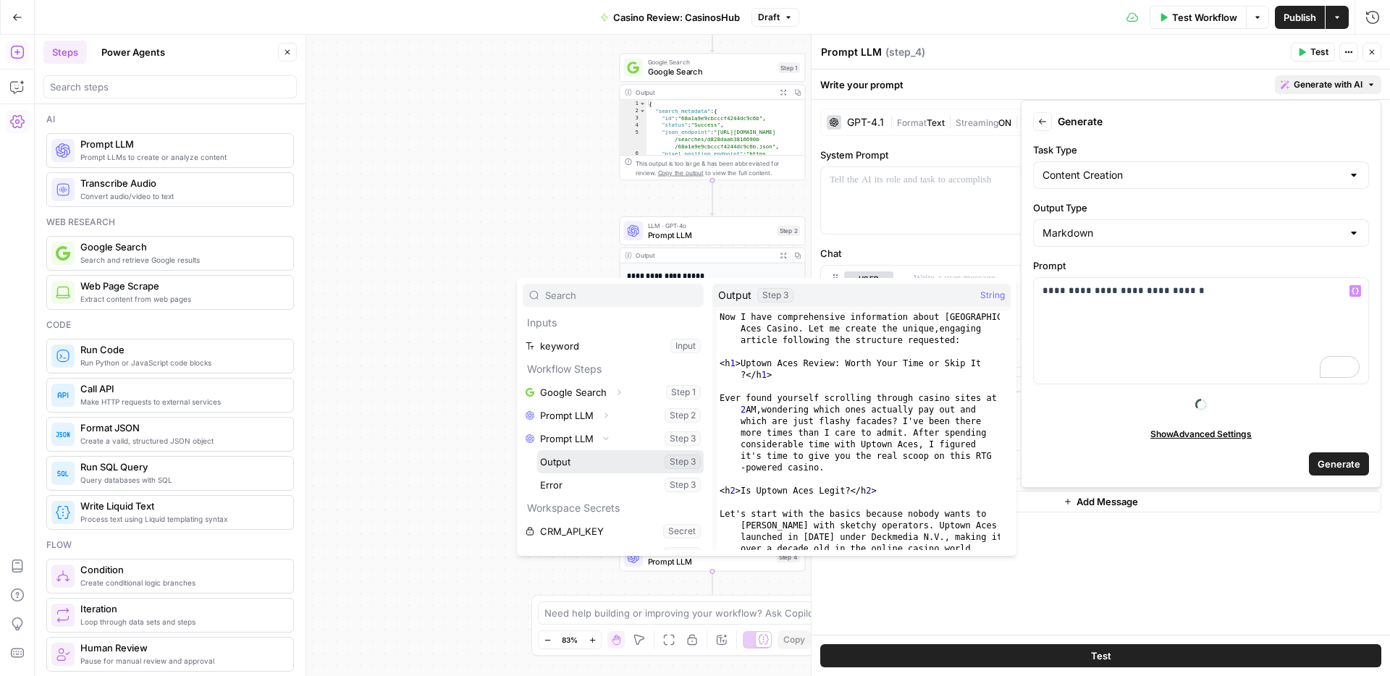
click at [585, 464] on button "Select variable Output" at bounding box center [620, 461] width 167 height 23
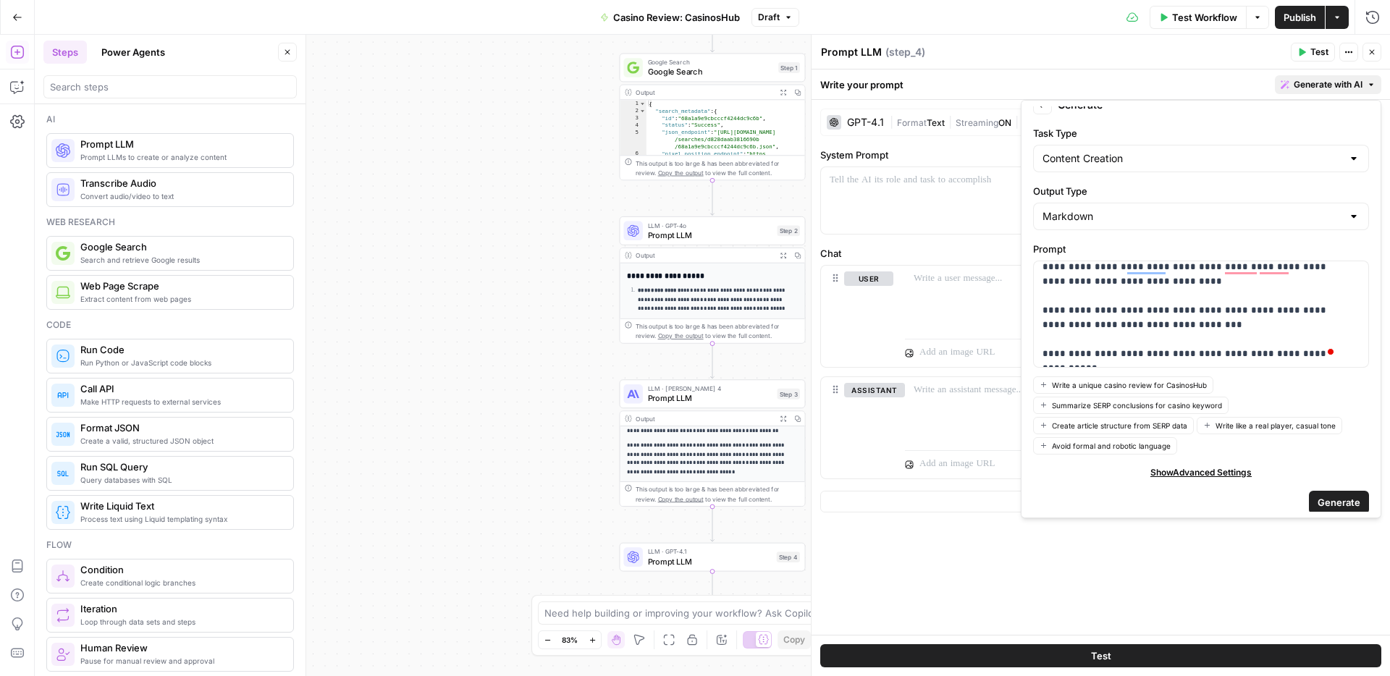
scroll to position [17, 0]
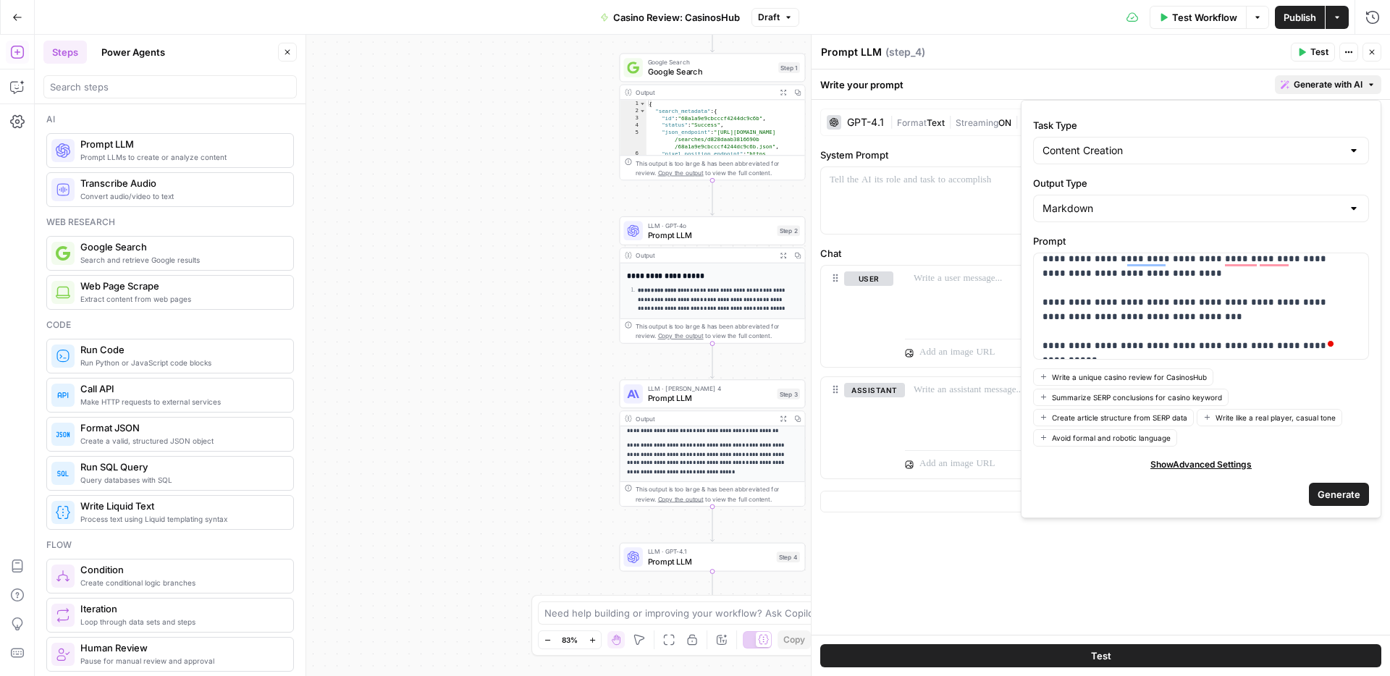
click at [1340, 490] on span "Generate" at bounding box center [1339, 494] width 43 height 14
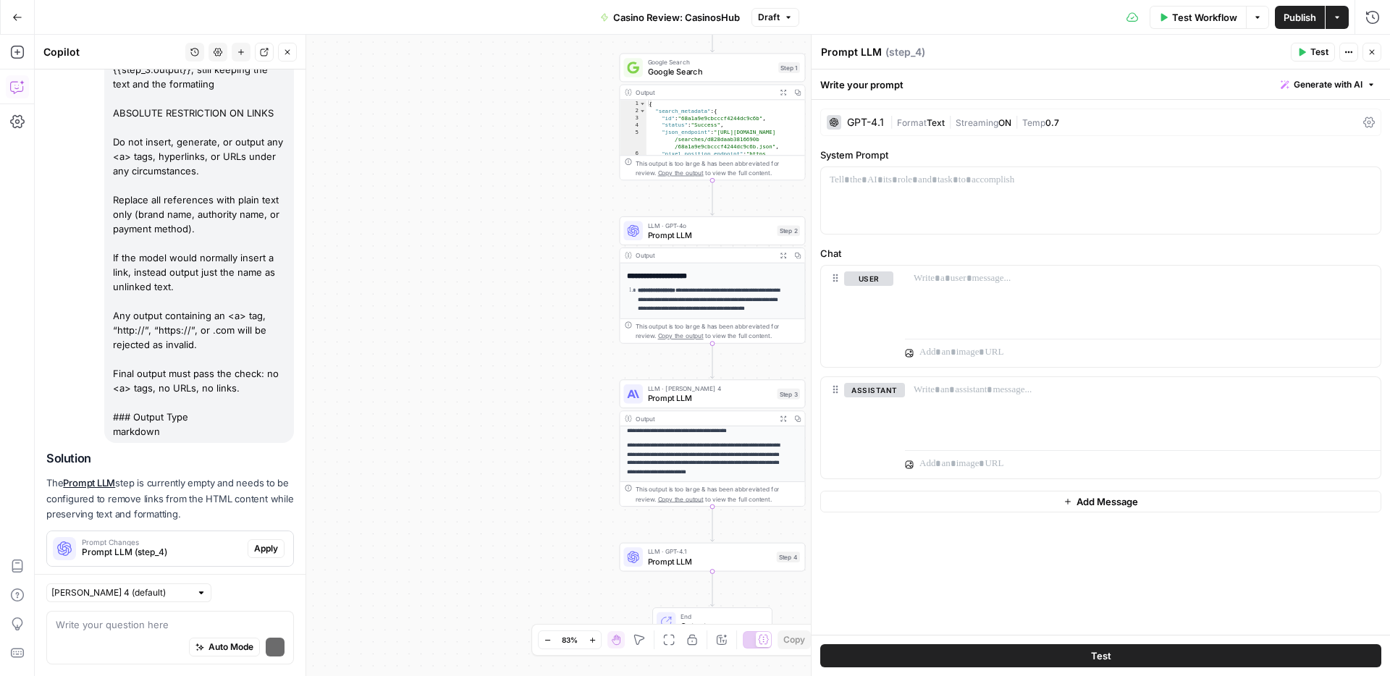
scroll to position [285, 0]
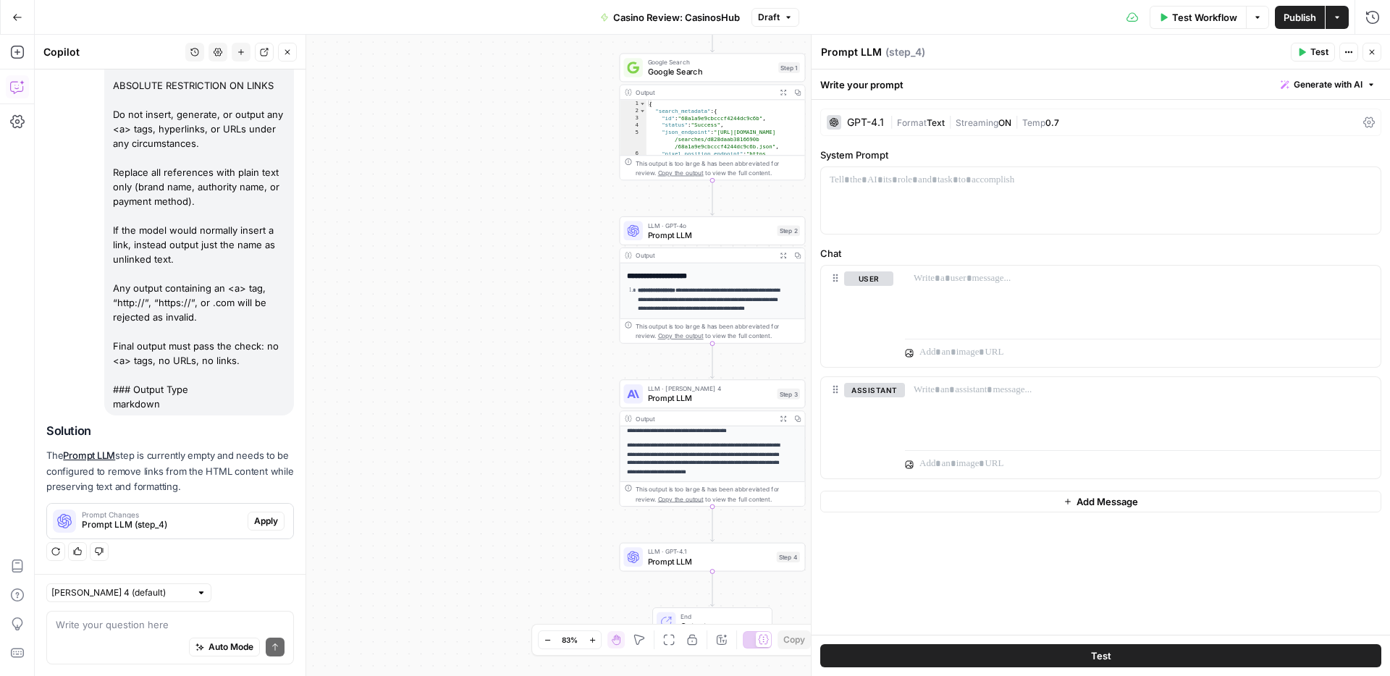
click at [254, 526] on span "Apply" at bounding box center [266, 521] width 24 height 13
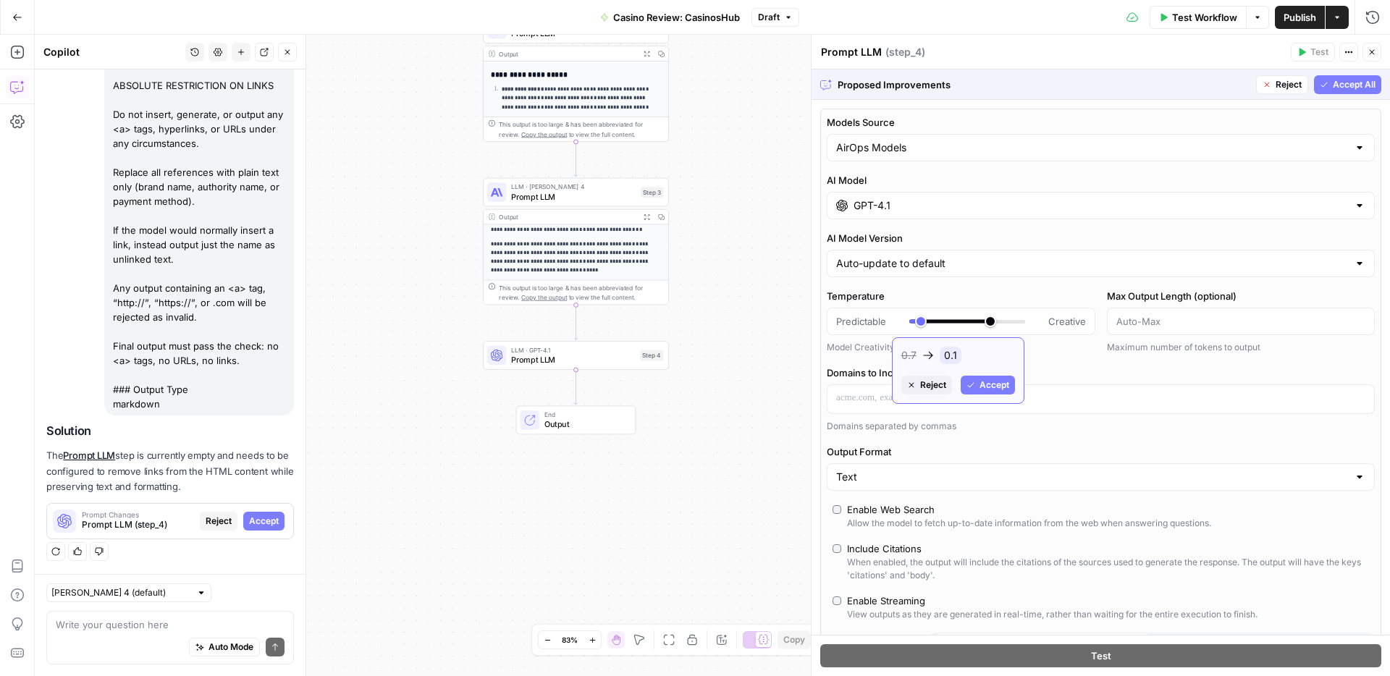
click at [919, 324] on div at bounding box center [967, 321] width 116 height 14
drag, startPoint x: 923, startPoint y: 321, endPoint x: 908, endPoint y: 324, distance: 15.4
click at [908, 324] on div "Predictable Creative" at bounding box center [961, 321] width 250 height 14
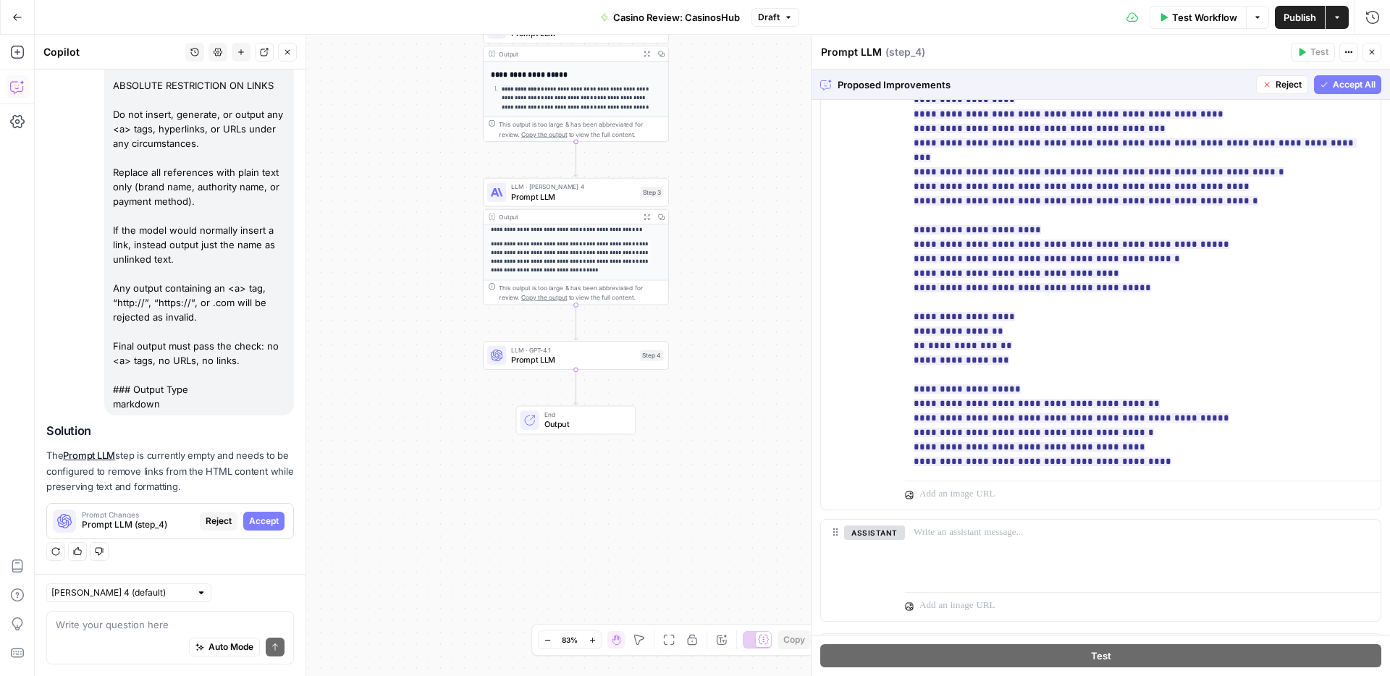
scroll to position [763, 0]
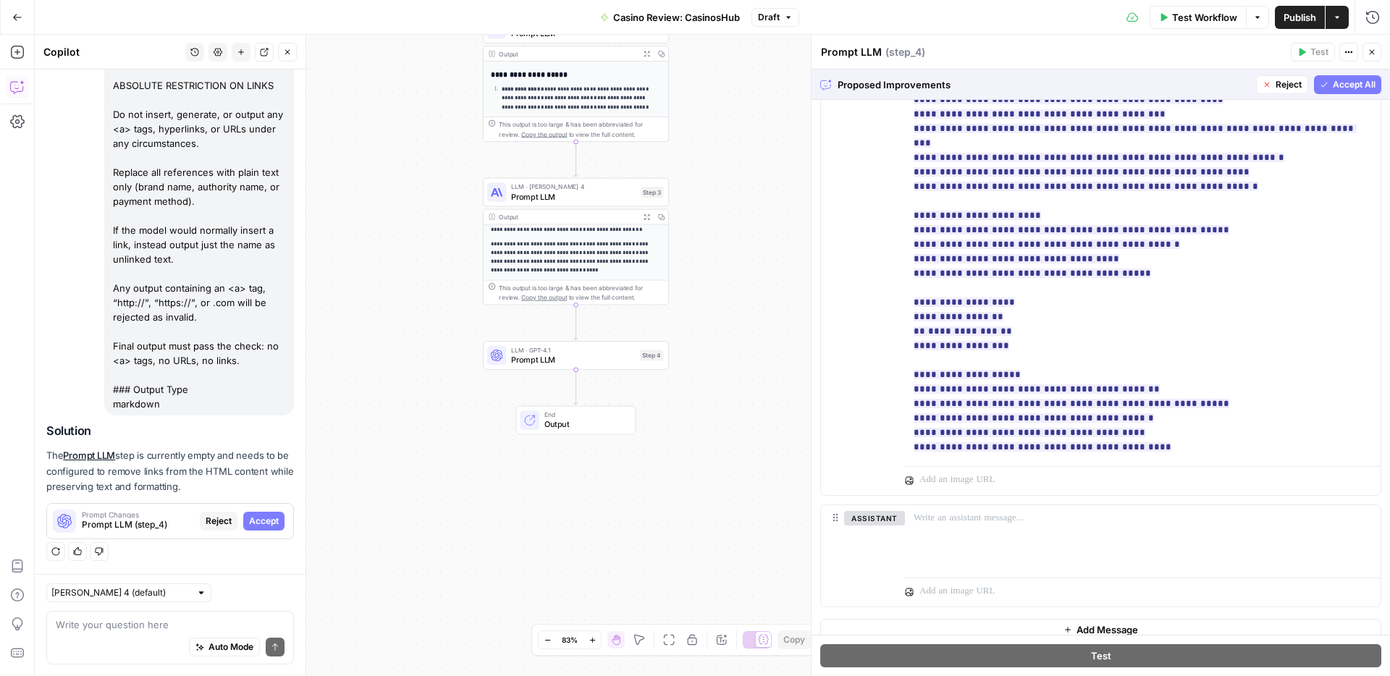
click at [1349, 80] on span "Accept All" at bounding box center [1354, 84] width 43 height 13
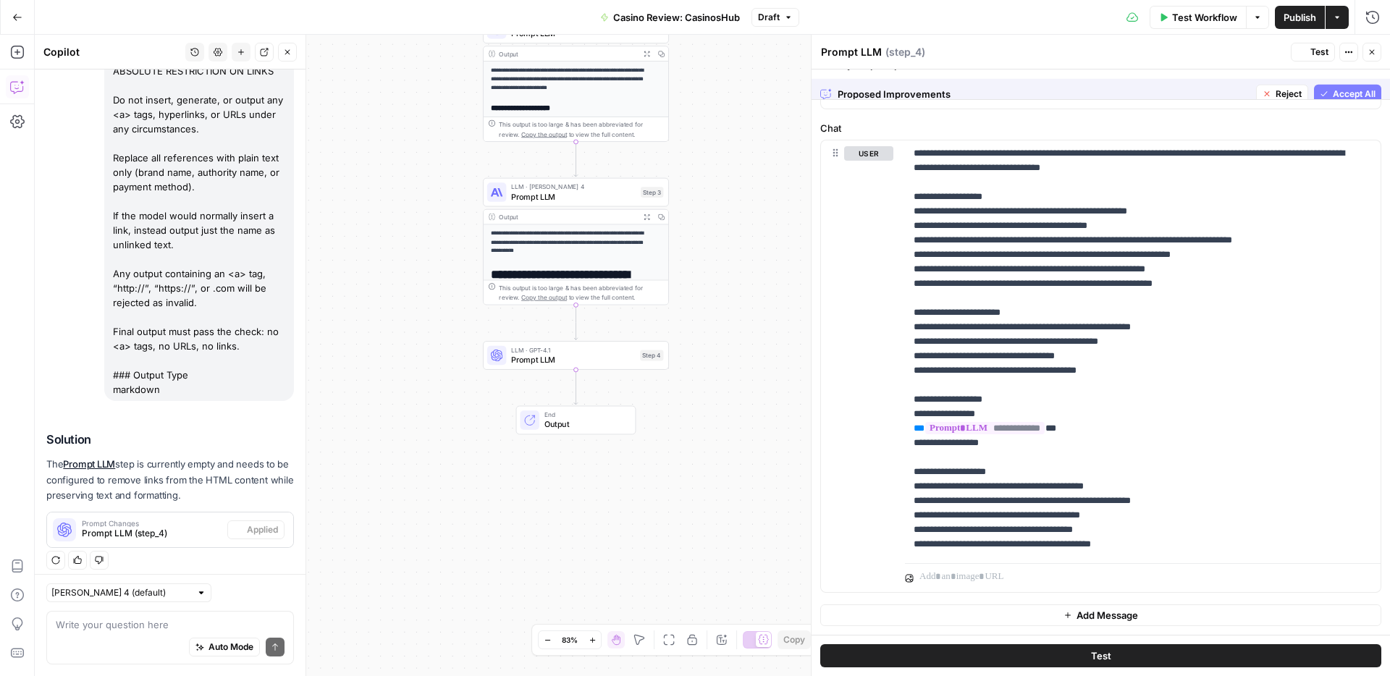
scroll to position [0, 0]
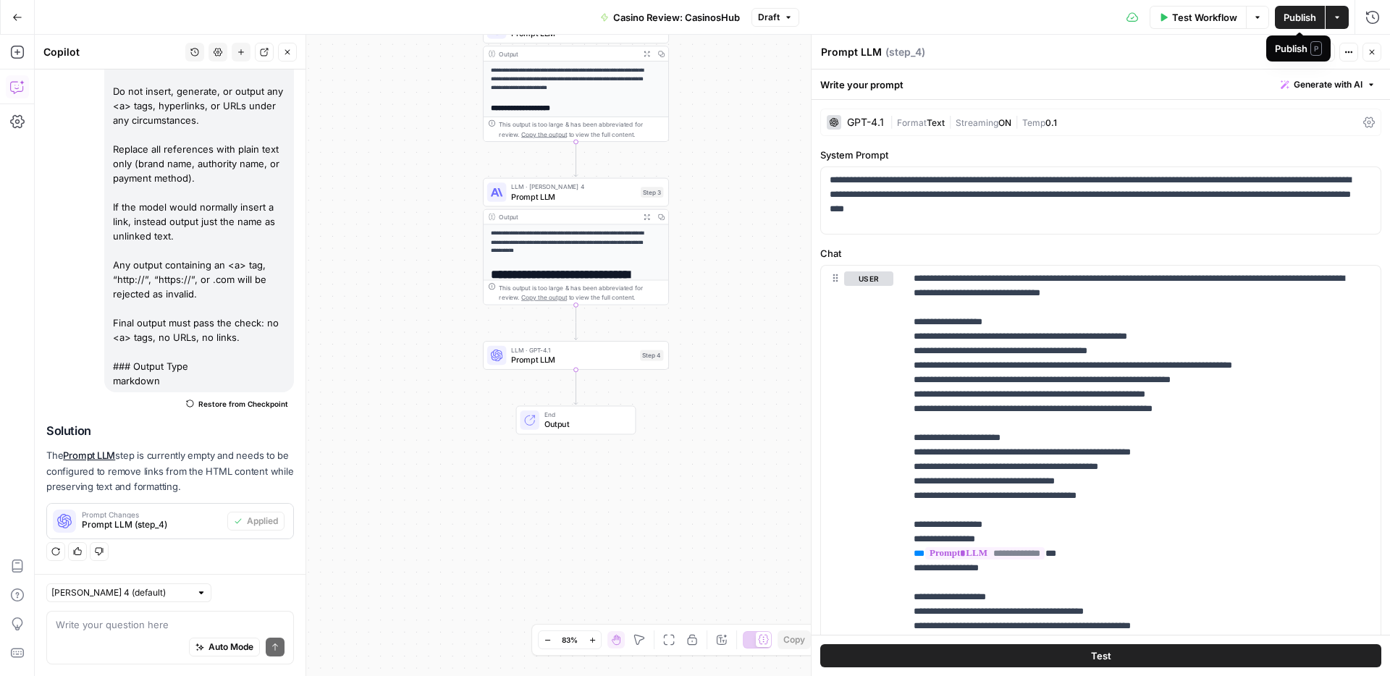
click at [1302, 14] on span "Publish" at bounding box center [1300, 17] width 33 height 14
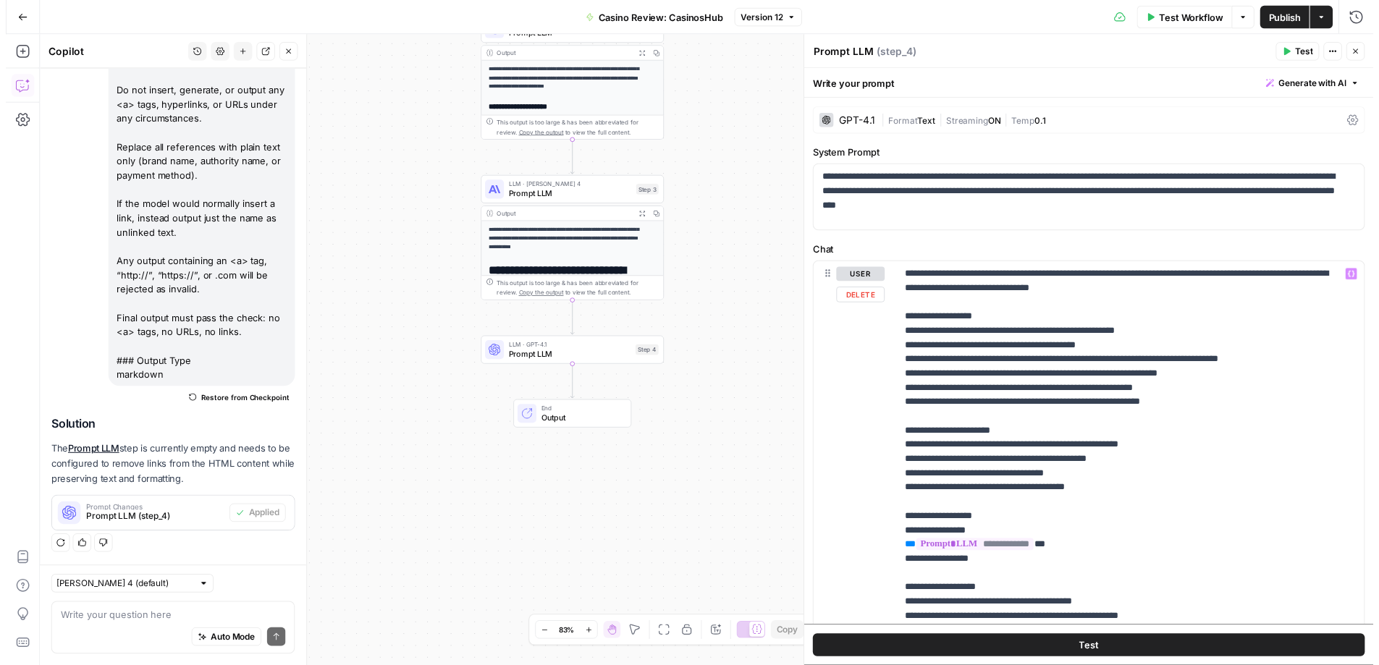
scroll to position [3, 0]
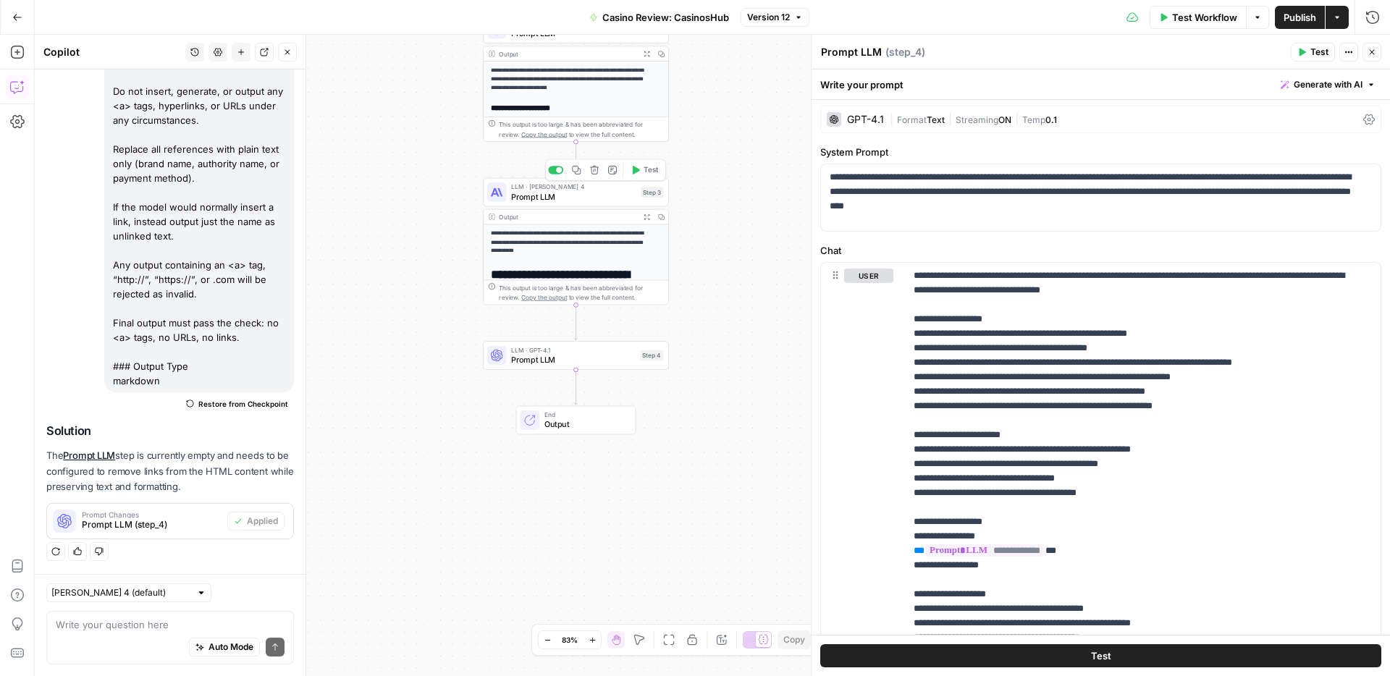
click at [578, 198] on span "Prompt LLM" at bounding box center [573, 196] width 125 height 12
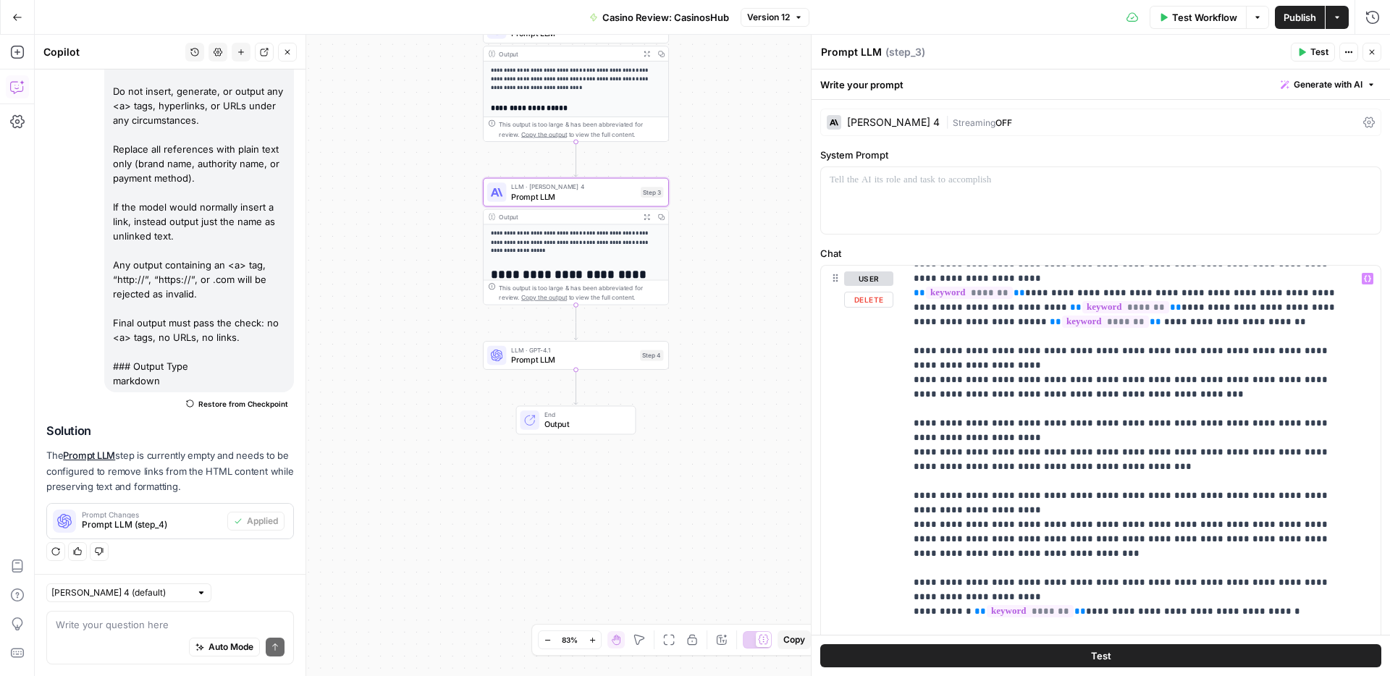
scroll to position [2071, 0]
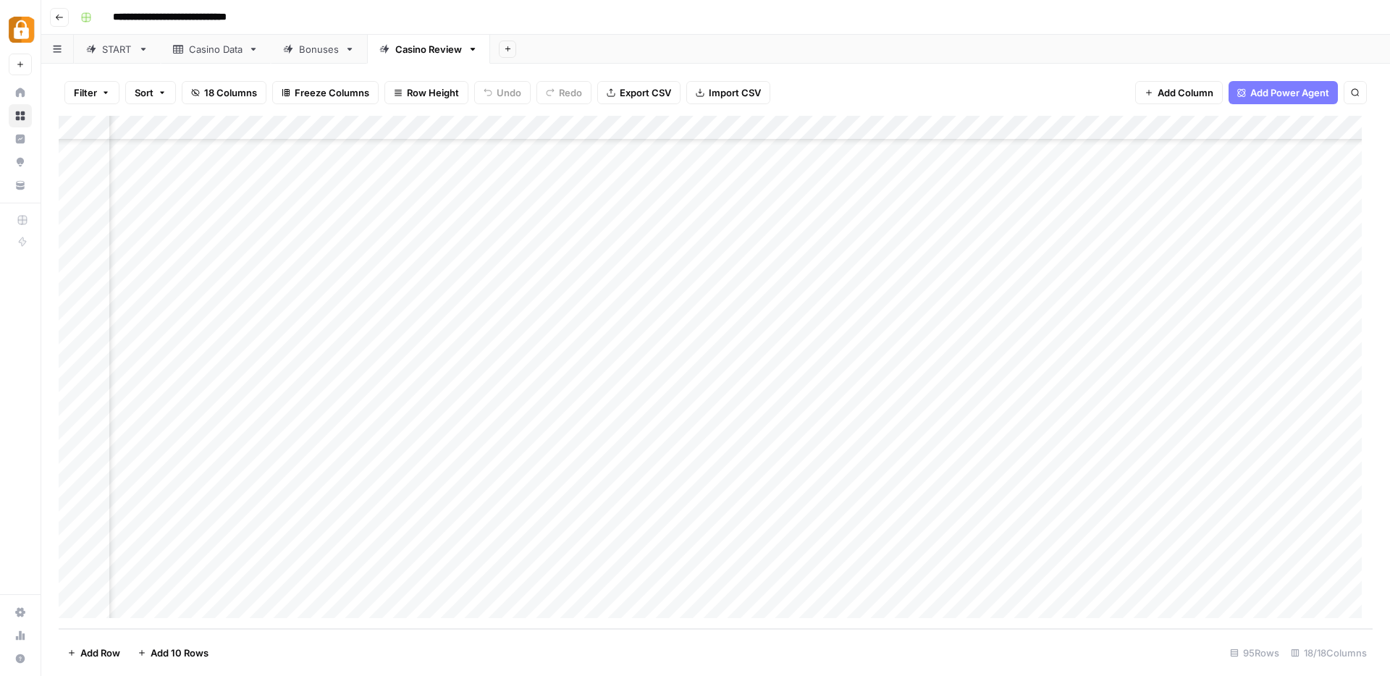
scroll to position [1884, 83]
click at [1035, 481] on div "Add Column" at bounding box center [716, 372] width 1314 height 513
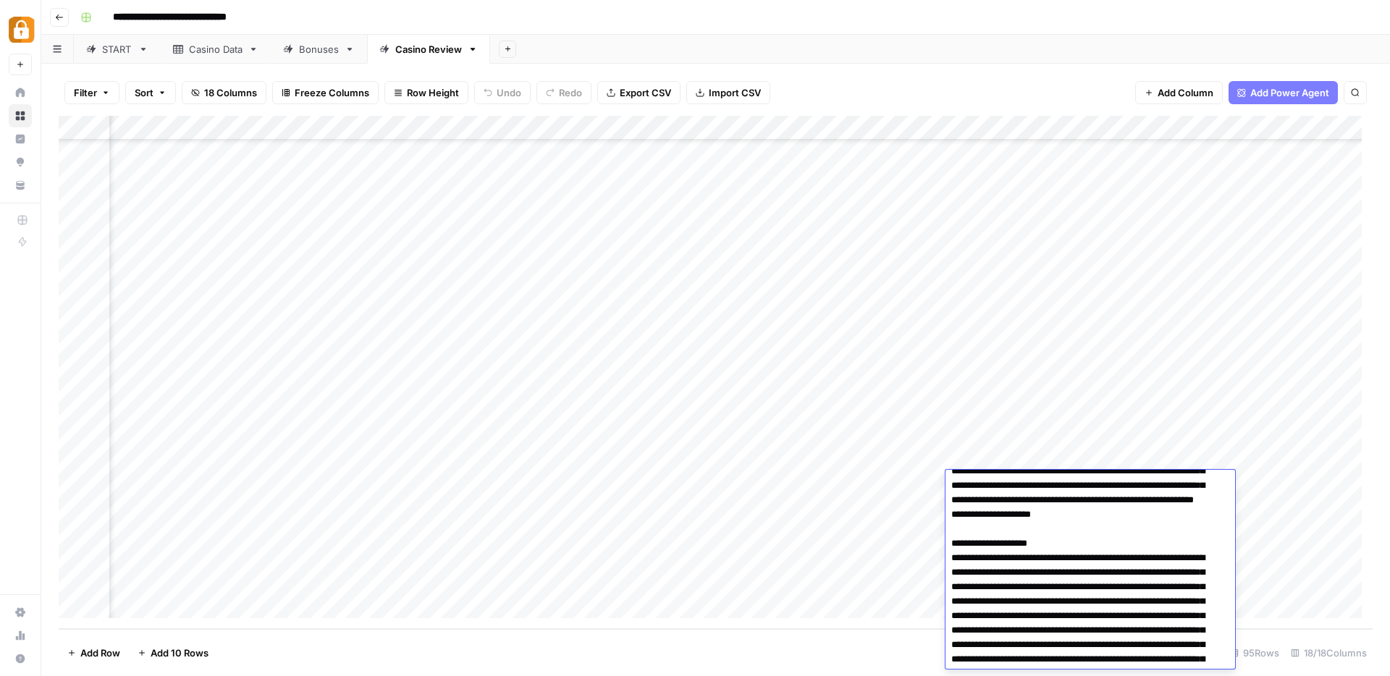
scroll to position [0, 0]
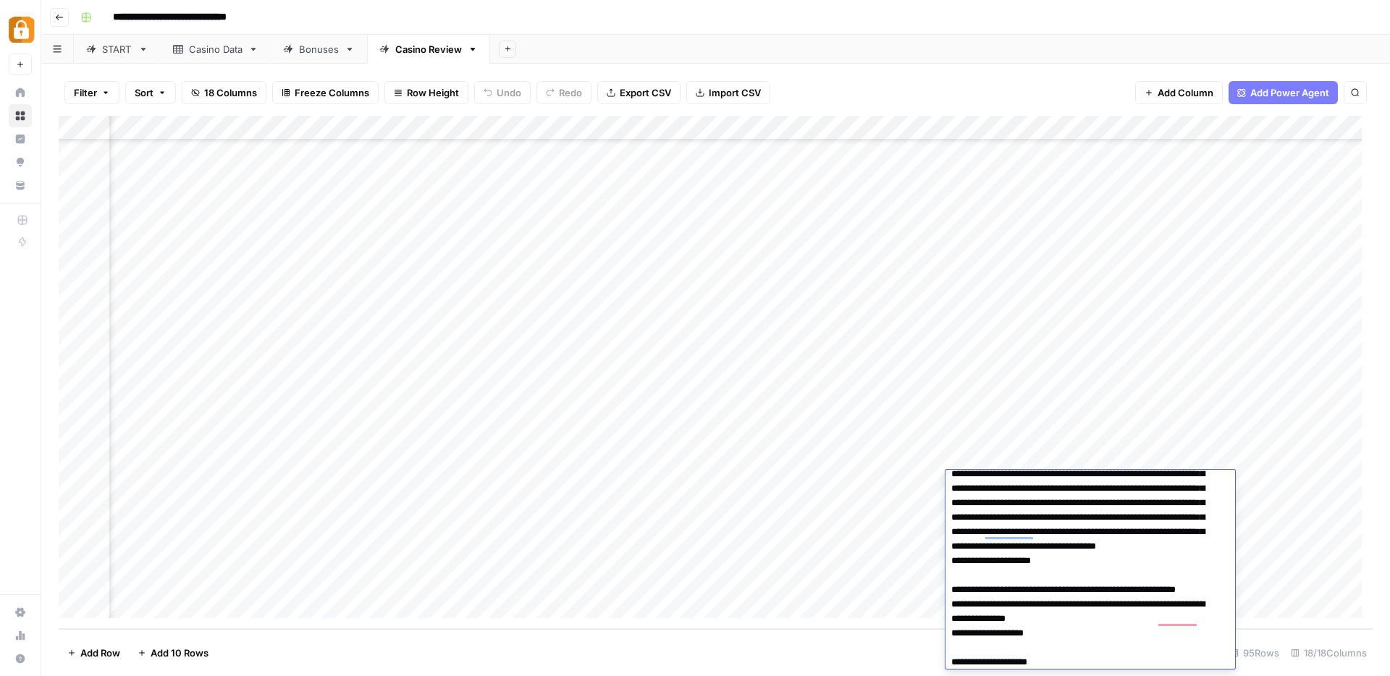
click at [502, 486] on div "Add Column" at bounding box center [716, 372] width 1314 height 513
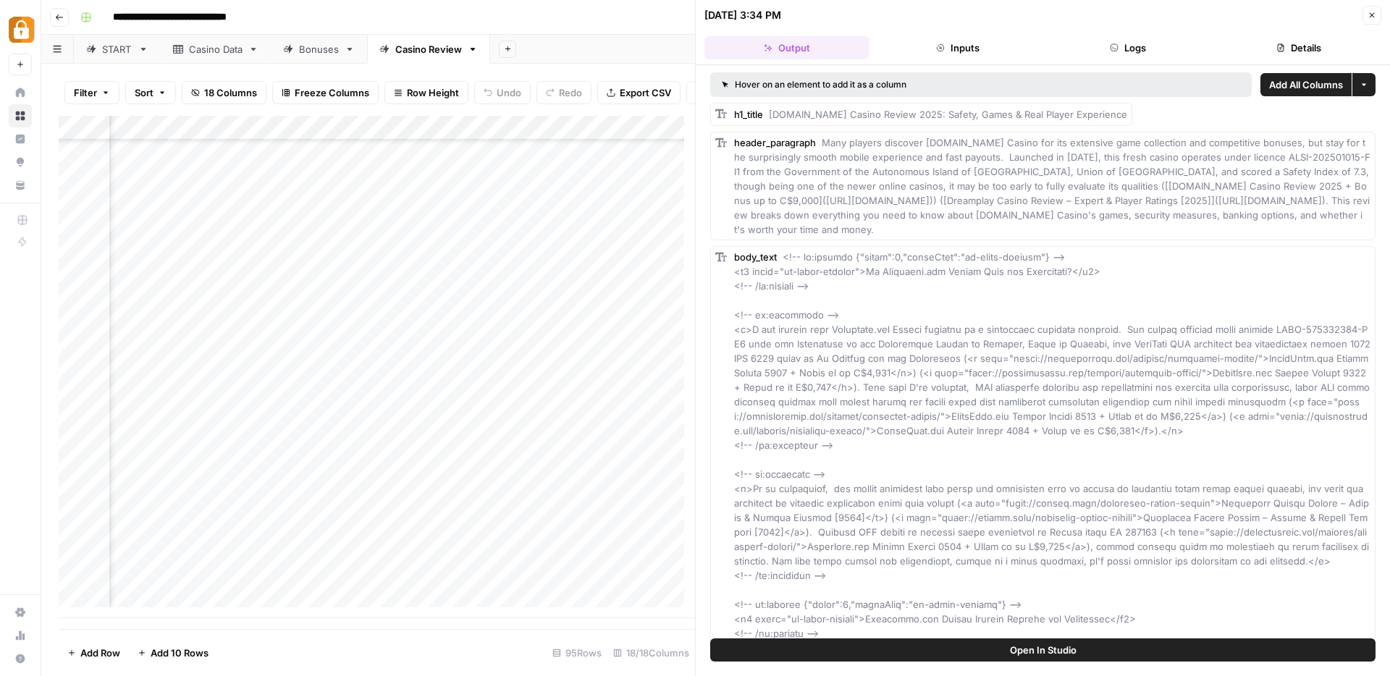
click at [1135, 51] on button "Logs" at bounding box center [1128, 47] width 165 height 23
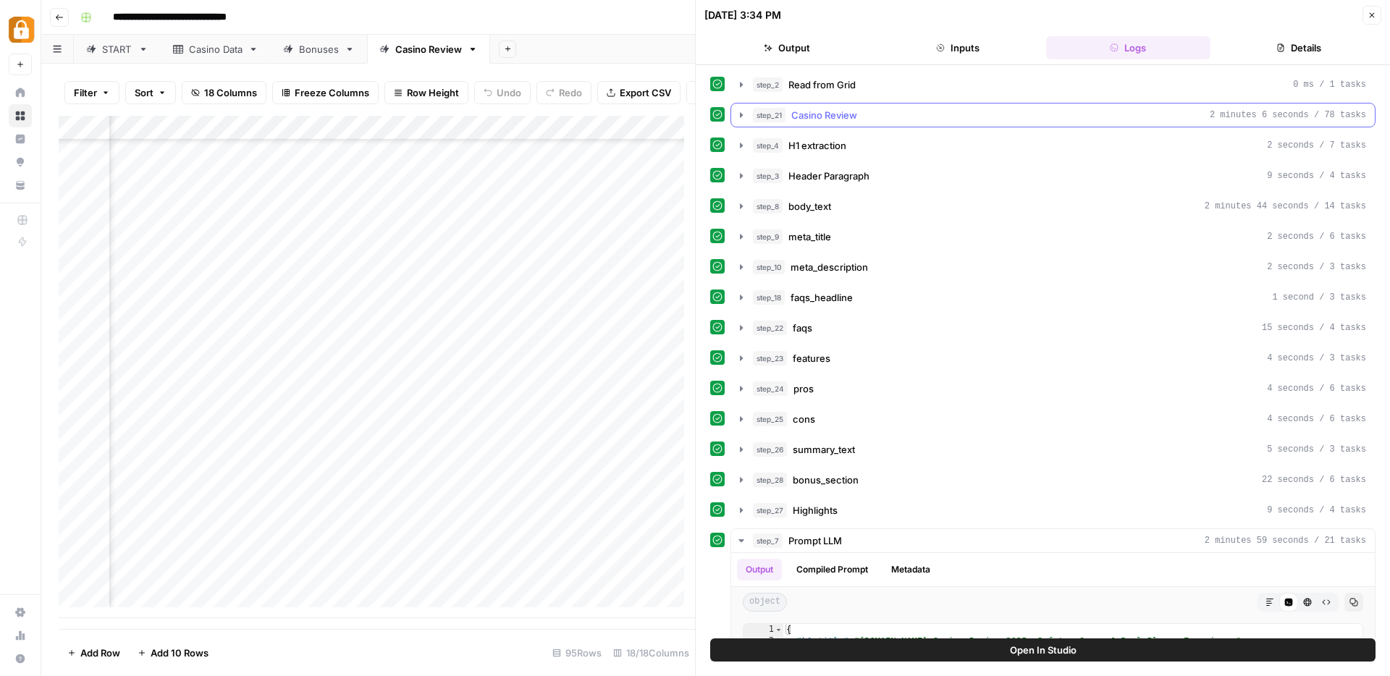
click at [741, 117] on icon "button" at bounding box center [741, 114] width 3 height 5
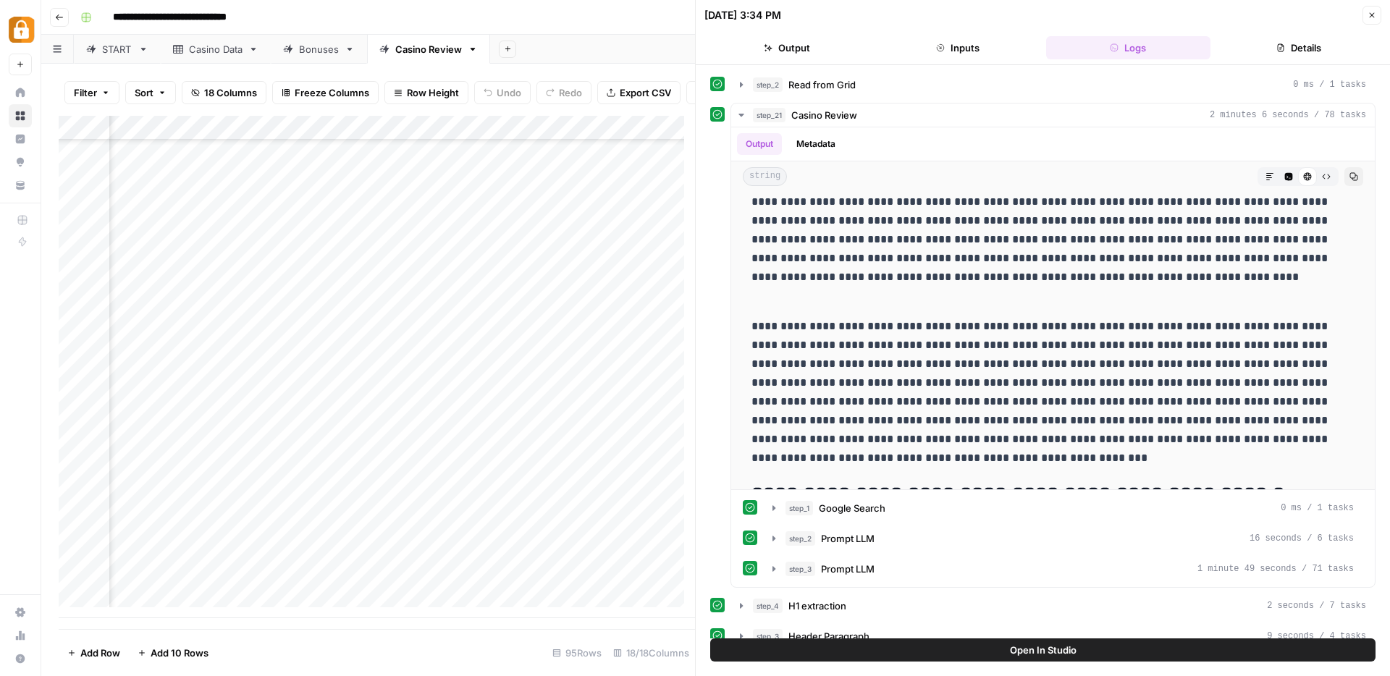
click at [1378, 14] on button "Close" at bounding box center [1372, 15] width 19 height 19
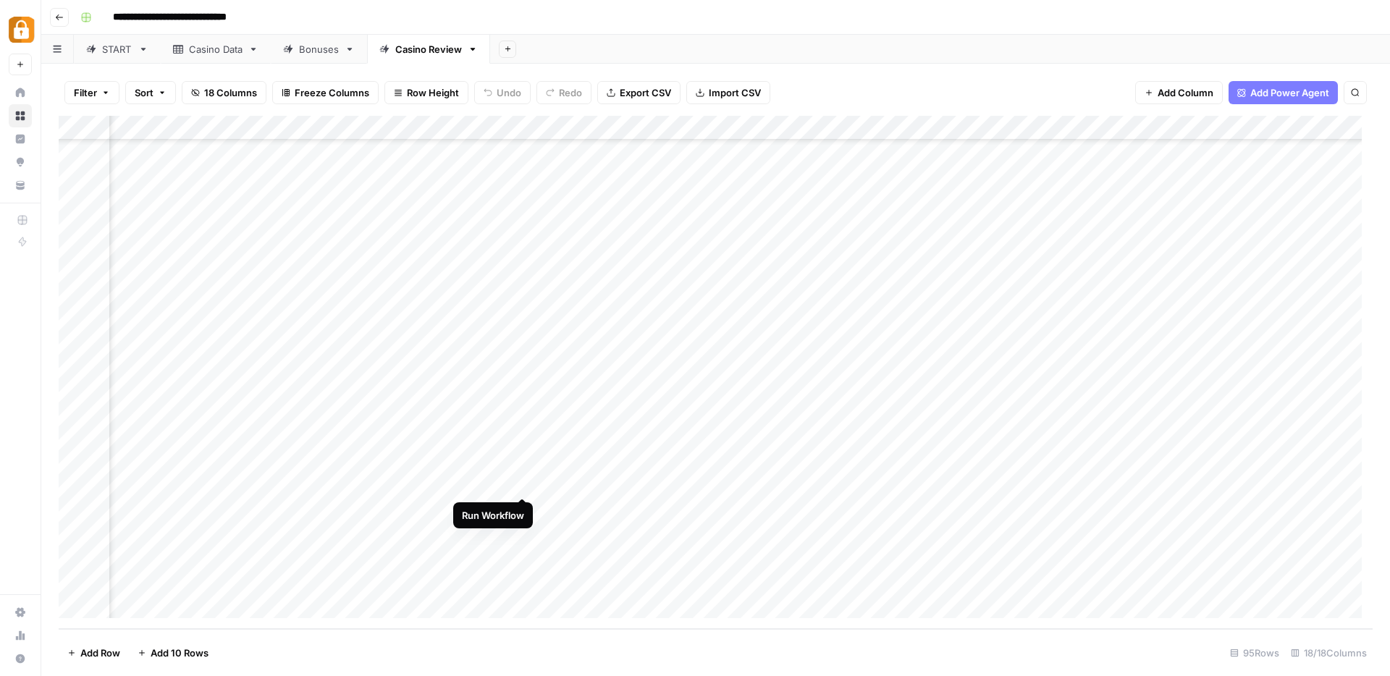
click at [523, 481] on div "Add Column" at bounding box center [716, 372] width 1314 height 513
click at [523, 510] on div "Add Column" at bounding box center [716, 372] width 1314 height 513
click at [521, 531] on div "Add Column" at bounding box center [716, 372] width 1314 height 513
click at [1013, 534] on div "Add Column" at bounding box center [716, 372] width 1314 height 513
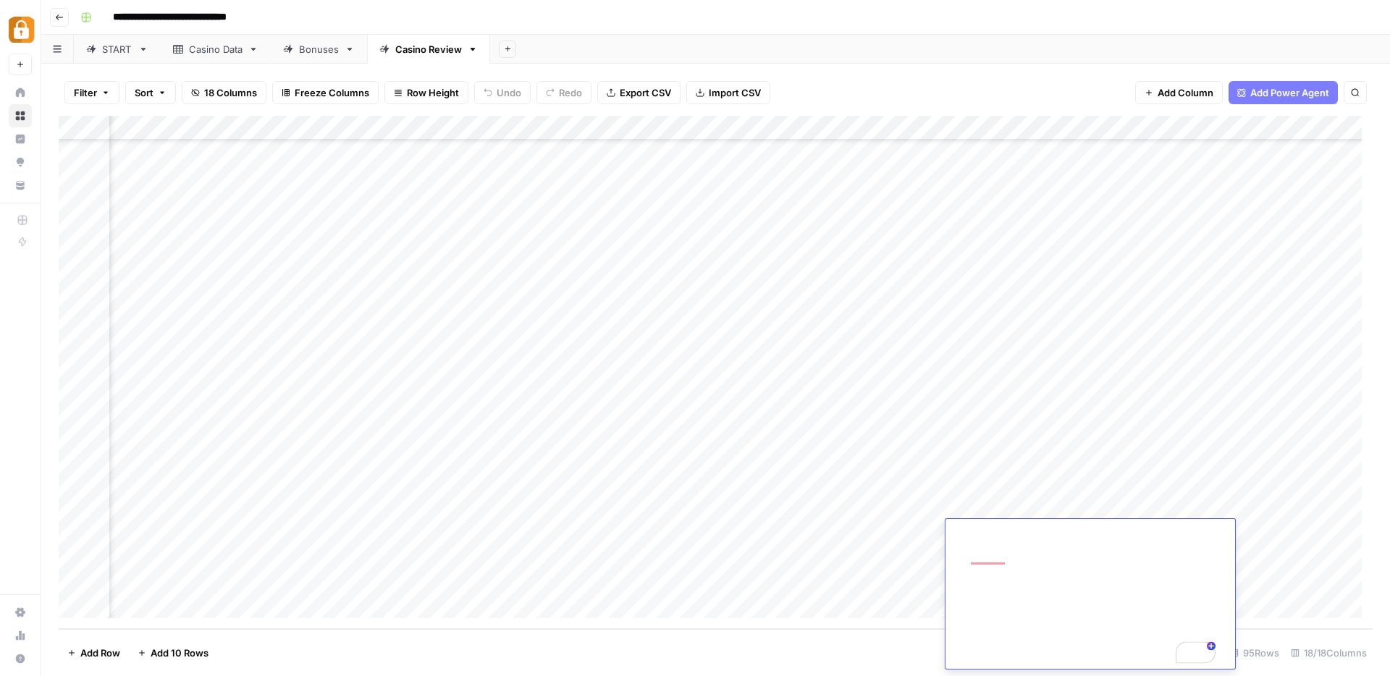
scroll to position [3278, 0]
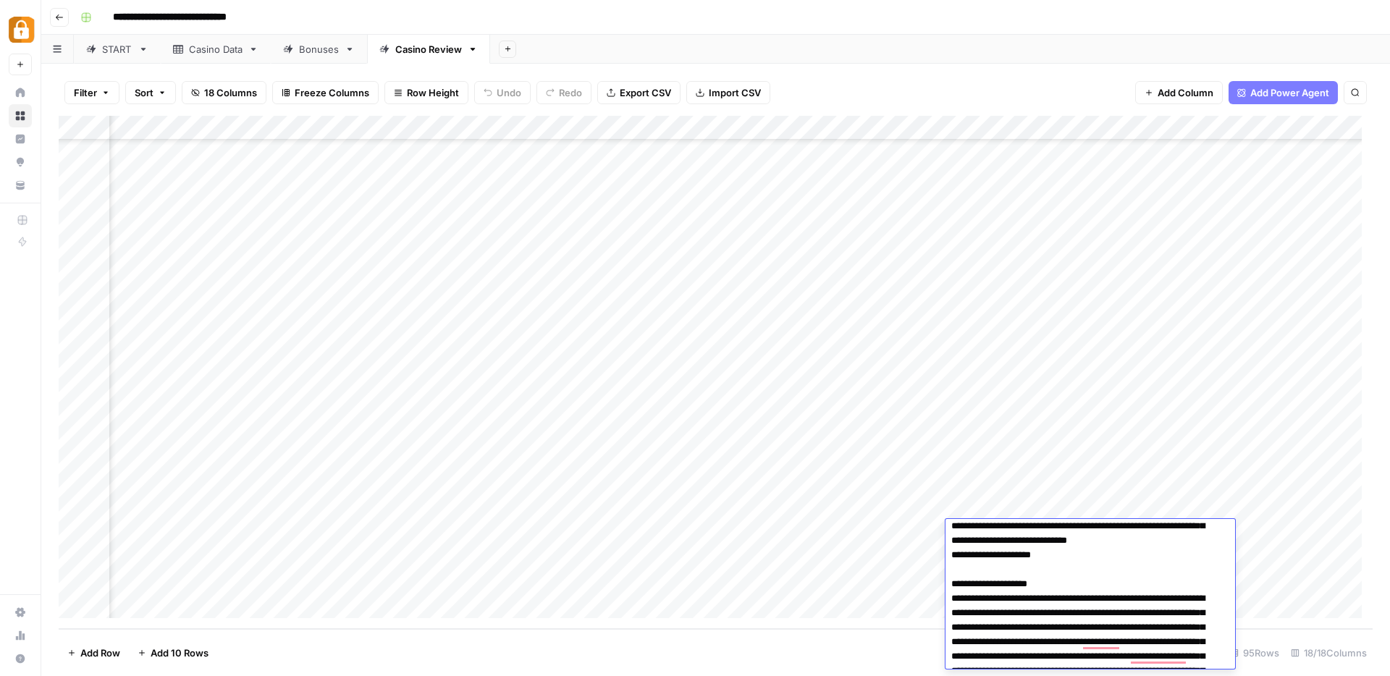
scroll to position [189, 0]
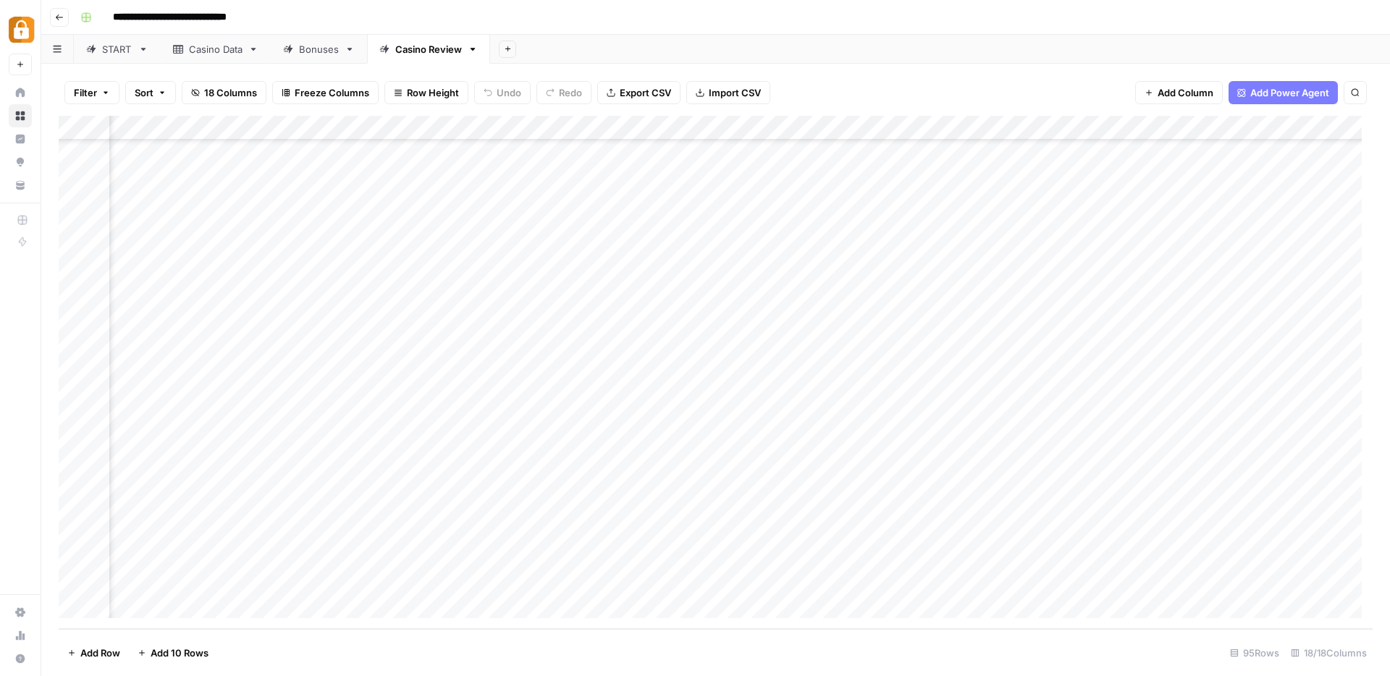
click at [788, 534] on div "Add Column" at bounding box center [716, 372] width 1314 height 513
click at [500, 535] on div "Add Column" at bounding box center [716, 372] width 1314 height 513
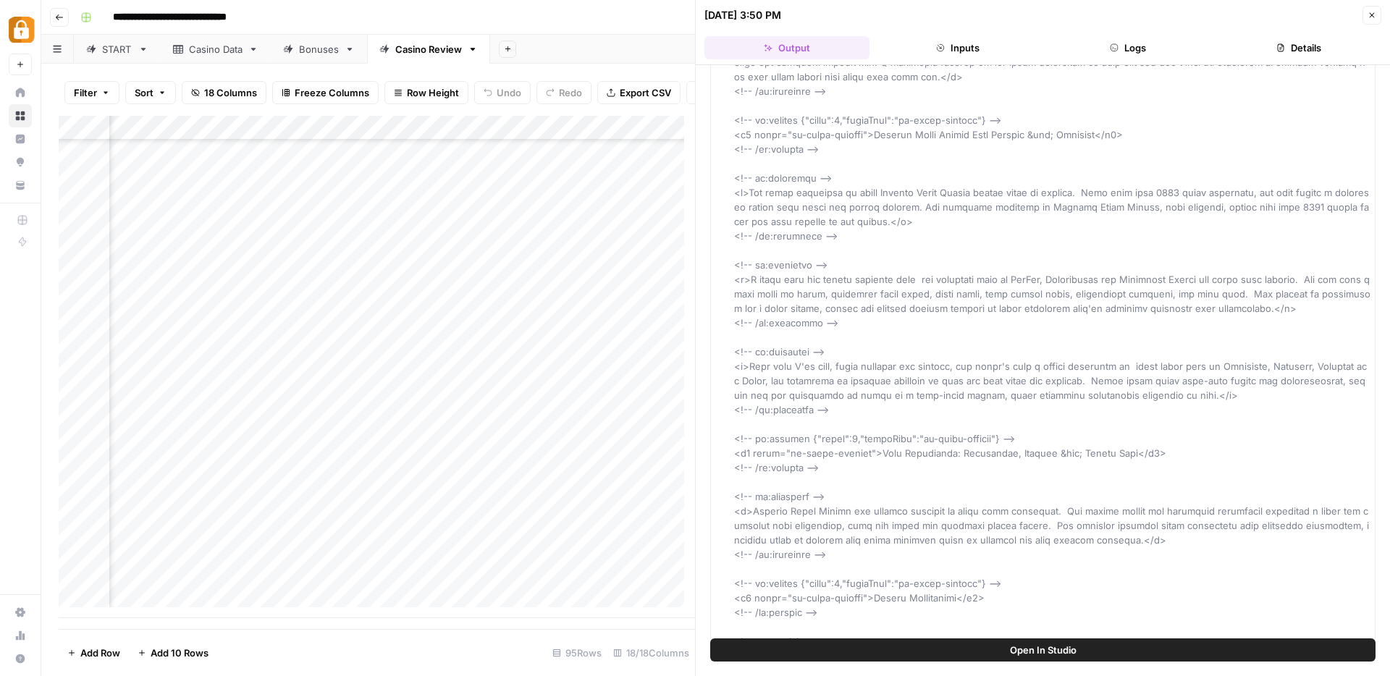
click at [1134, 43] on button "Logs" at bounding box center [1128, 47] width 165 height 23
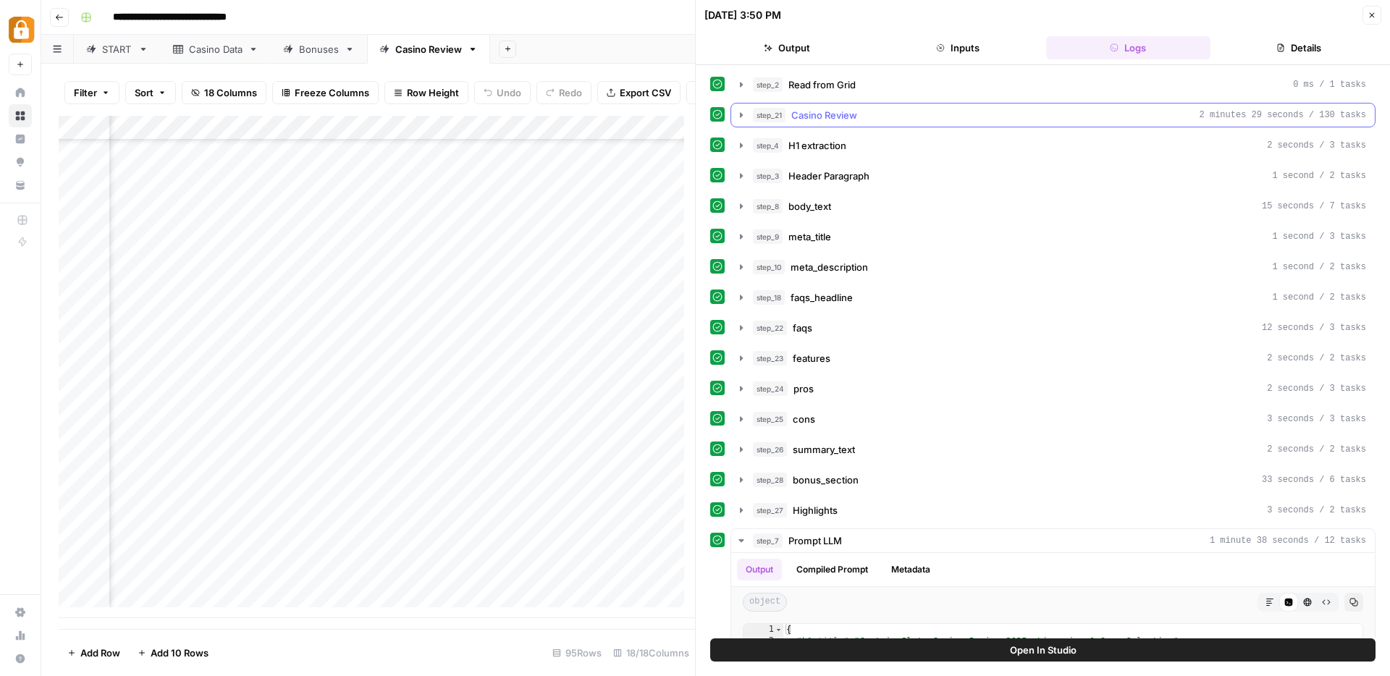
click at [742, 117] on icon "button" at bounding box center [742, 115] width 12 height 12
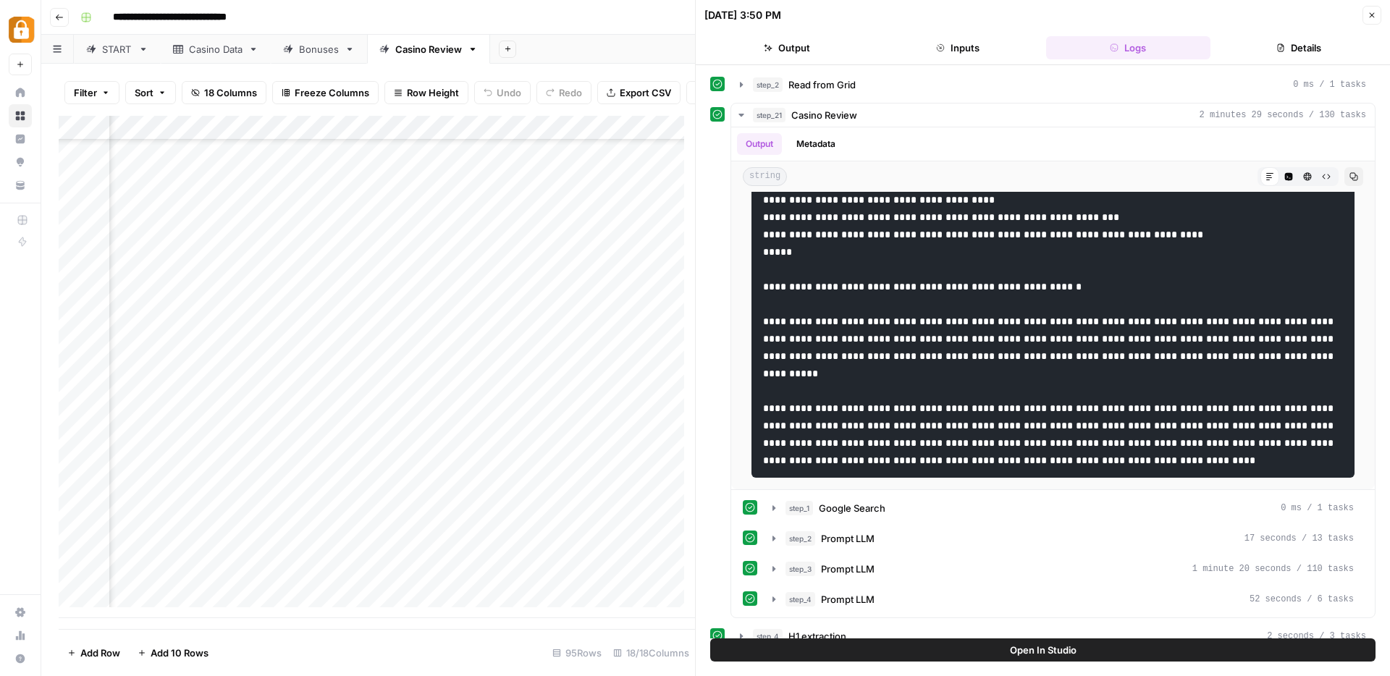
click at [1372, 17] on icon "button" at bounding box center [1372, 15] width 9 height 9
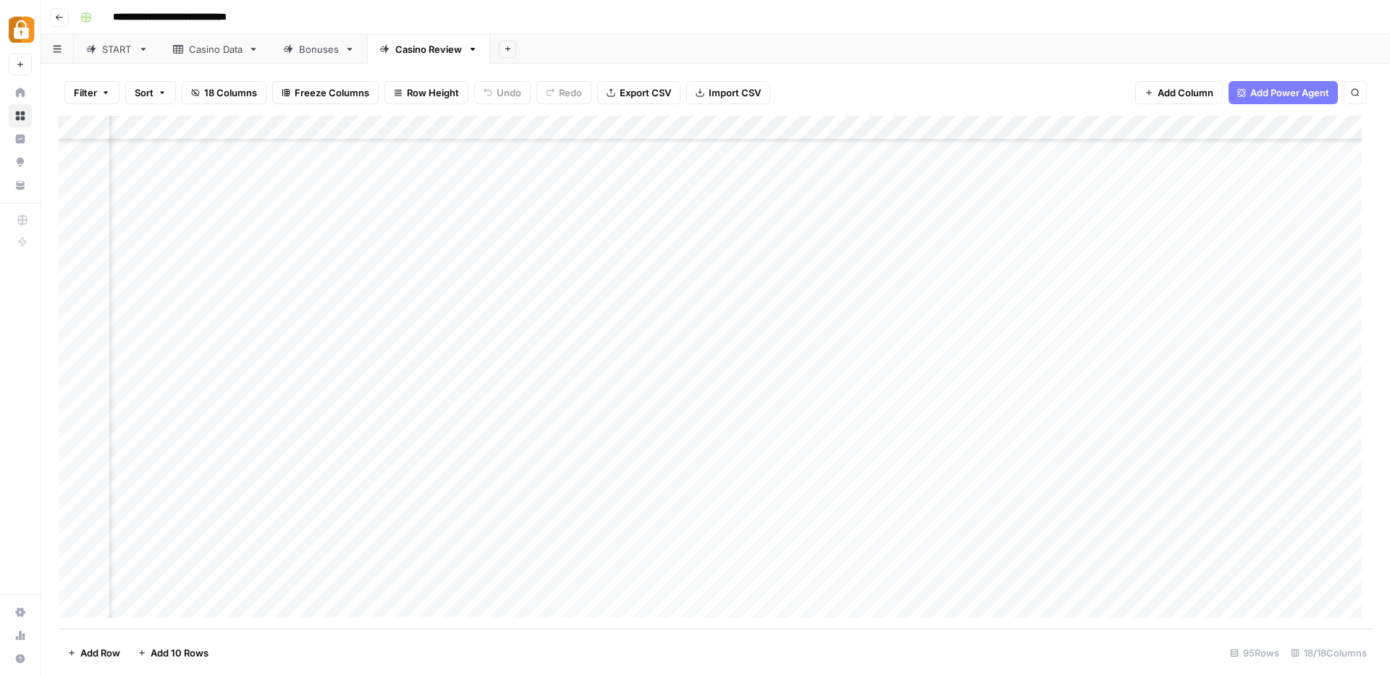
click at [986, 508] on div "Add Column" at bounding box center [716, 372] width 1314 height 513
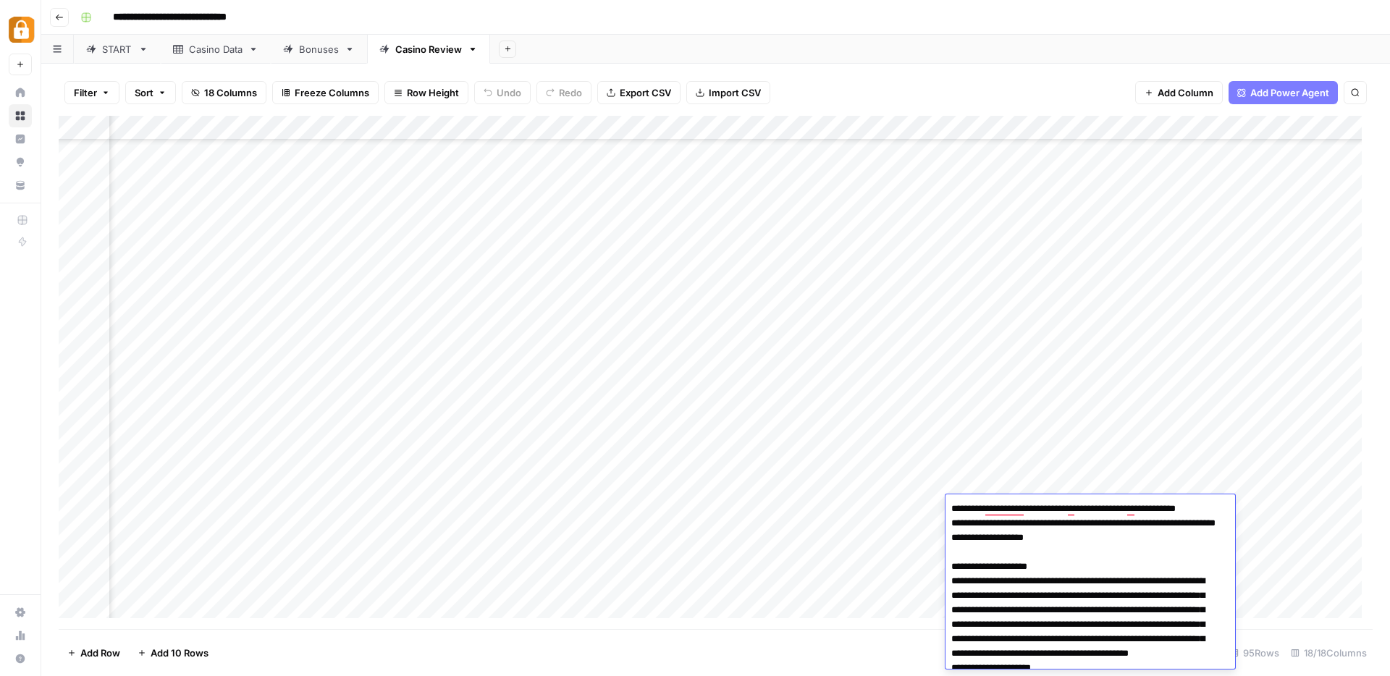
scroll to position [1222, 0]
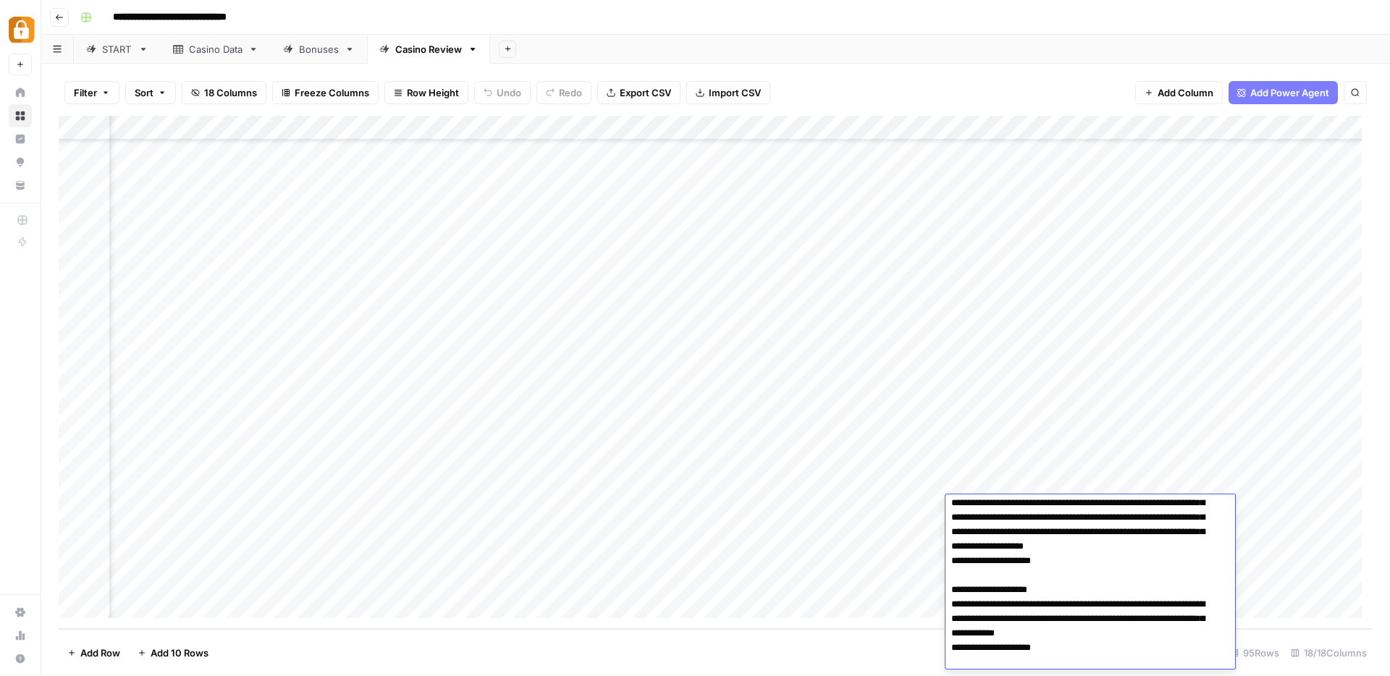
click at [763, 529] on div "Add Column" at bounding box center [716, 372] width 1314 height 513
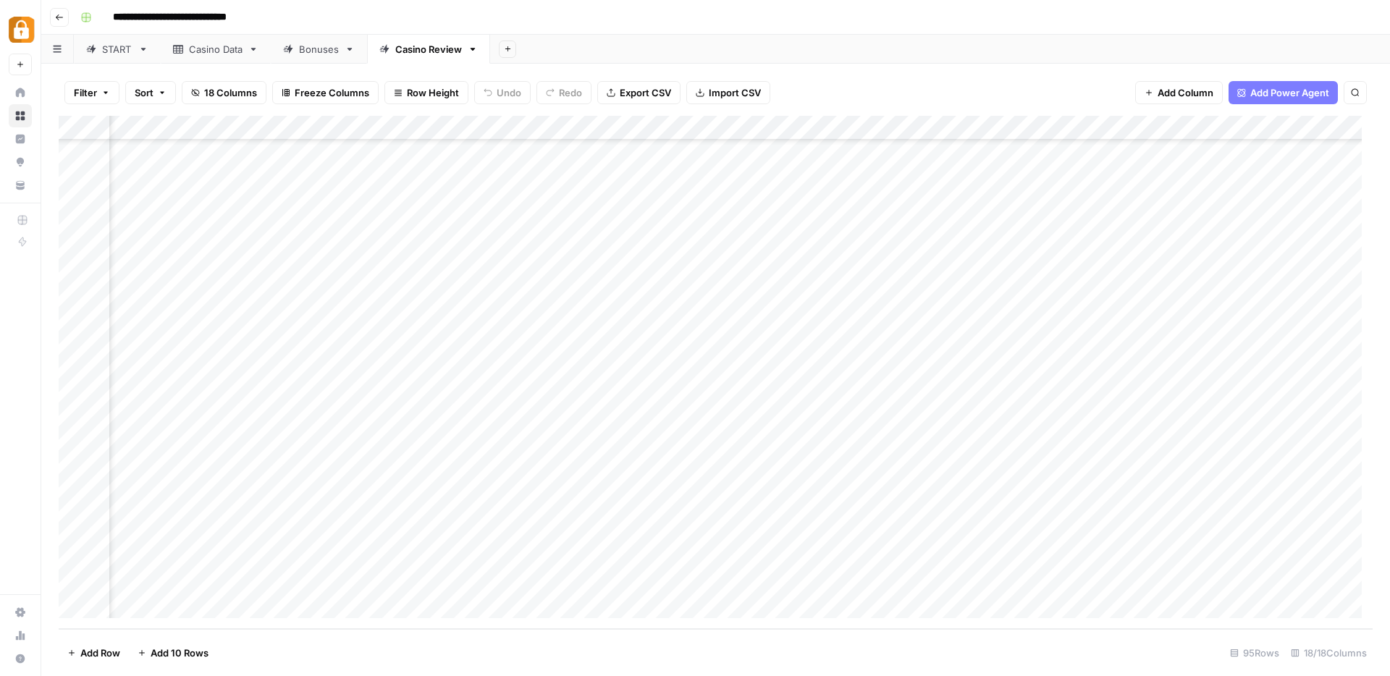
click at [893, 532] on div "Add Column" at bounding box center [716, 372] width 1314 height 513
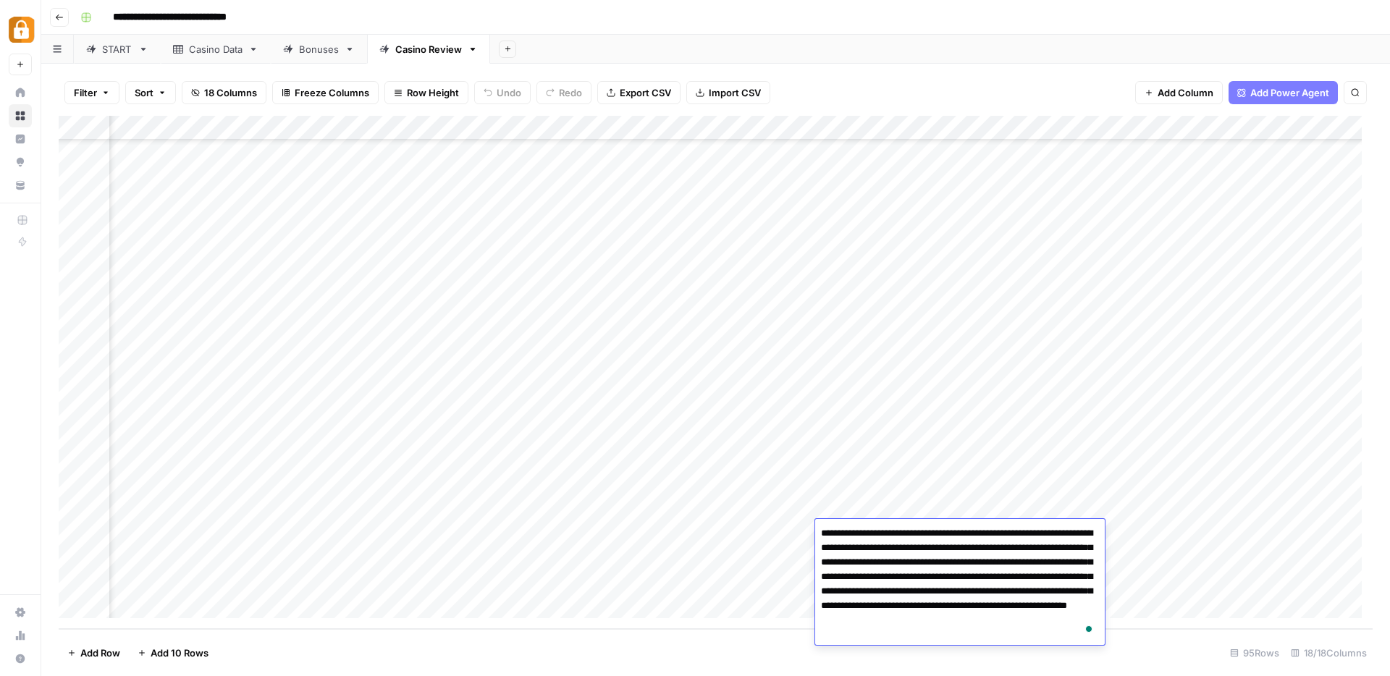
click at [995, 518] on div "Add Column" at bounding box center [716, 372] width 1314 height 513
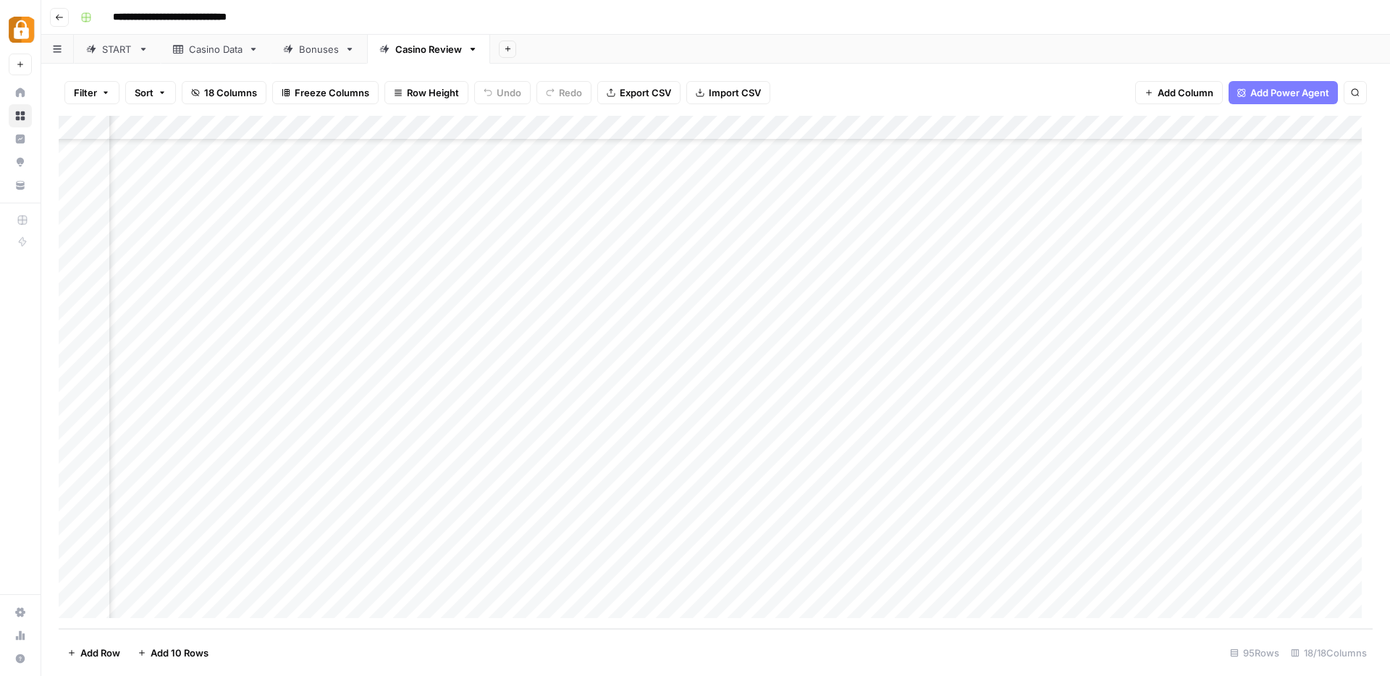
click at [990, 531] on div "Add Column" at bounding box center [716, 372] width 1314 height 513
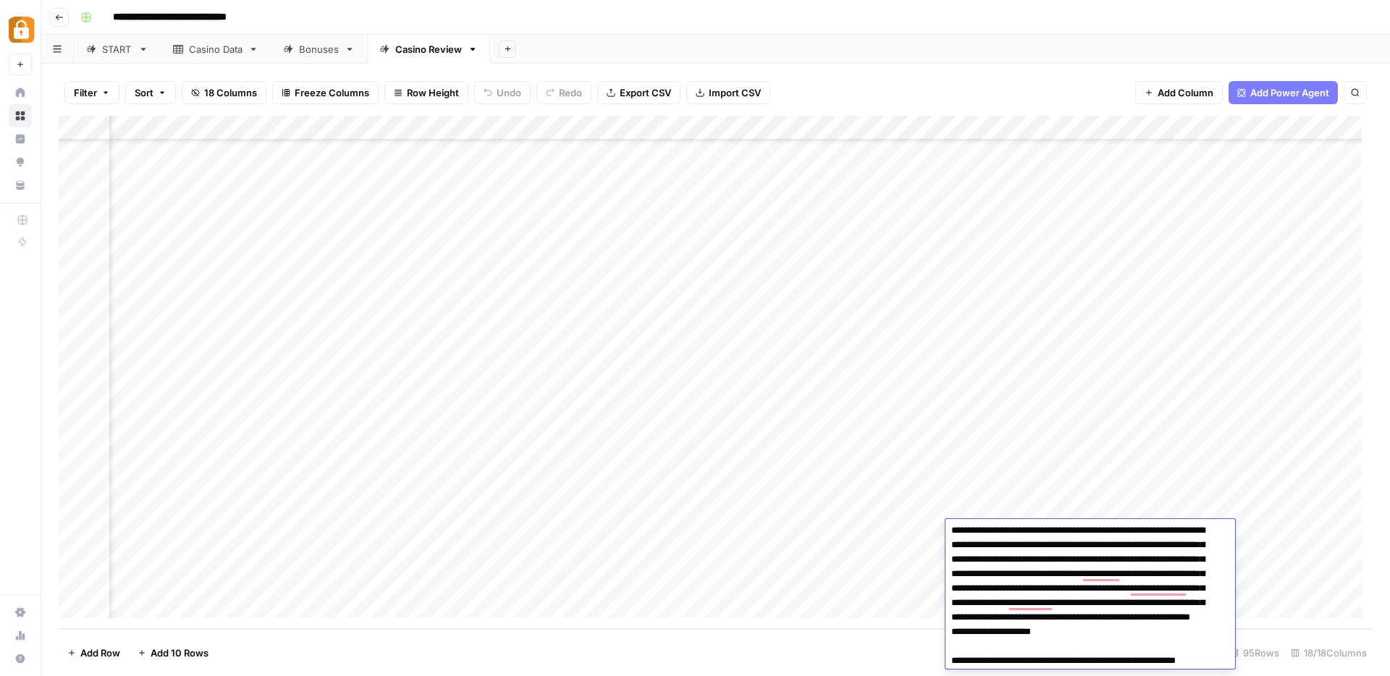
scroll to position [0, 0]
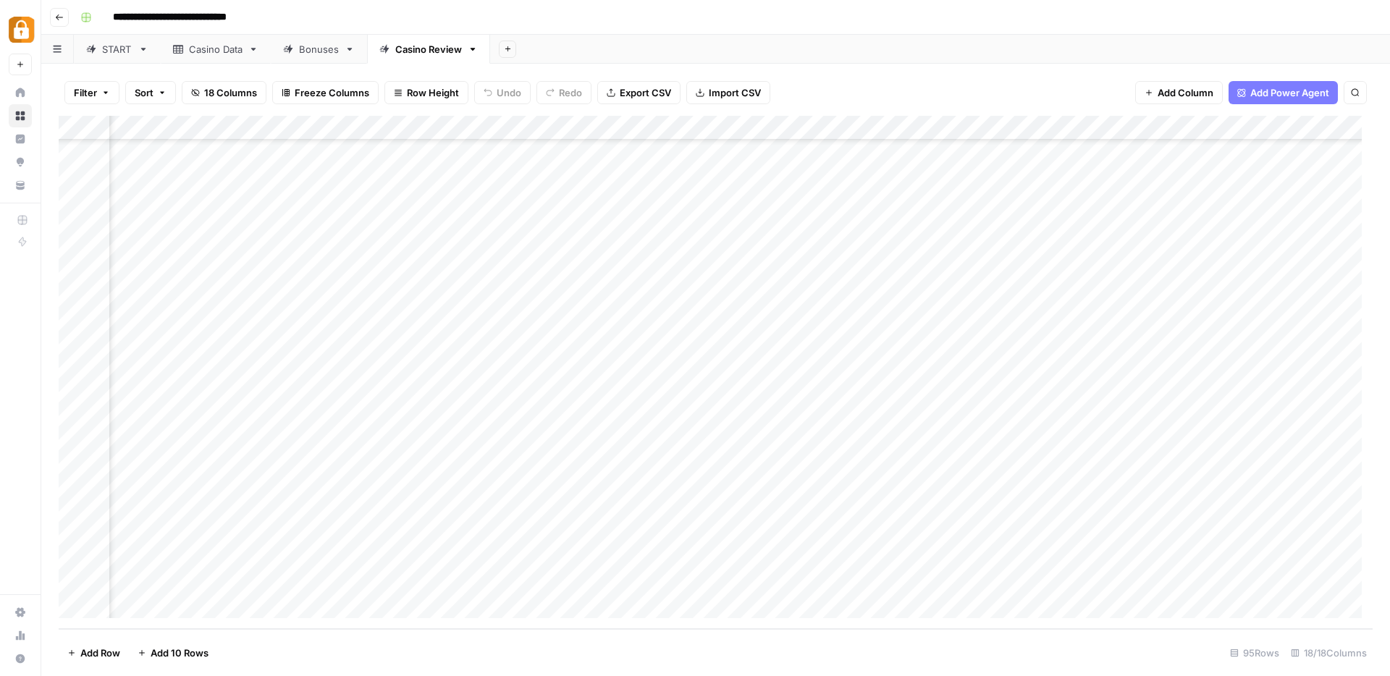
click at [802, 592] on div "Add Column" at bounding box center [716, 372] width 1314 height 513
click at [998, 484] on div "Add Column" at bounding box center [716, 372] width 1314 height 513
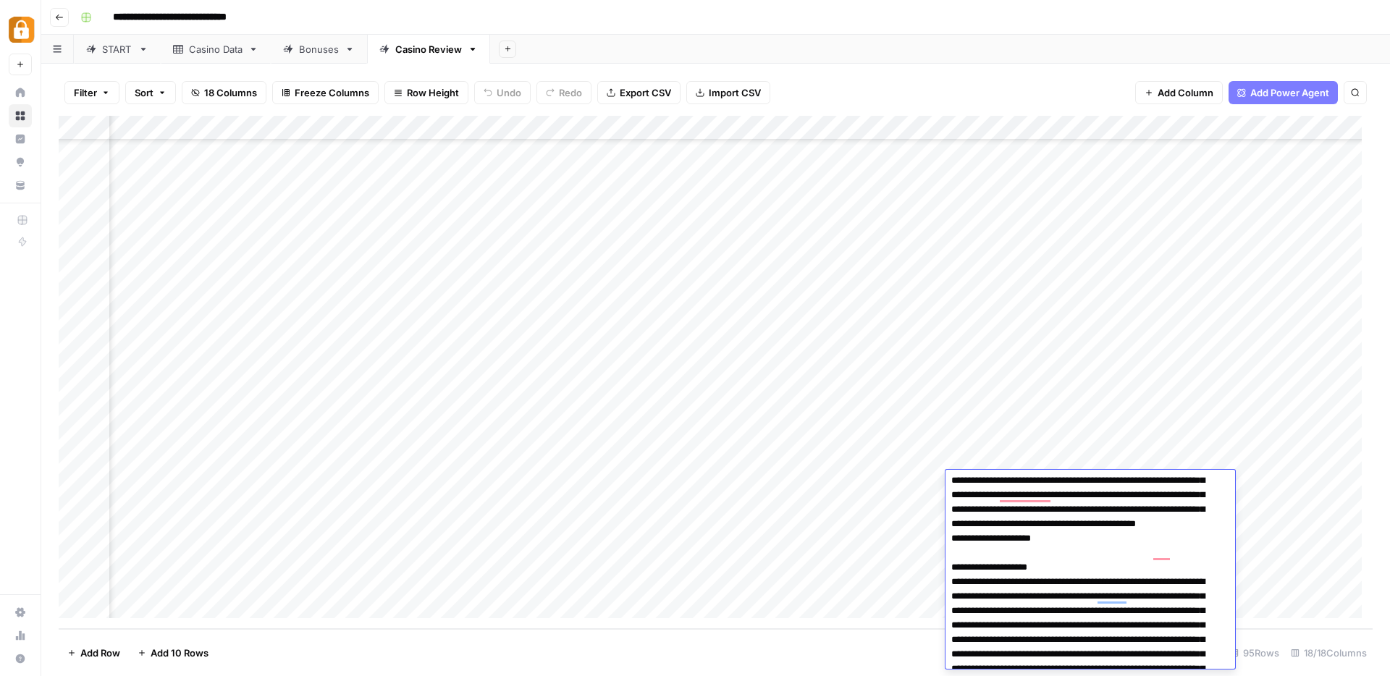
scroll to position [614, 0]
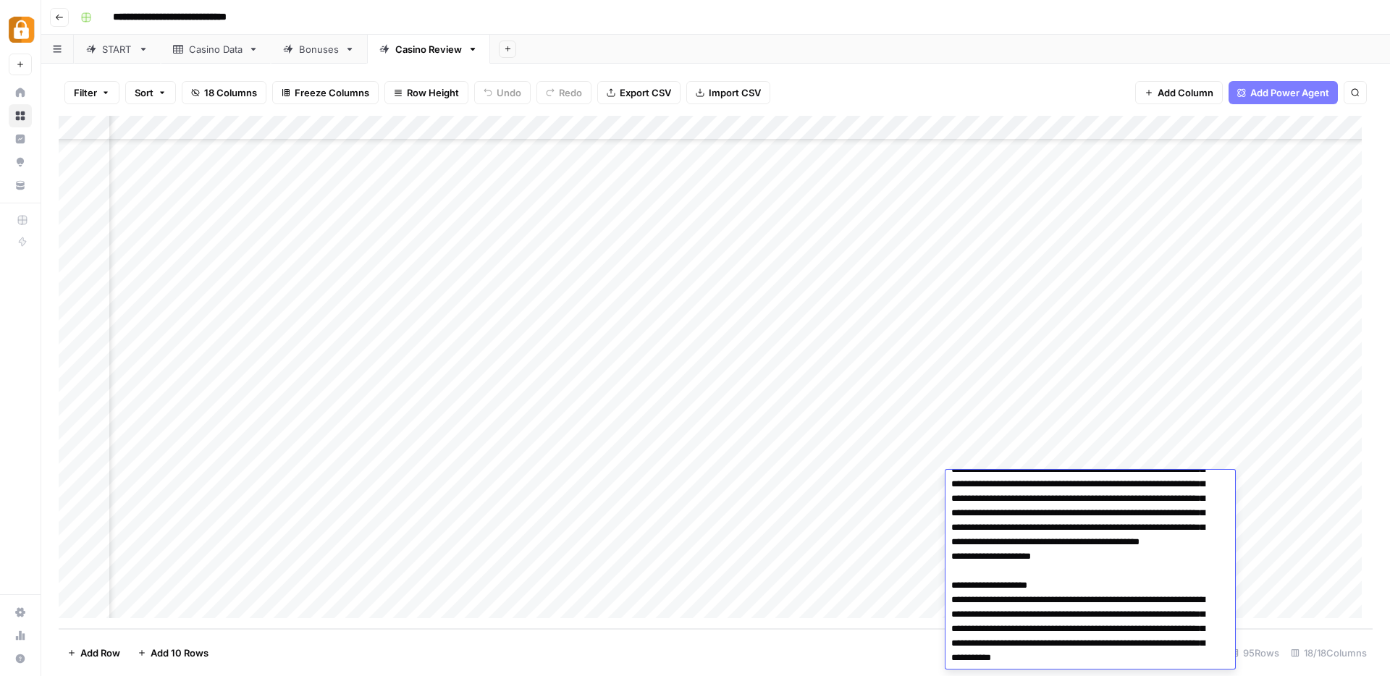
click at [842, 553] on div "Add Column" at bounding box center [716, 372] width 1314 height 513
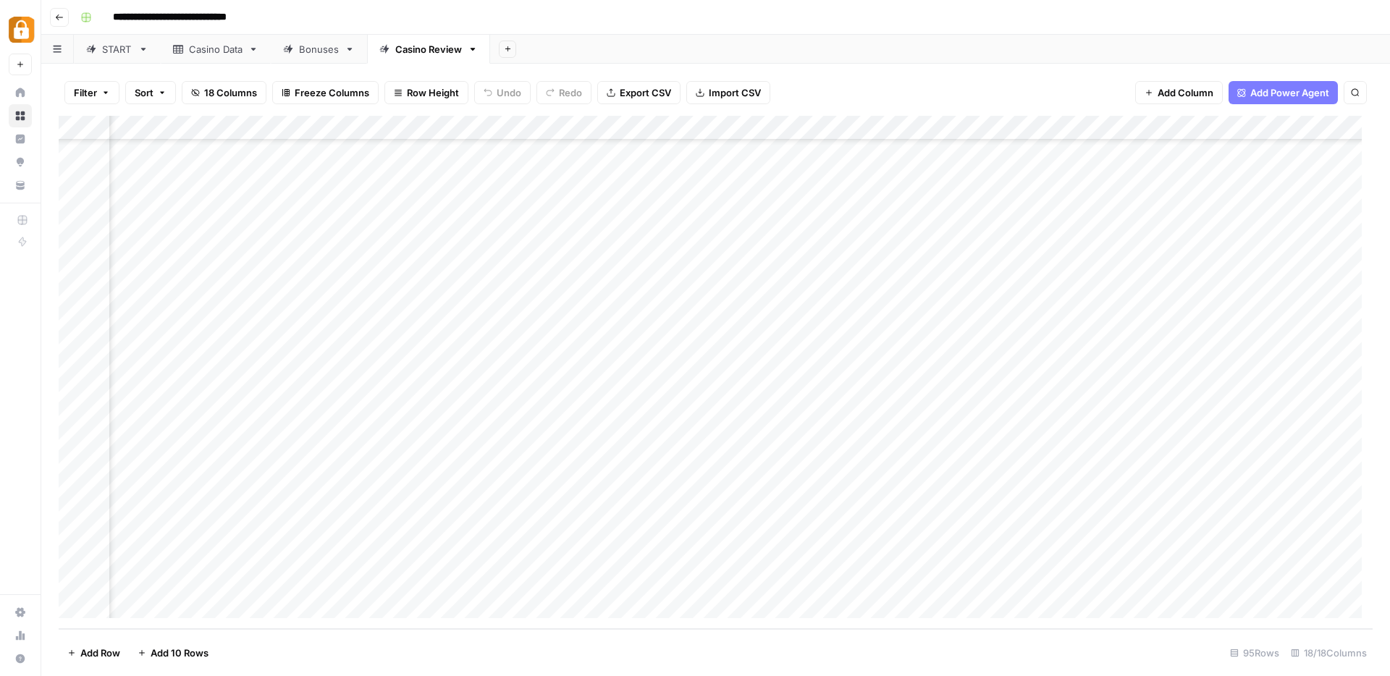
click at [1023, 531] on div "Add Column" at bounding box center [716, 372] width 1314 height 513
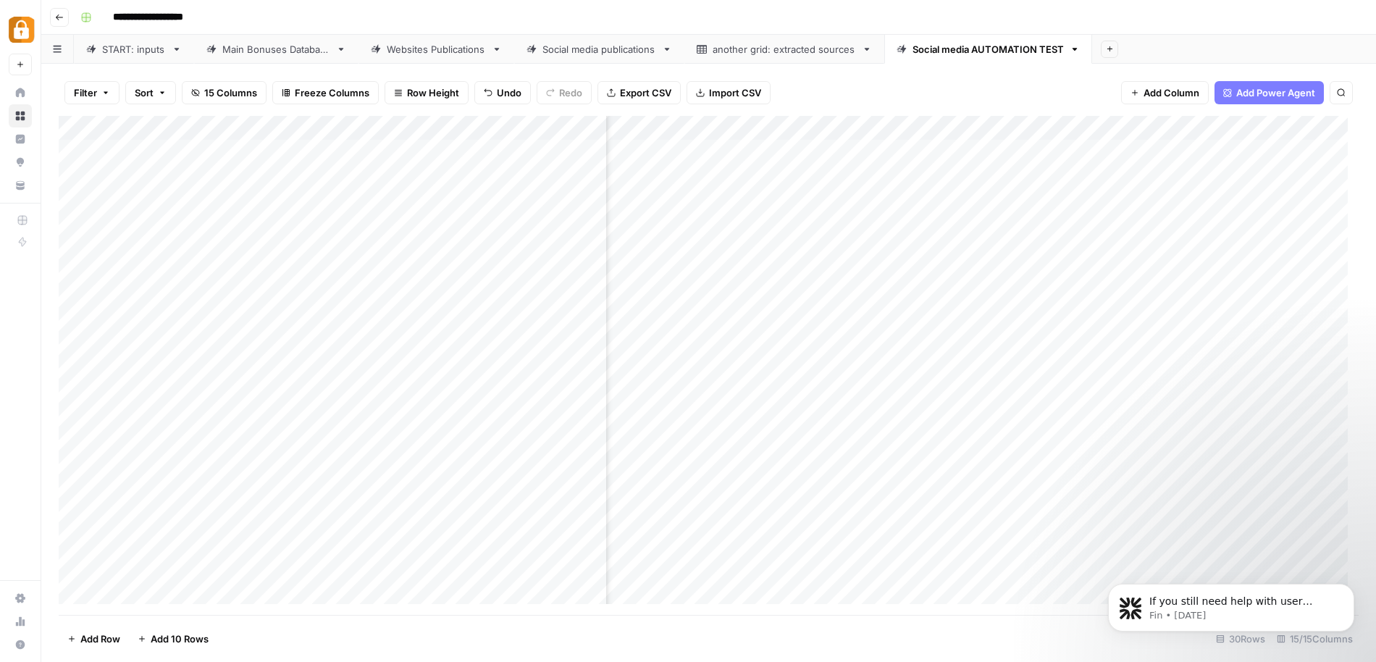
scroll to position [0, 1094]
